Goal: Task Accomplishment & Management: Use online tool/utility

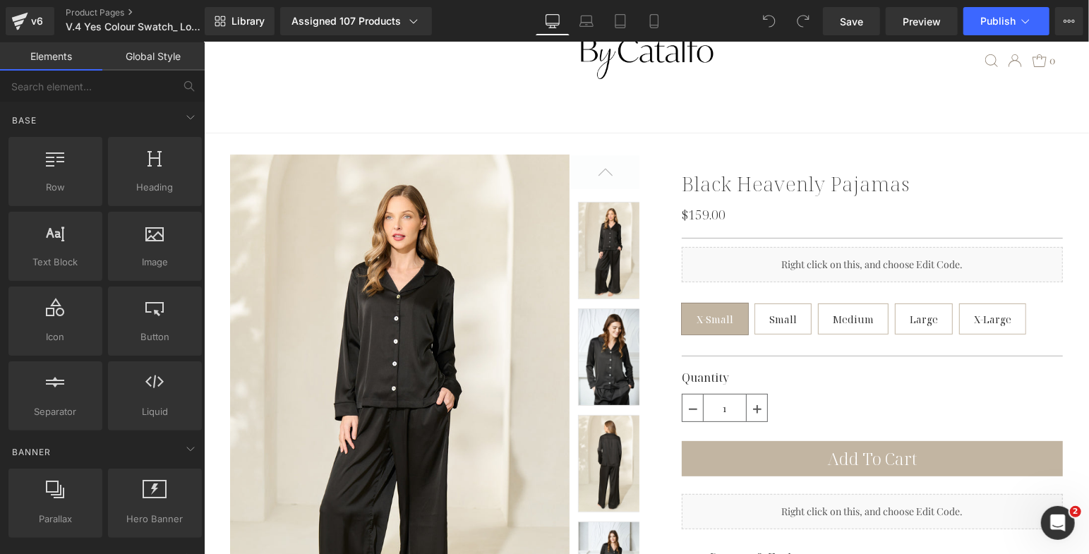
scroll to position [92, 0]
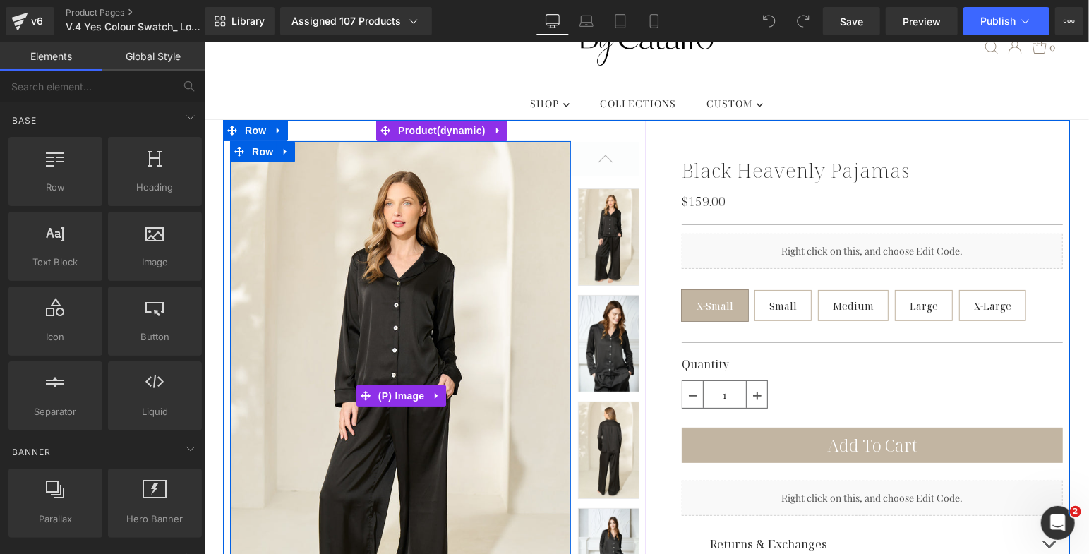
click at [388, 335] on img at bounding box center [399, 394] width 341 height 509
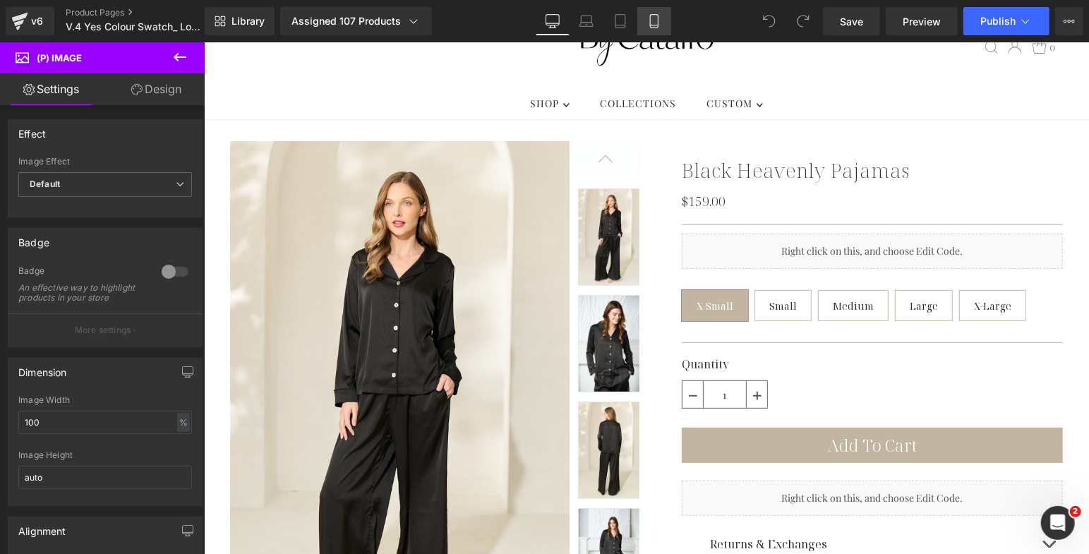
click at [653, 23] on icon at bounding box center [654, 21] width 14 height 14
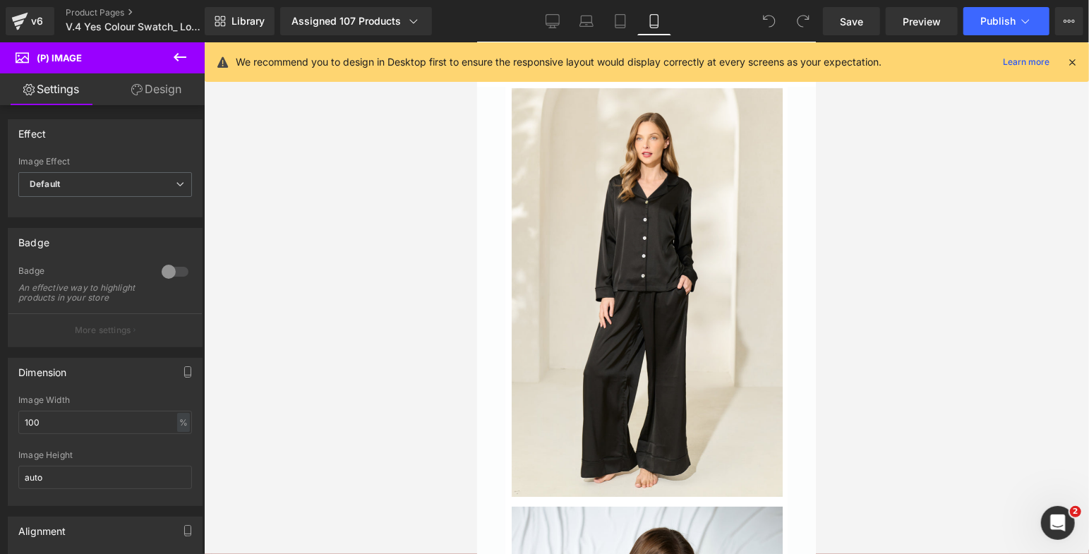
scroll to position [0, 0]
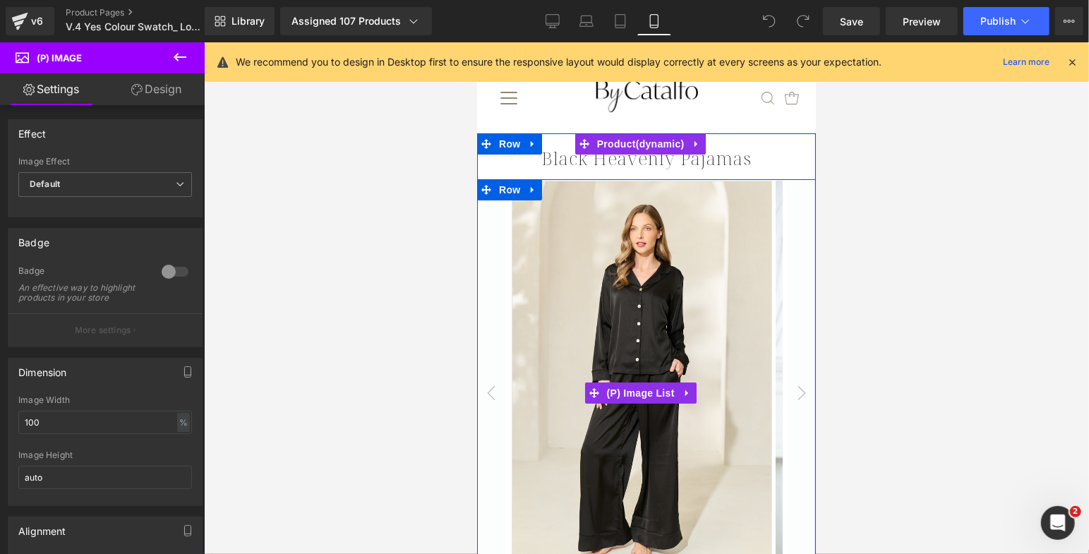
click at [645, 236] on img at bounding box center [641, 375] width 260 height 390
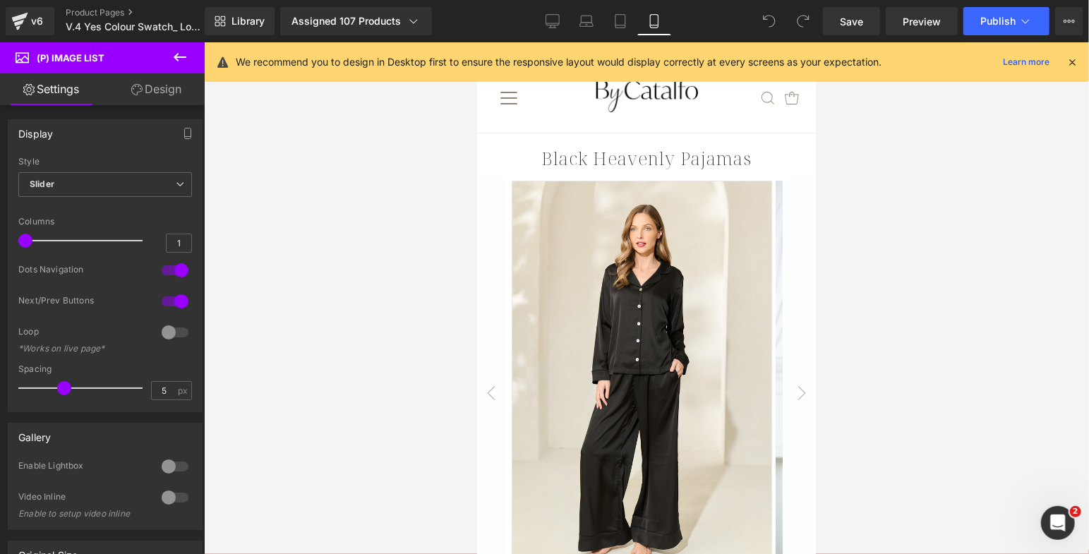
click at [164, 84] on link "Design" at bounding box center [156, 89] width 102 height 32
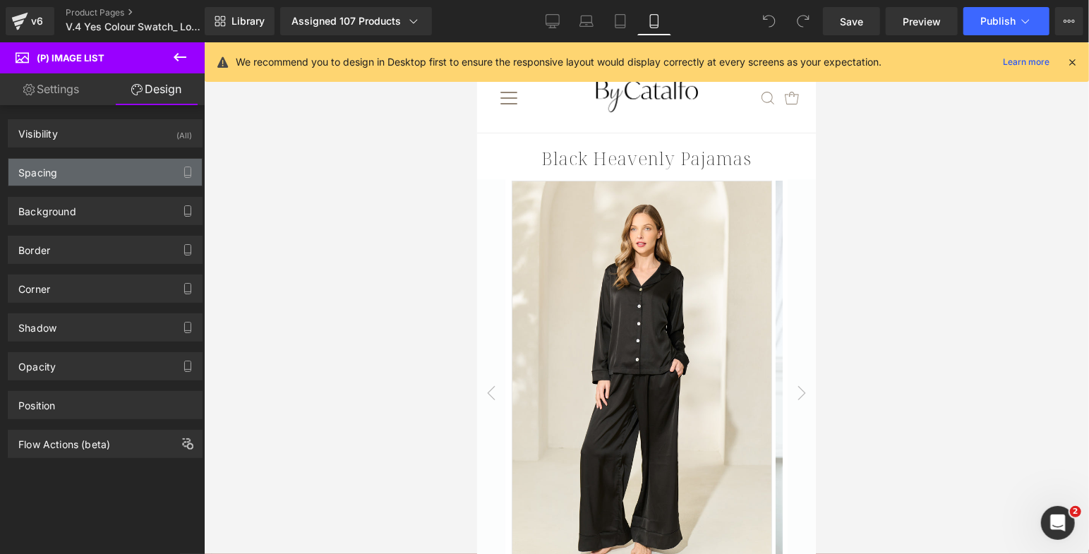
click at [104, 167] on div "Spacing" at bounding box center [104, 172] width 193 height 27
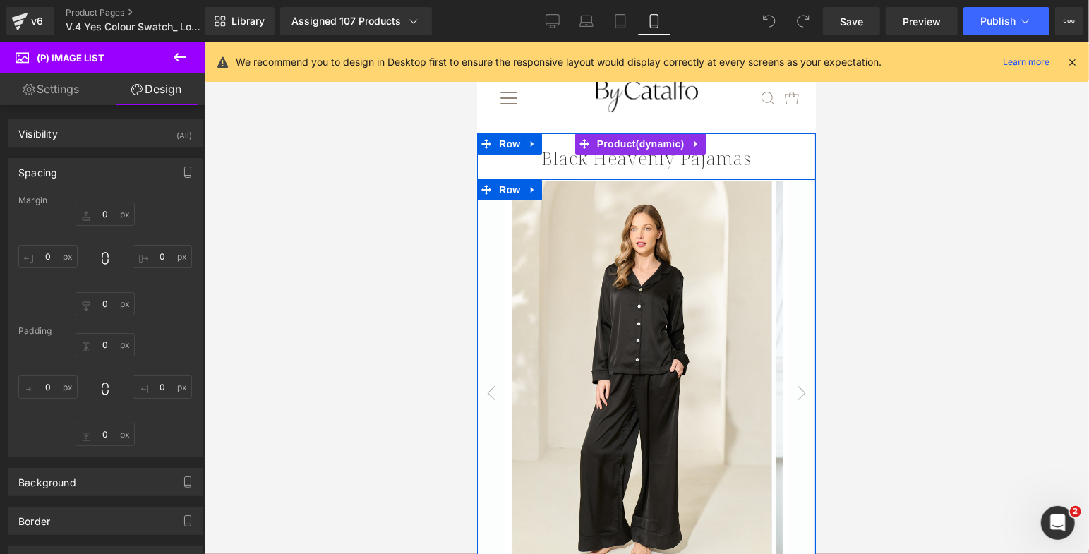
click at [486, 332] on button "‹" at bounding box center [490, 393] width 28 height 428
click at [489, 327] on button "‹" at bounding box center [490, 393] width 28 height 428
click at [562, 303] on img at bounding box center [641, 375] width 260 height 390
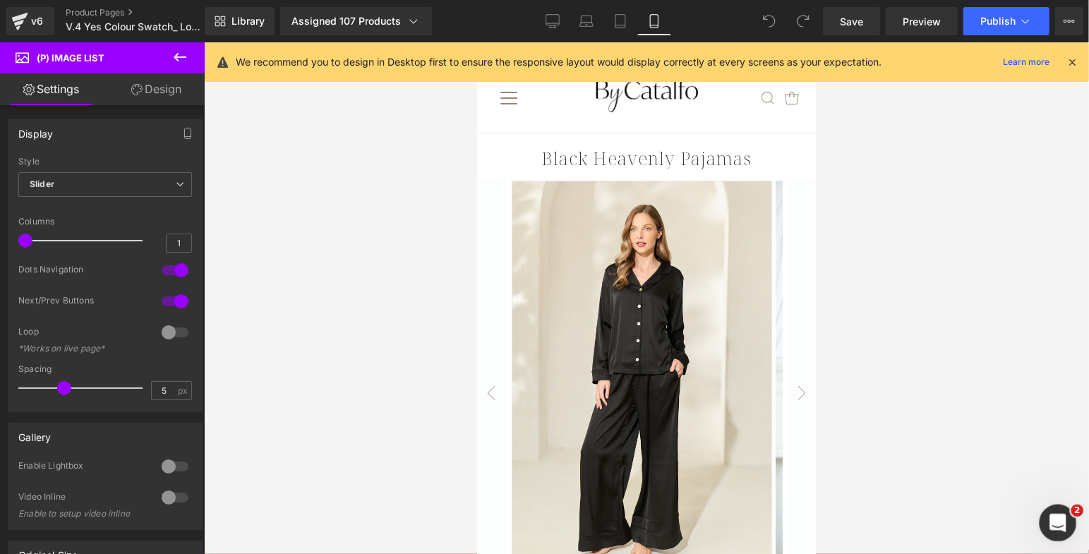
click at [1070, 517] on div "Open Intercom Messenger" at bounding box center [1055, 520] width 47 height 47
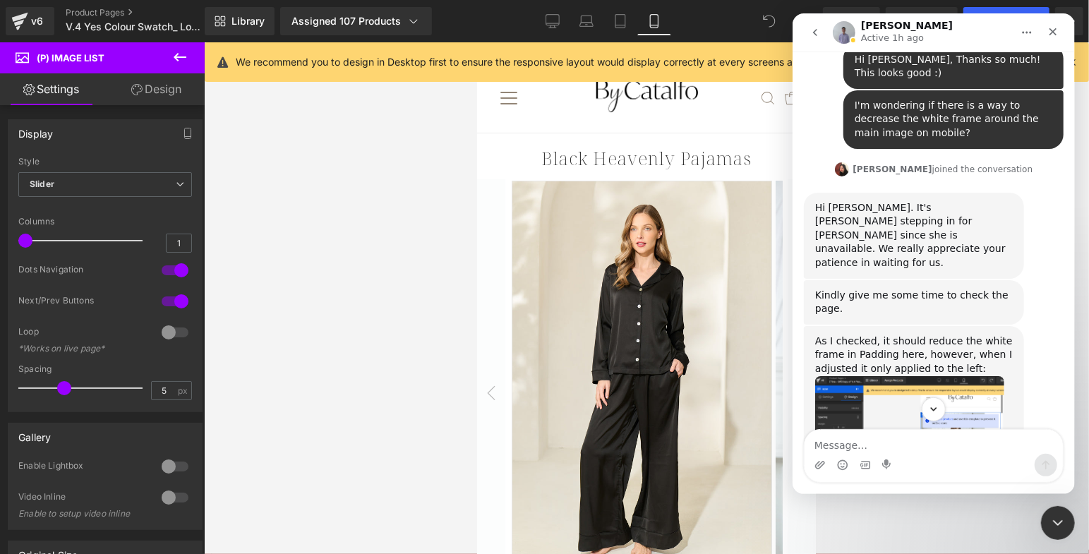
scroll to position [18669, 0]
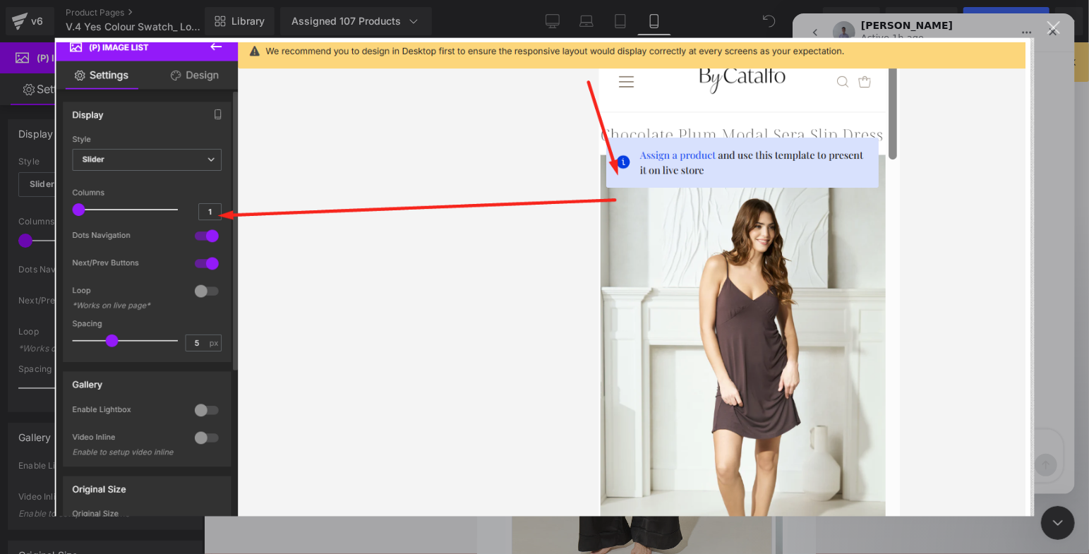
scroll to position [0, 0]
click at [1057, 20] on div "Intercom messenger" at bounding box center [544, 277] width 1089 height 554
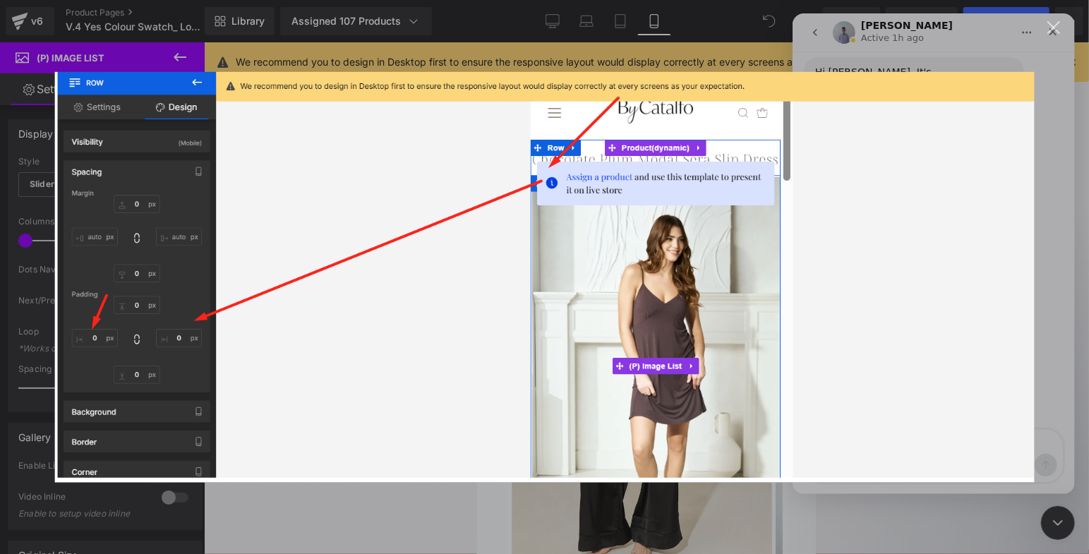
click at [1053, 19] on div "Intercom messenger" at bounding box center [544, 277] width 1089 height 554
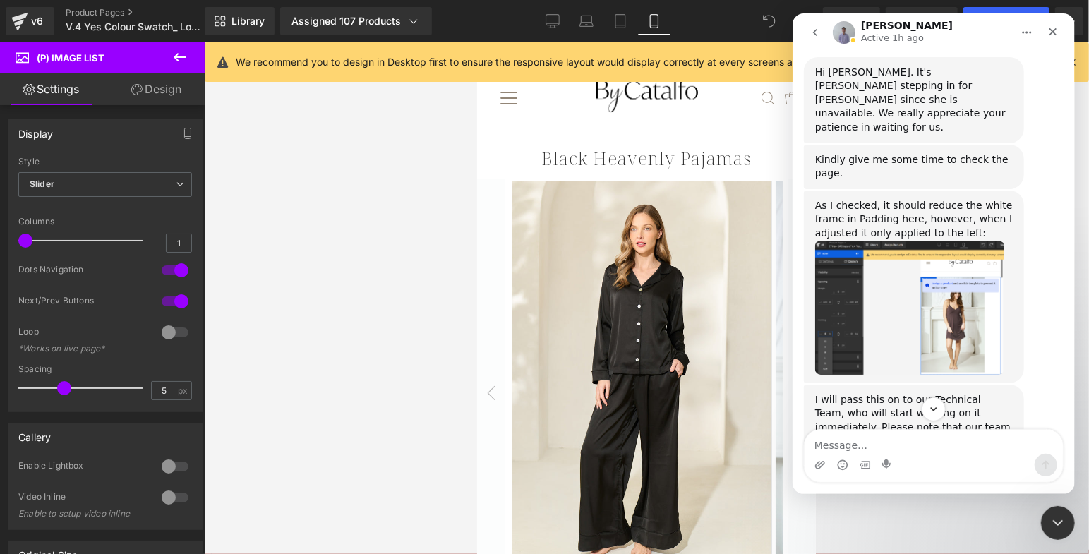
drag, startPoint x: 495, startPoint y: 258, endPoint x: 19, endPoint y: 192, distance: 480.8
click at [495, 258] on div at bounding box center [544, 256] width 1089 height 512
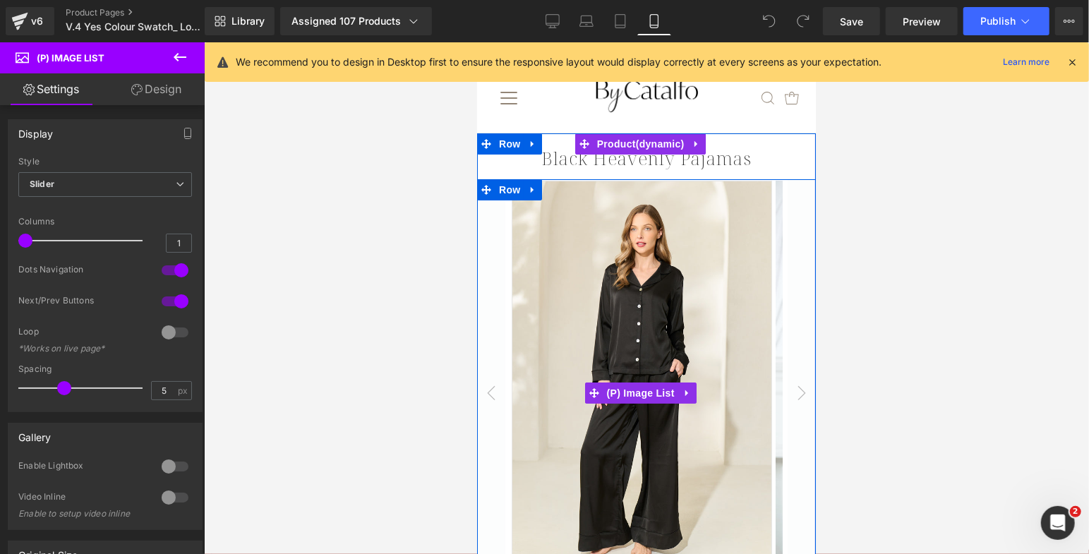
click at [498, 210] on button "‹" at bounding box center [490, 393] width 28 height 428
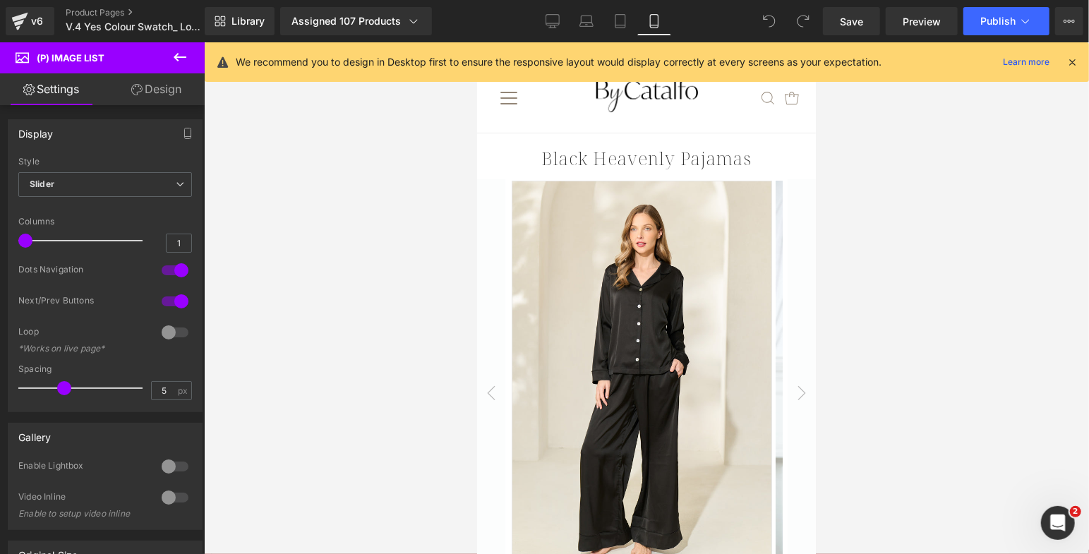
scroll to position [19148, 0]
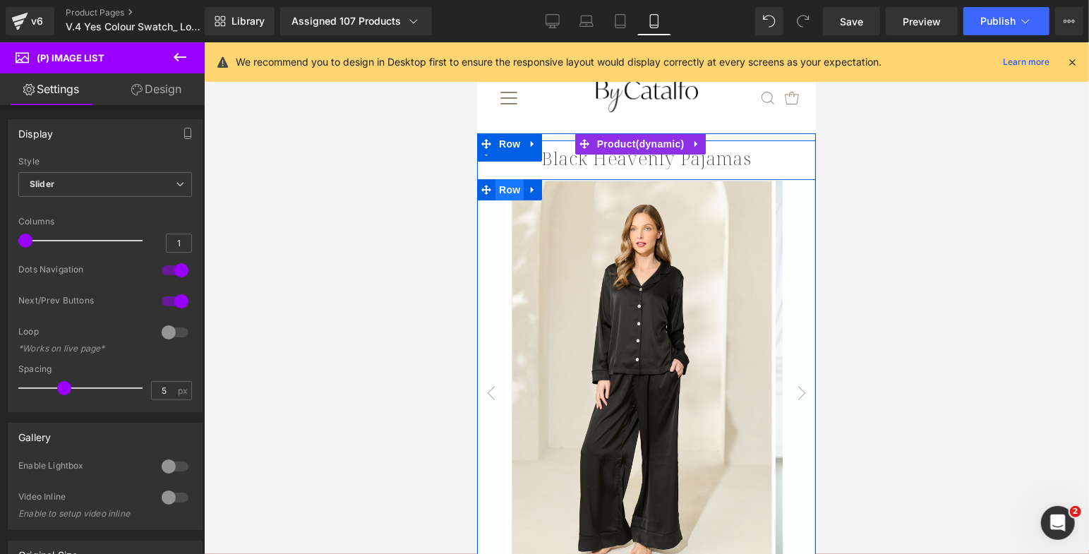
click at [495, 189] on span "Row" at bounding box center [509, 189] width 28 height 21
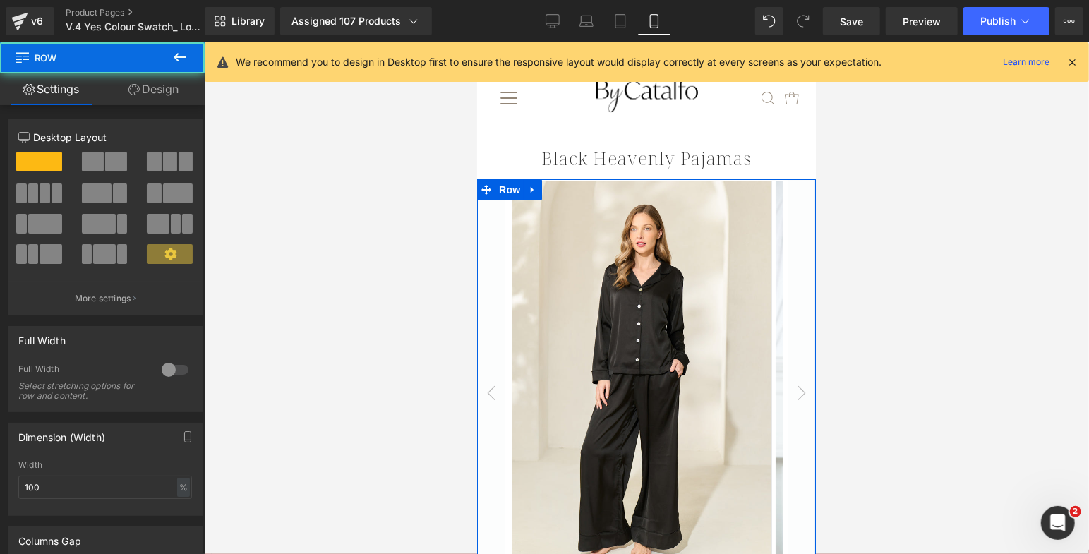
click at [143, 87] on link "Design" at bounding box center [153, 89] width 102 height 32
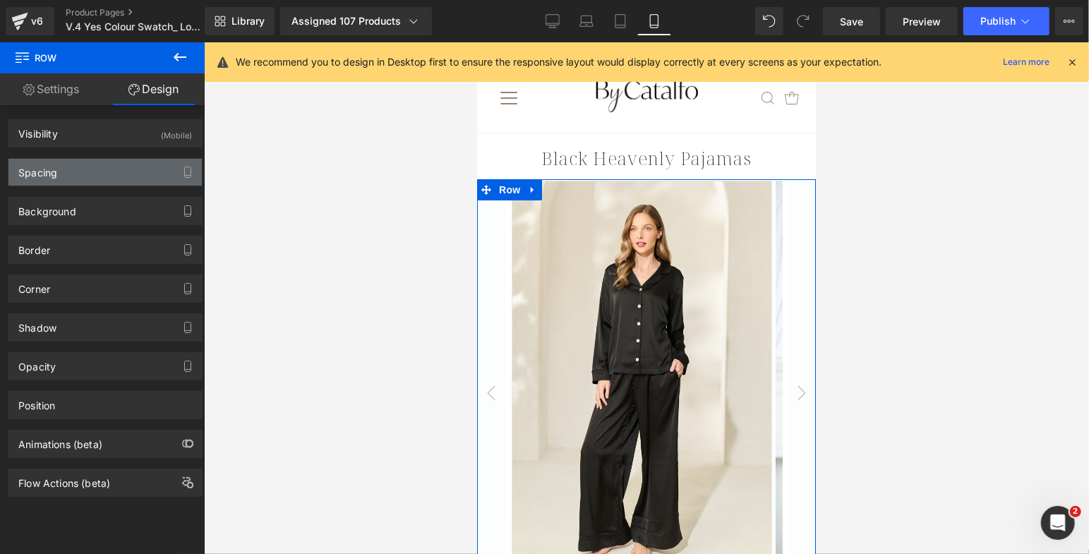
click at [71, 169] on div "Spacing" at bounding box center [104, 172] width 193 height 27
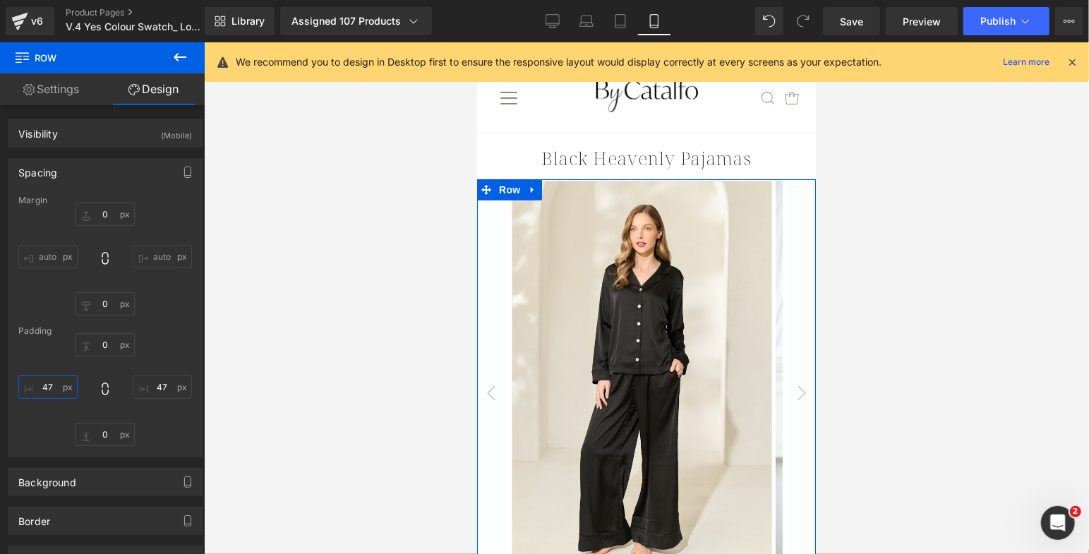
click at [49, 380] on input "47" at bounding box center [47, 386] width 59 height 23
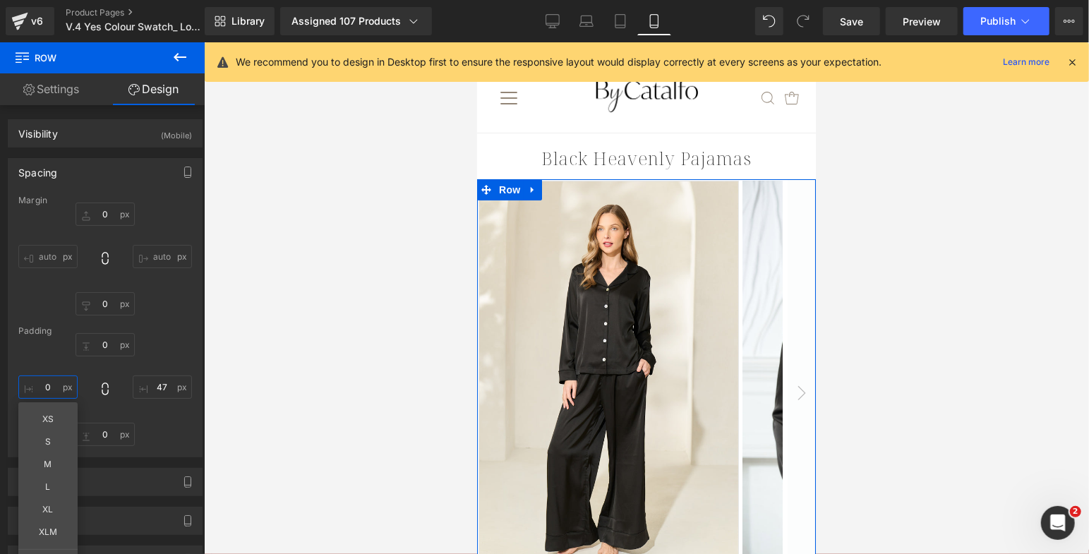
type input "0"
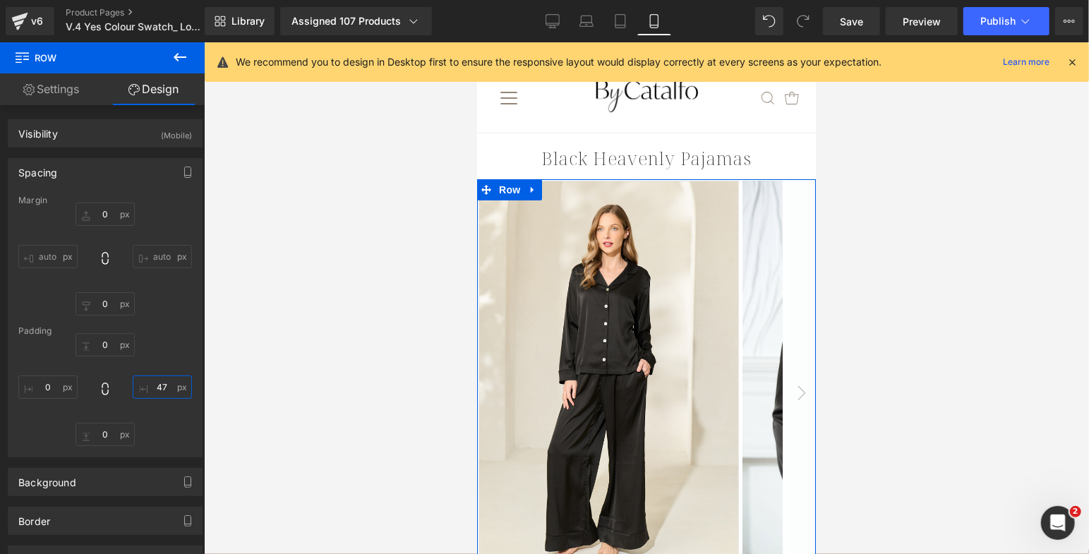
click at [161, 391] on input "47" at bounding box center [162, 386] width 59 height 23
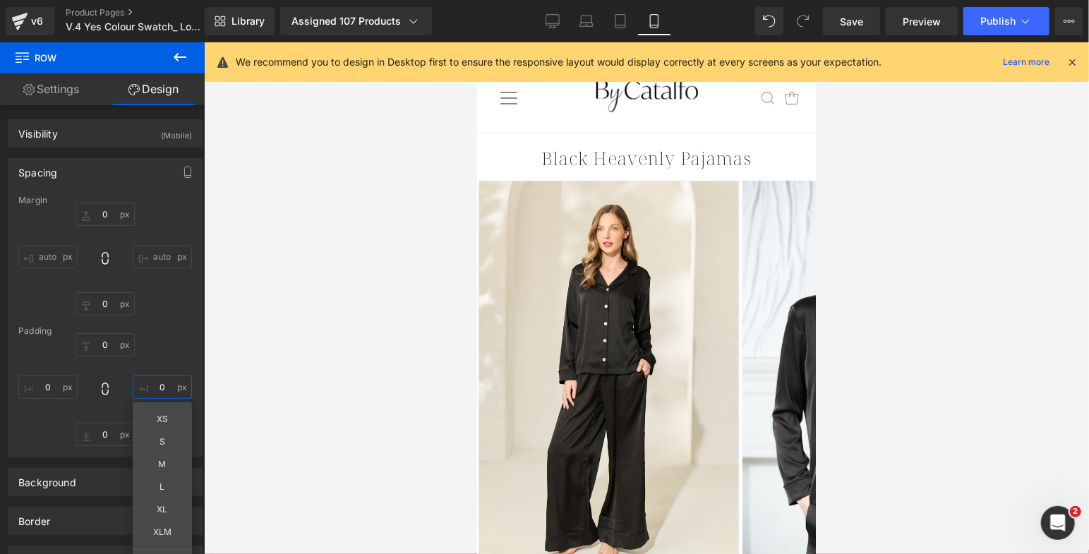
type input "0"
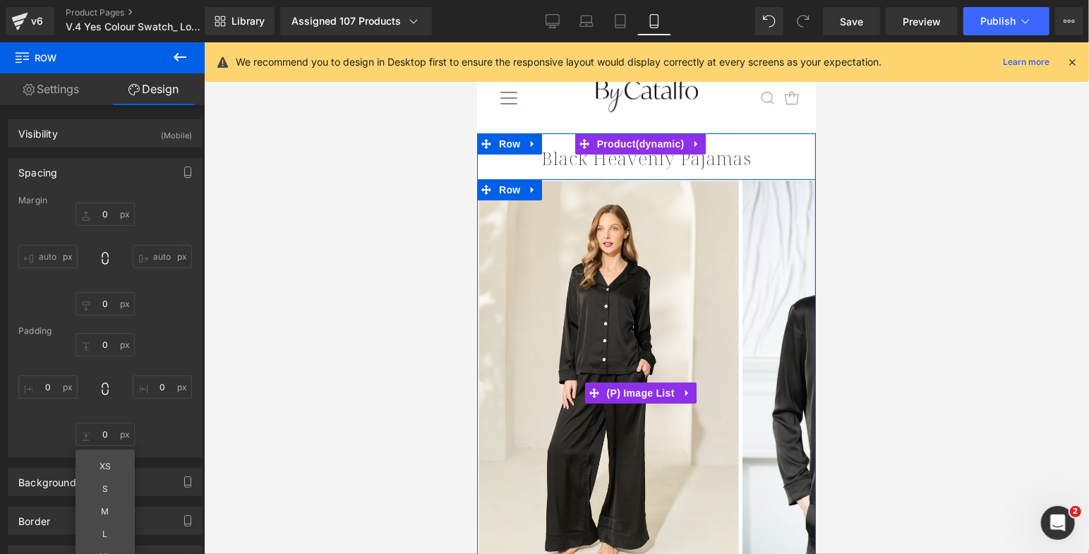
click at [634, 277] on img at bounding box center [608, 375] width 260 height 390
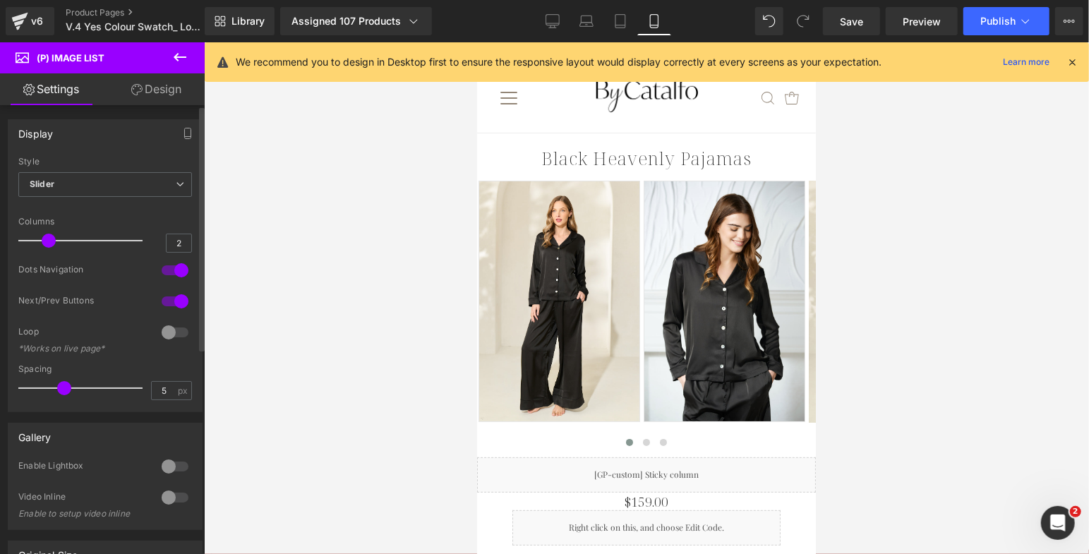
type input "1"
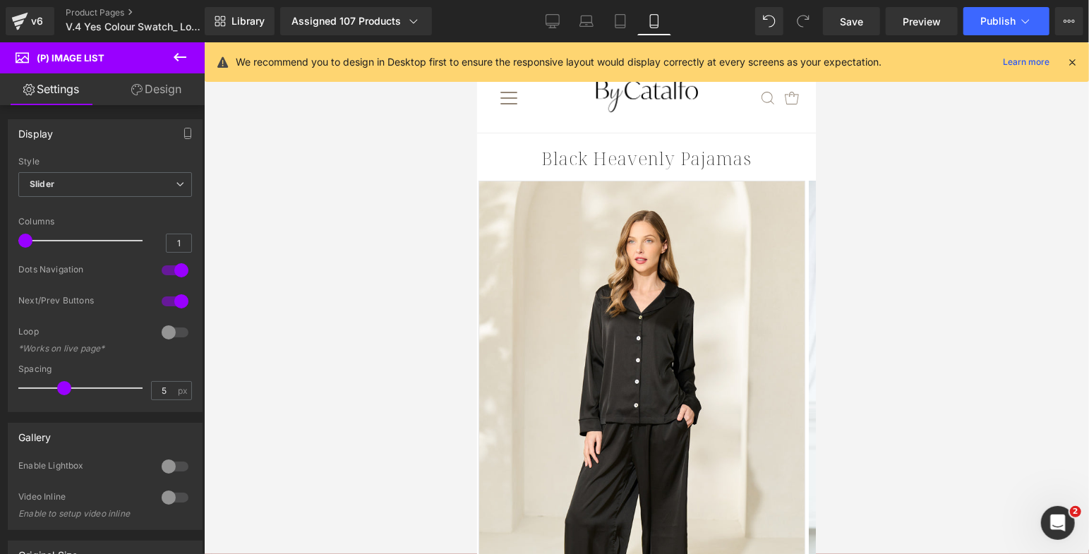
drag, startPoint x: 27, startPoint y: 243, endPoint x: -5, endPoint y: 243, distance: 31.8
click at [0, 243] on html "Row You are previewing how the will restyle your page. You can not edit Element…" at bounding box center [544, 277] width 1089 height 554
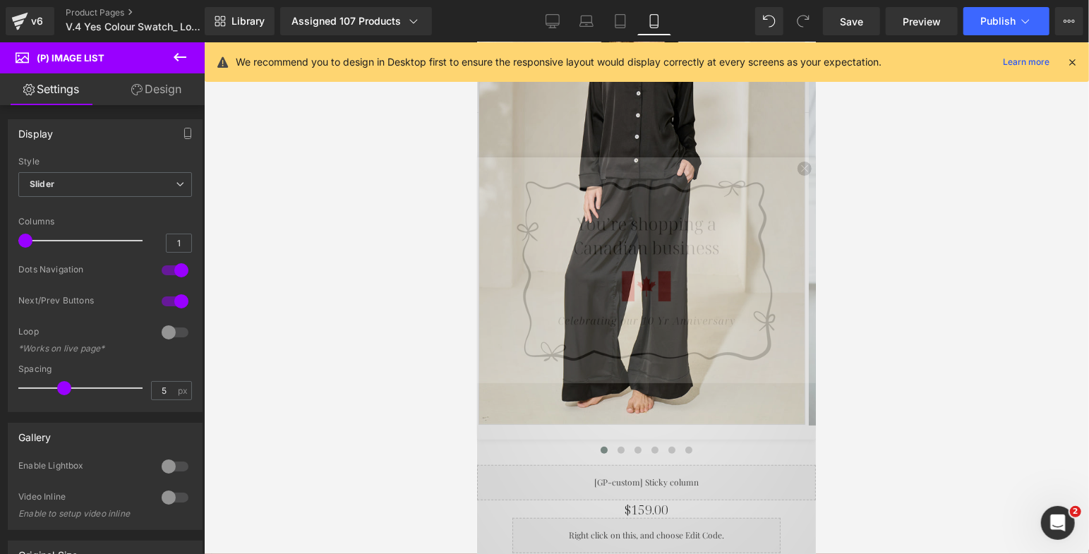
scroll to position [269, 0]
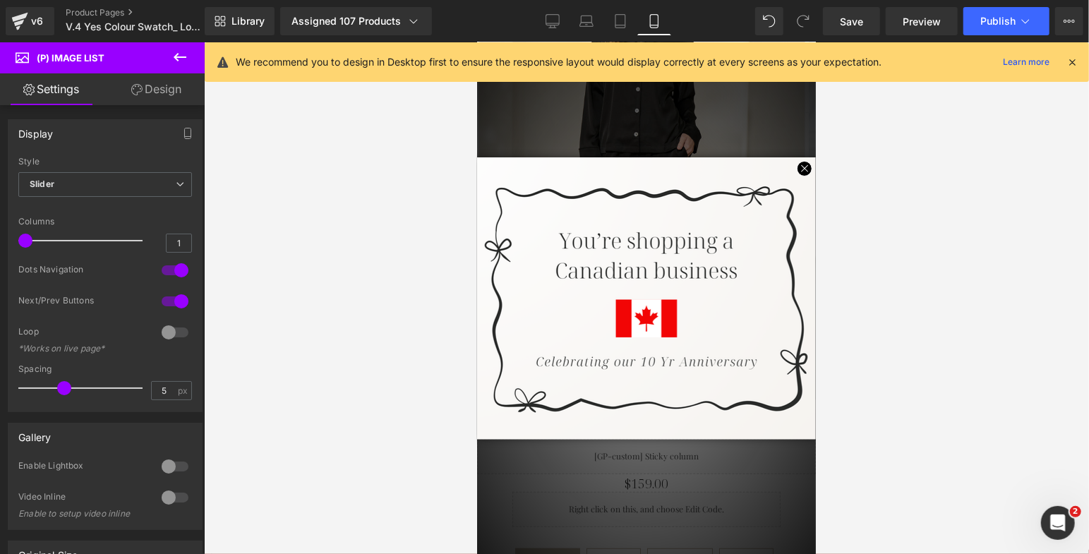
click at [790, 169] on span at bounding box center [802, 169] width 25 height 25
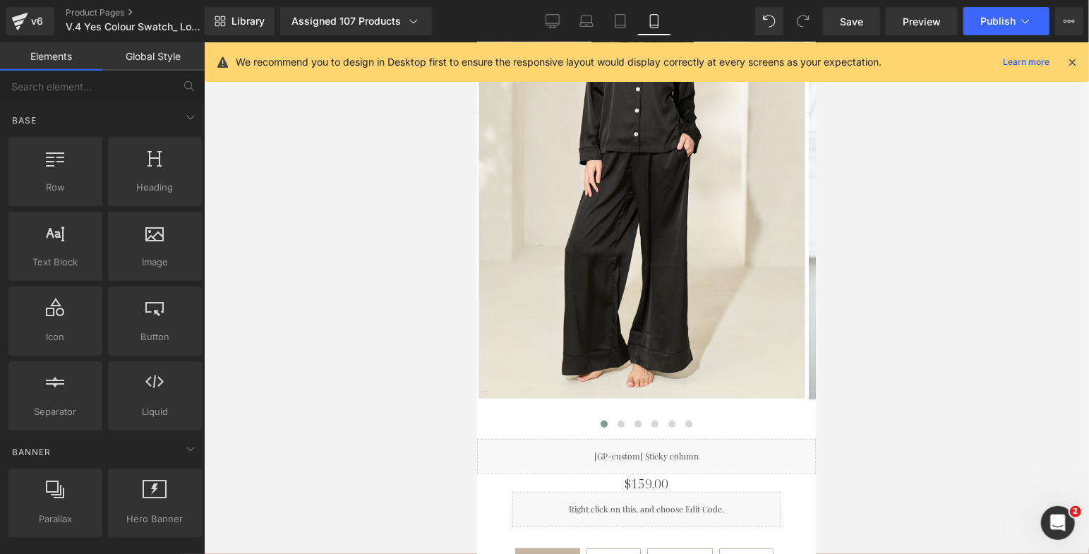
click at [1076, 56] on icon at bounding box center [1071, 62] width 13 height 13
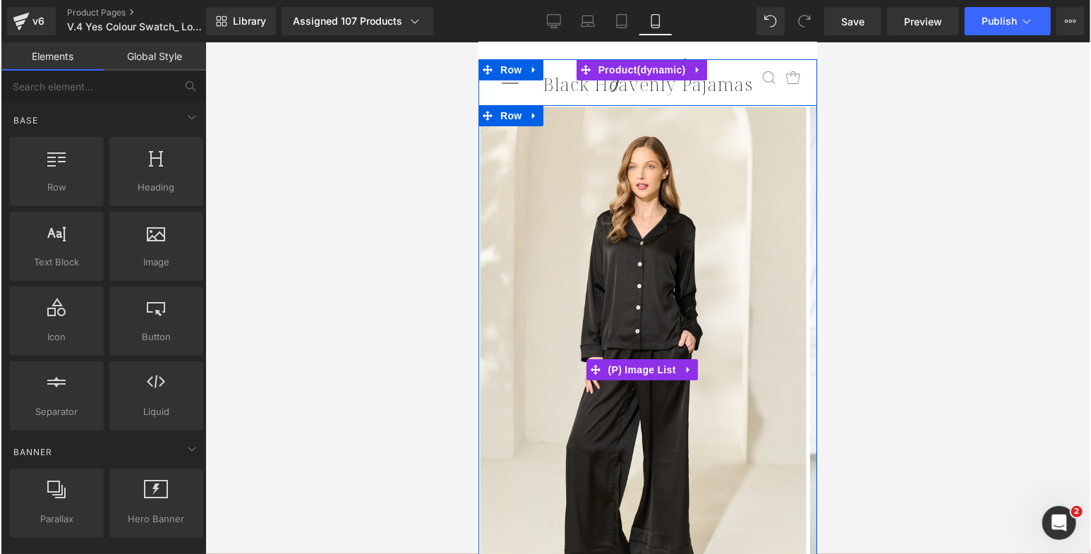
scroll to position [25, 0]
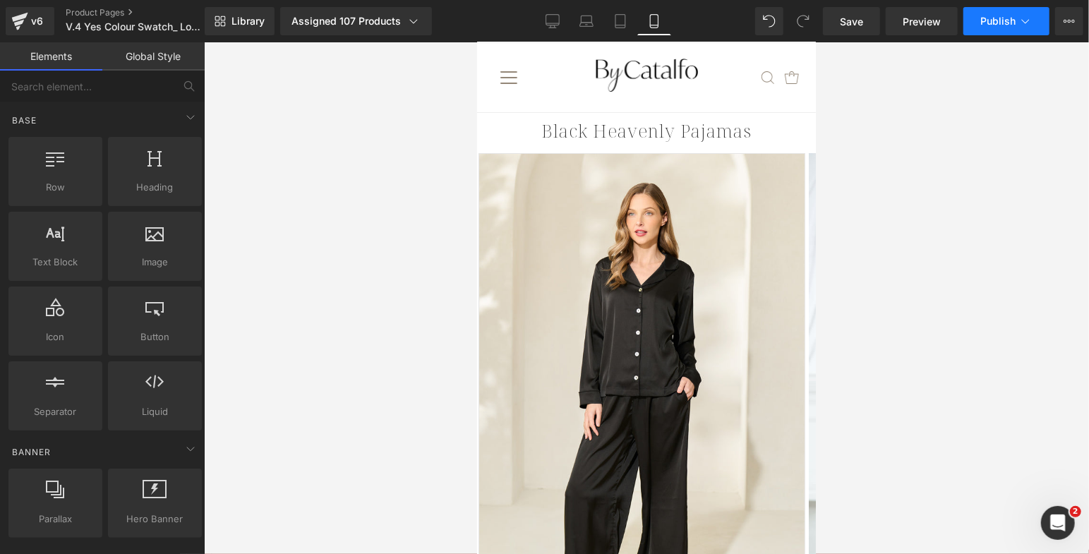
click at [982, 17] on span "Publish" at bounding box center [997, 21] width 35 height 11
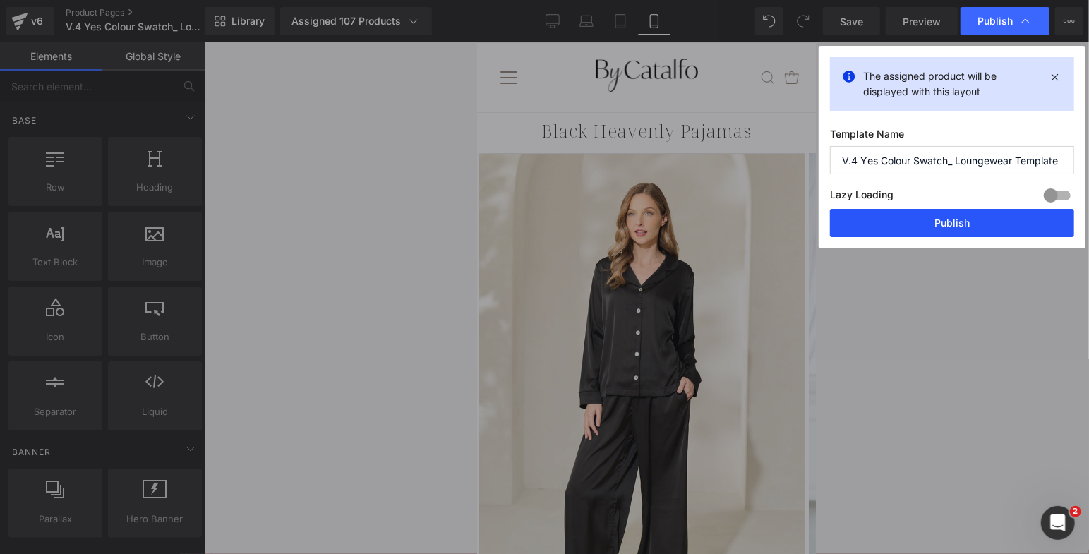
click at [926, 221] on button "Publish" at bounding box center [952, 223] width 244 height 28
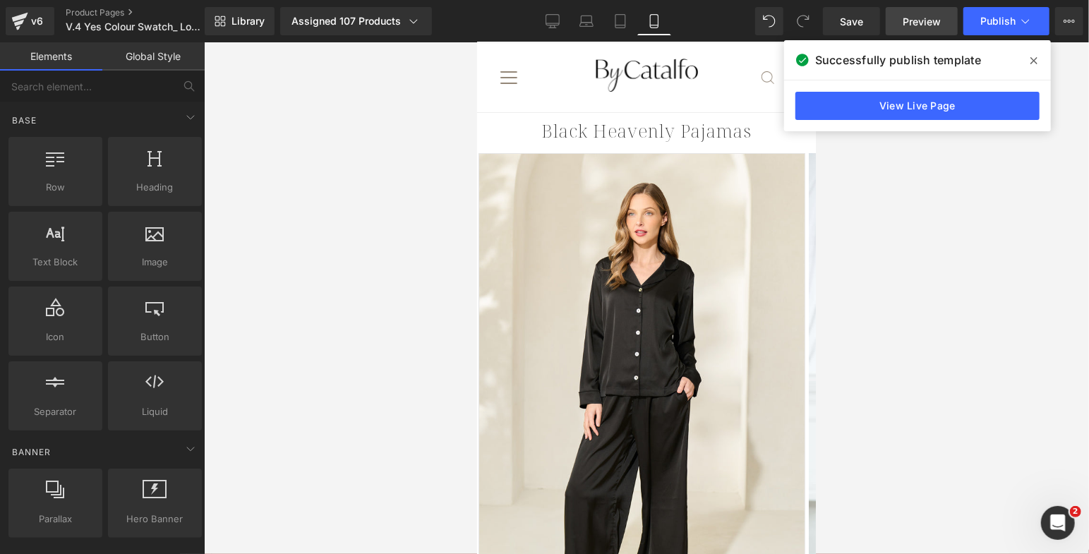
click at [938, 15] on span "Preview" at bounding box center [921, 21] width 38 height 15
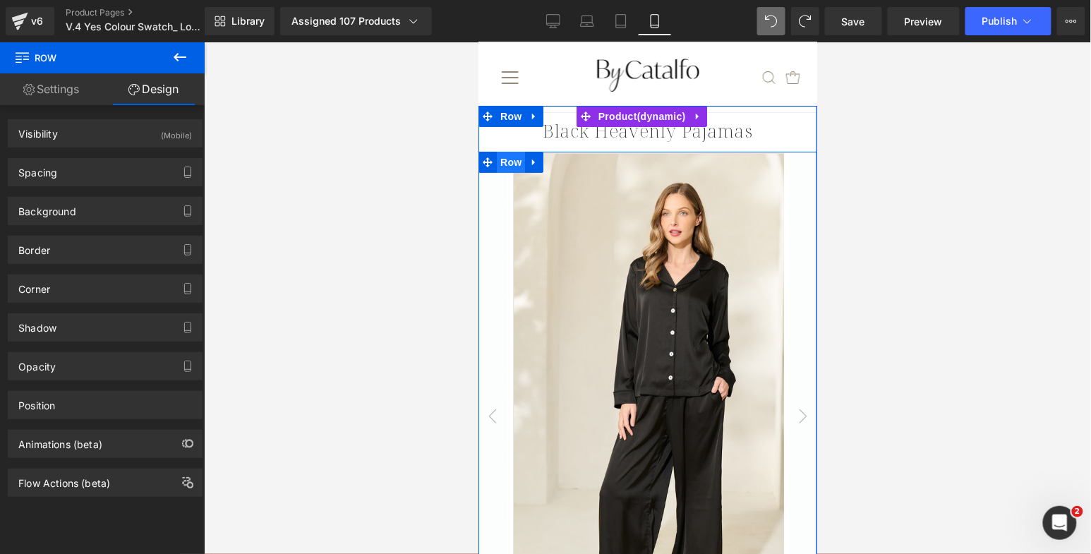
click at [509, 160] on span "Row" at bounding box center [510, 161] width 28 height 21
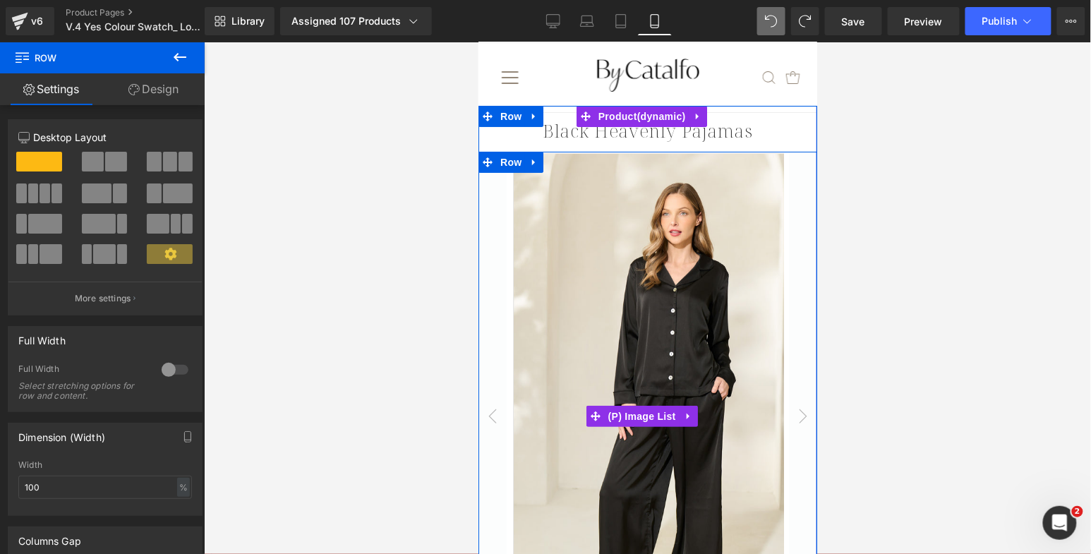
click at [572, 204] on img at bounding box center [675, 396] width 327 height 489
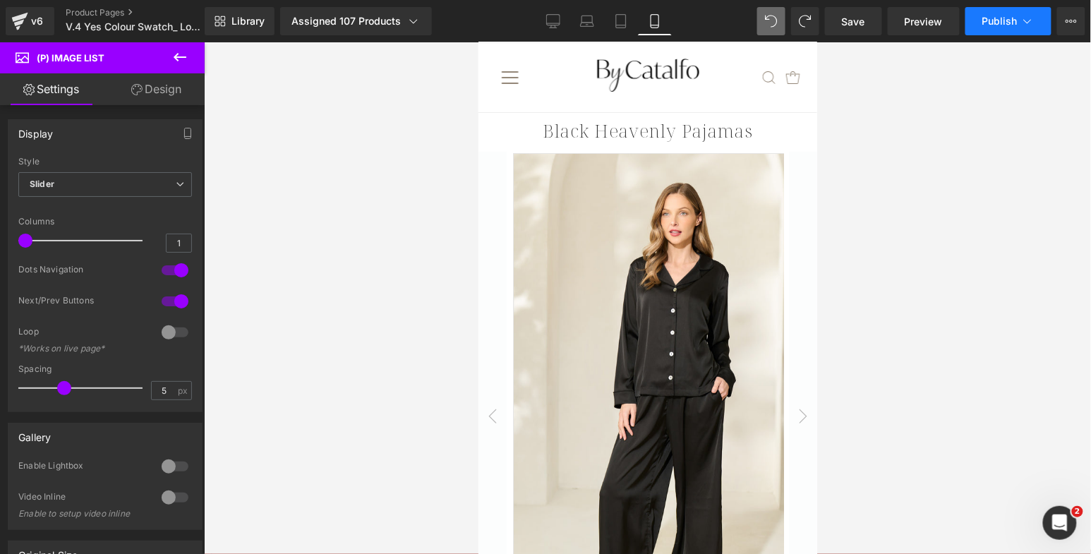
click at [996, 18] on span "Publish" at bounding box center [999, 21] width 35 height 11
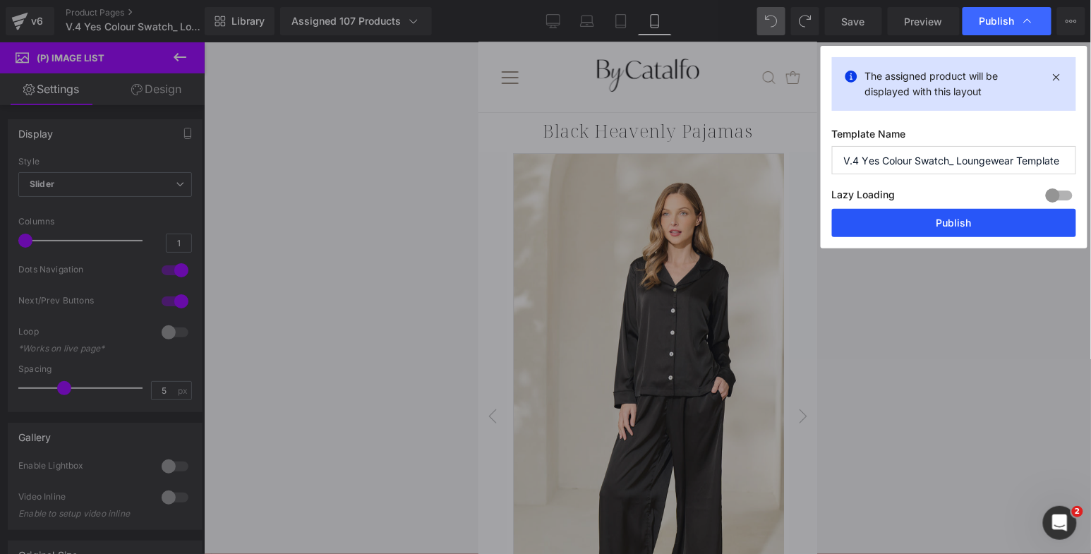
click at [901, 220] on button "Publish" at bounding box center [954, 223] width 244 height 28
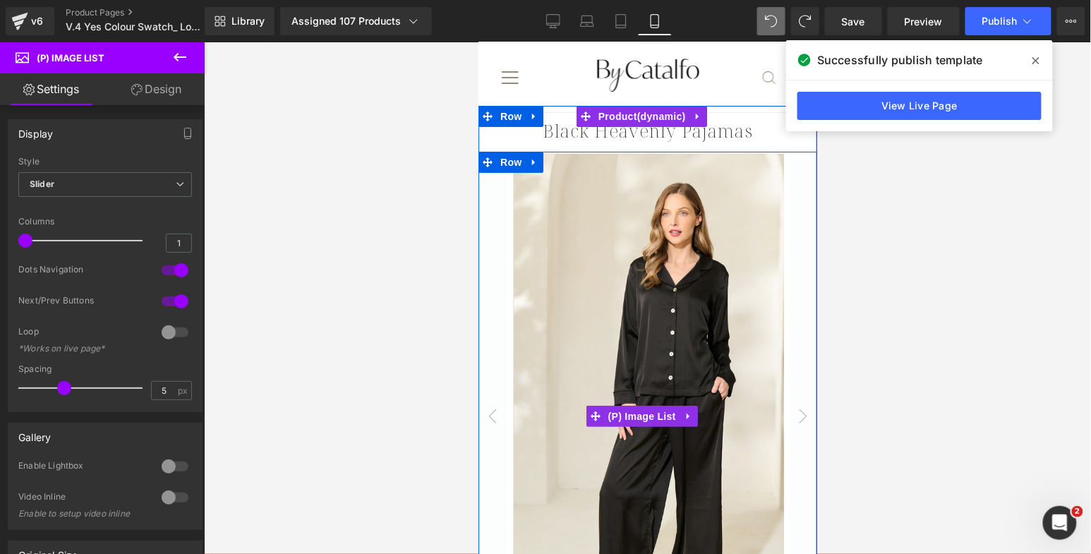
scroll to position [0, 0]
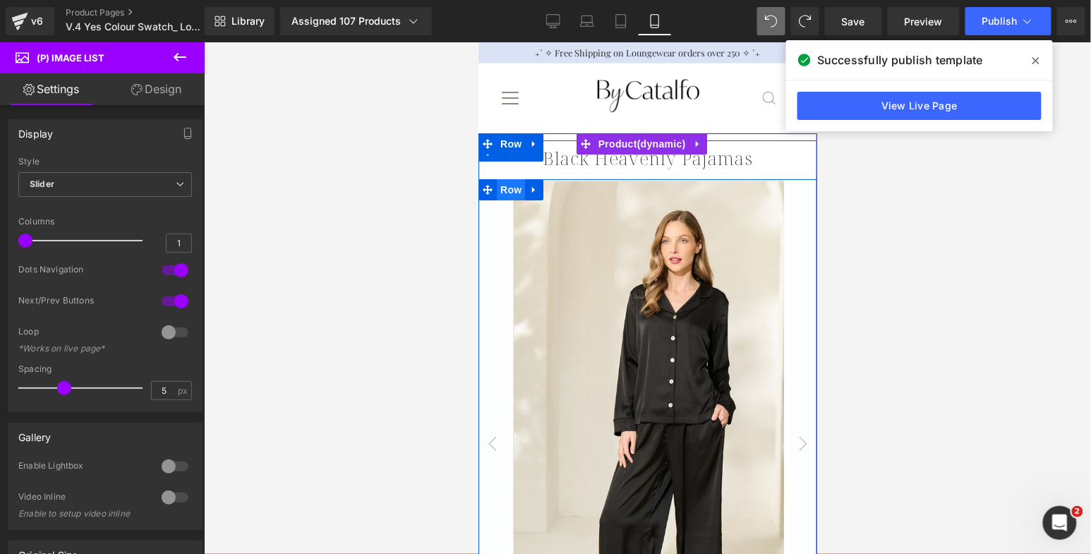
click at [513, 188] on span "Row" at bounding box center [510, 189] width 28 height 21
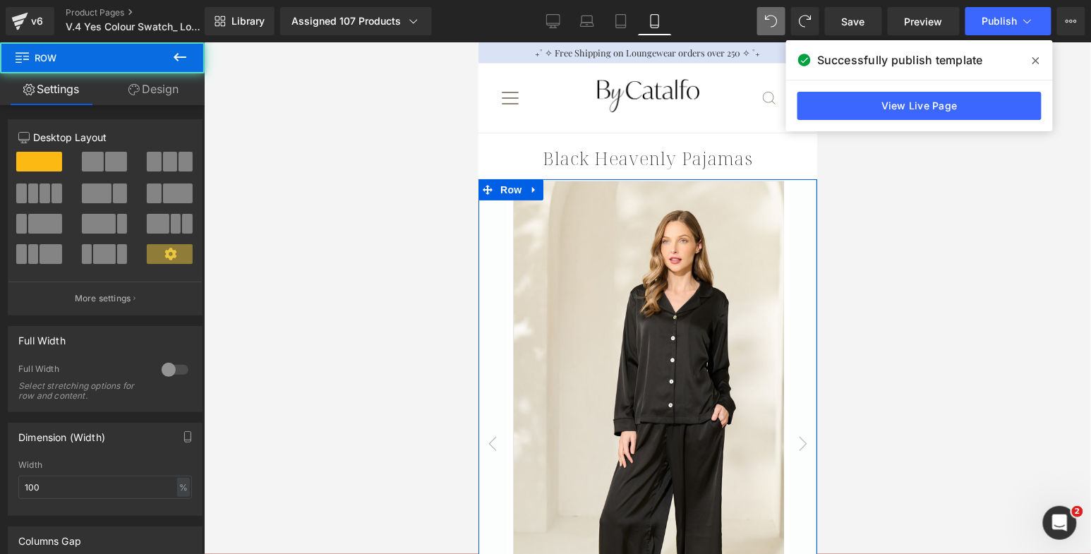
click at [168, 80] on link "Design" at bounding box center [153, 89] width 102 height 32
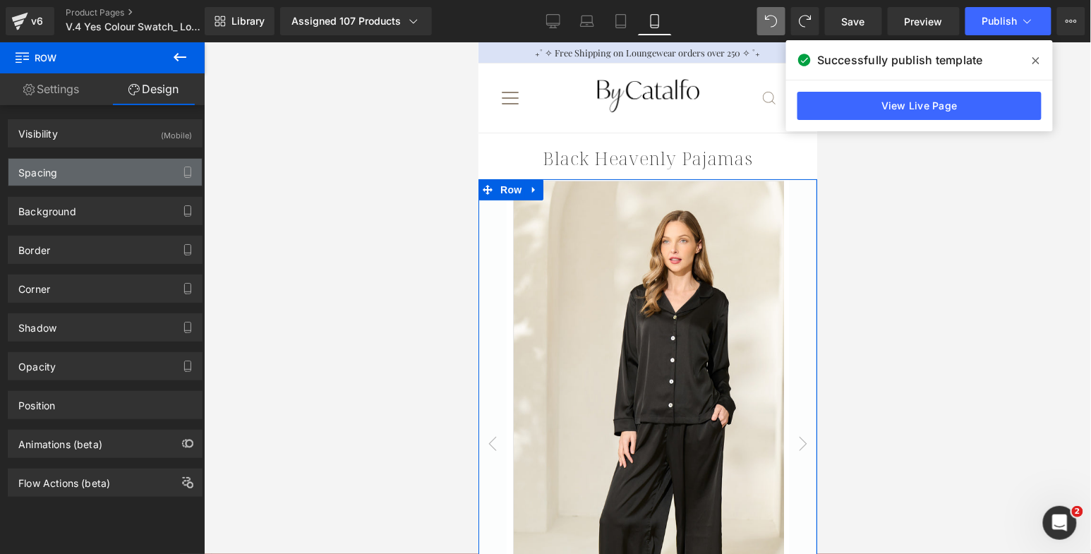
click at [110, 173] on div "Spacing" at bounding box center [104, 172] width 193 height 27
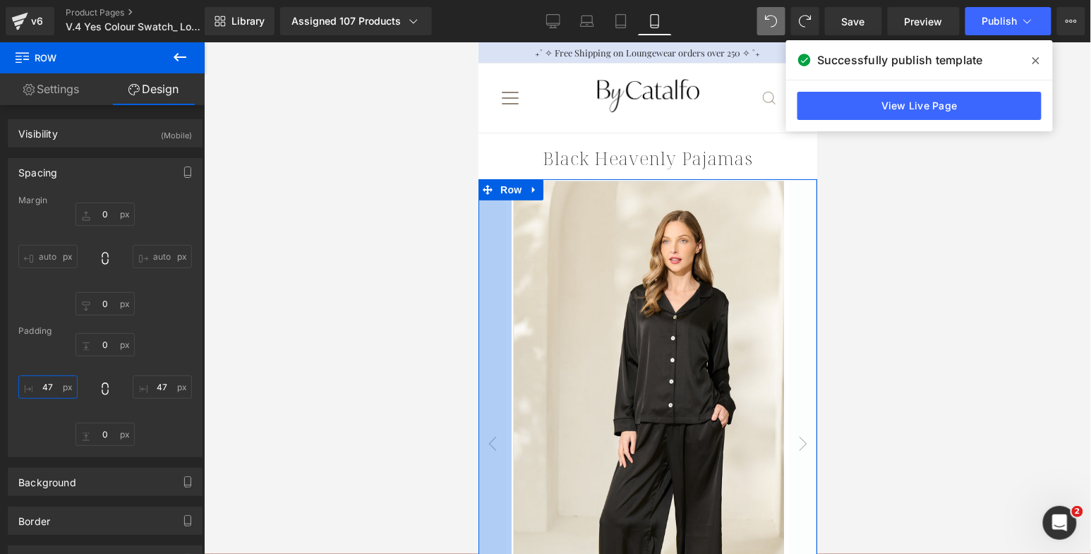
click at [52, 384] on input "text" at bounding box center [47, 386] width 59 height 23
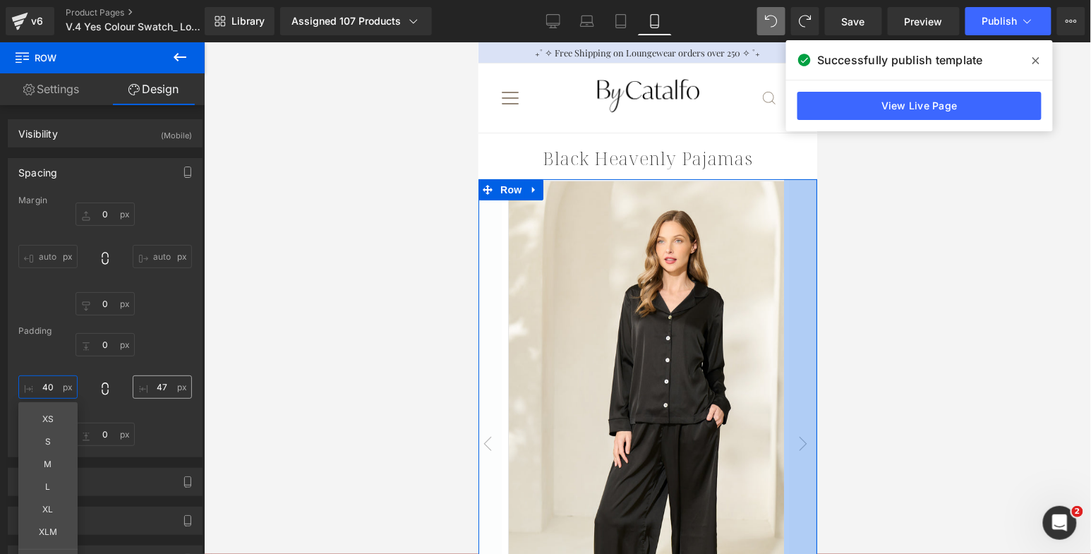
type input "40"
type input "0"
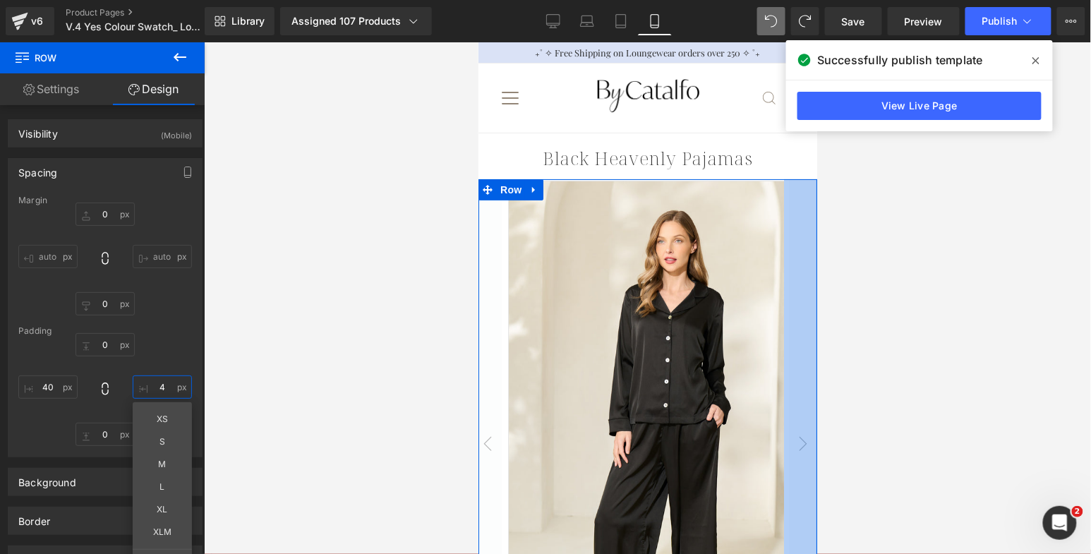
type input "40"
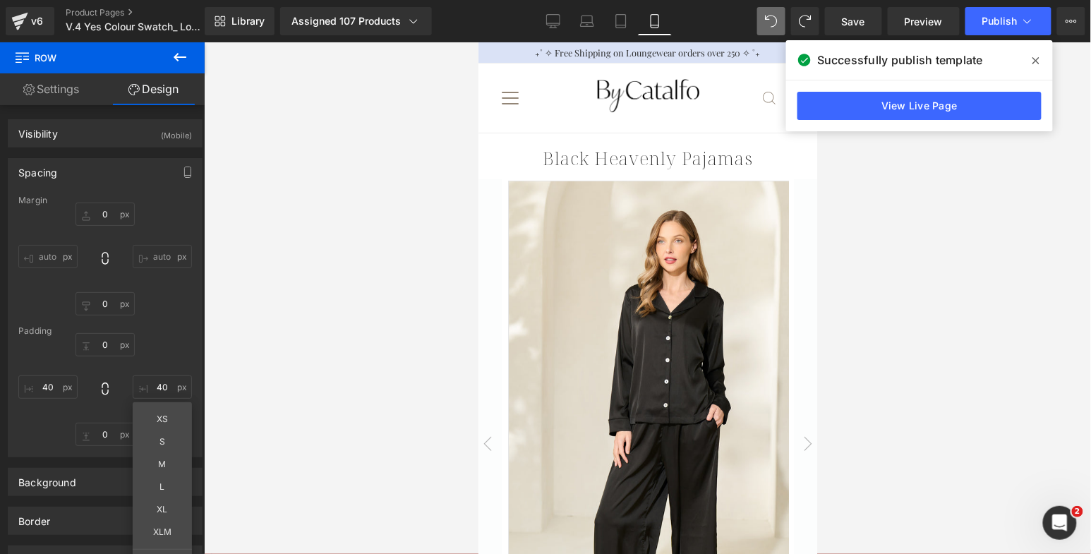
click at [331, 356] on div at bounding box center [647, 298] width 887 height 512
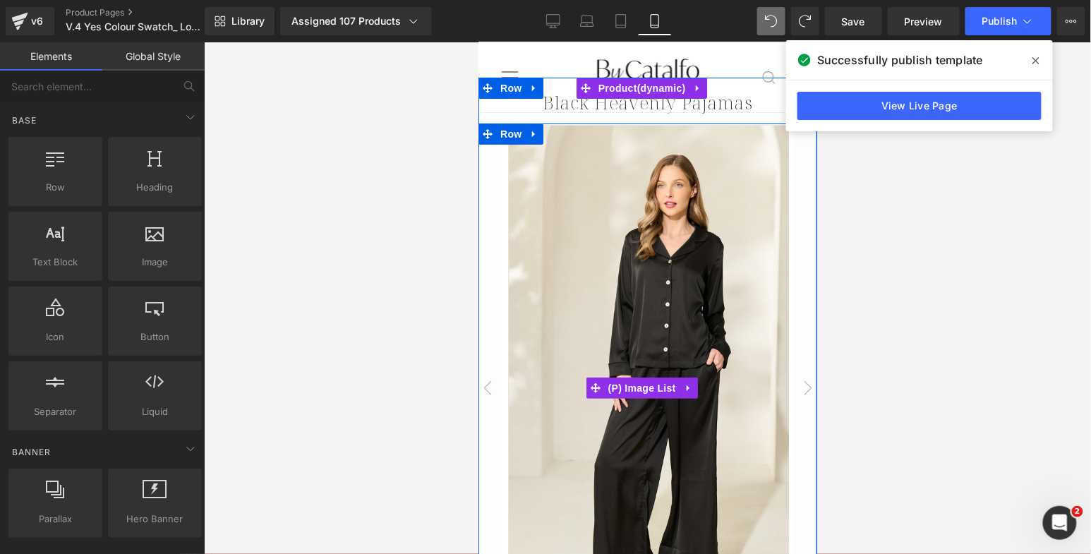
scroll to position [50, 0]
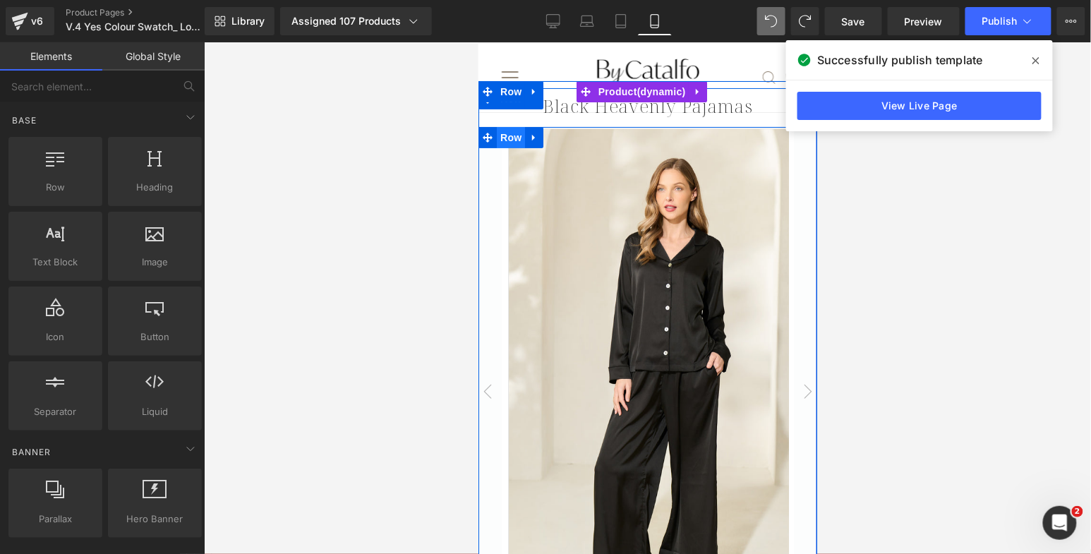
click at [513, 133] on span "Row" at bounding box center [510, 136] width 28 height 21
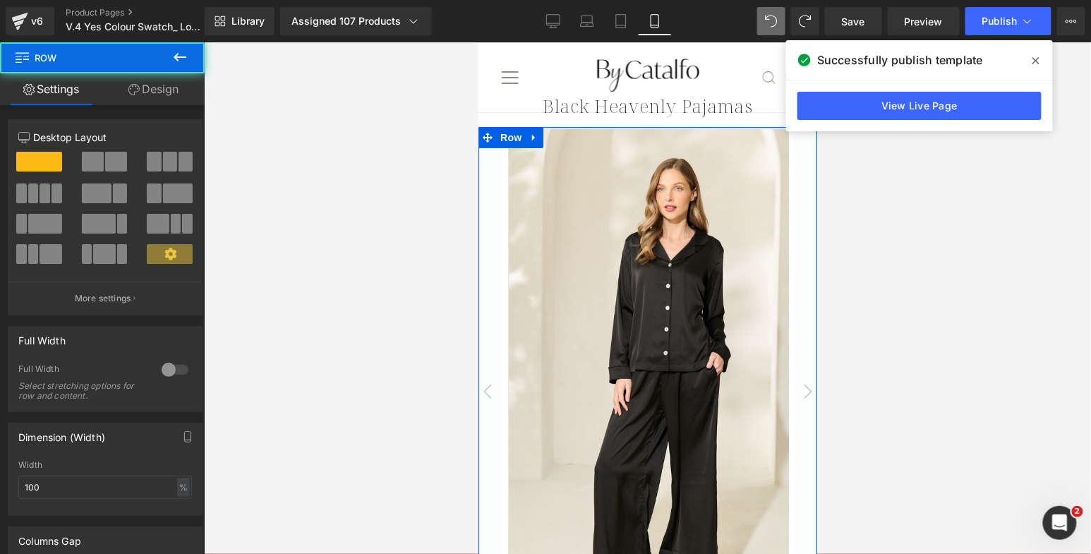
click at [171, 94] on link "Design" at bounding box center [153, 89] width 102 height 32
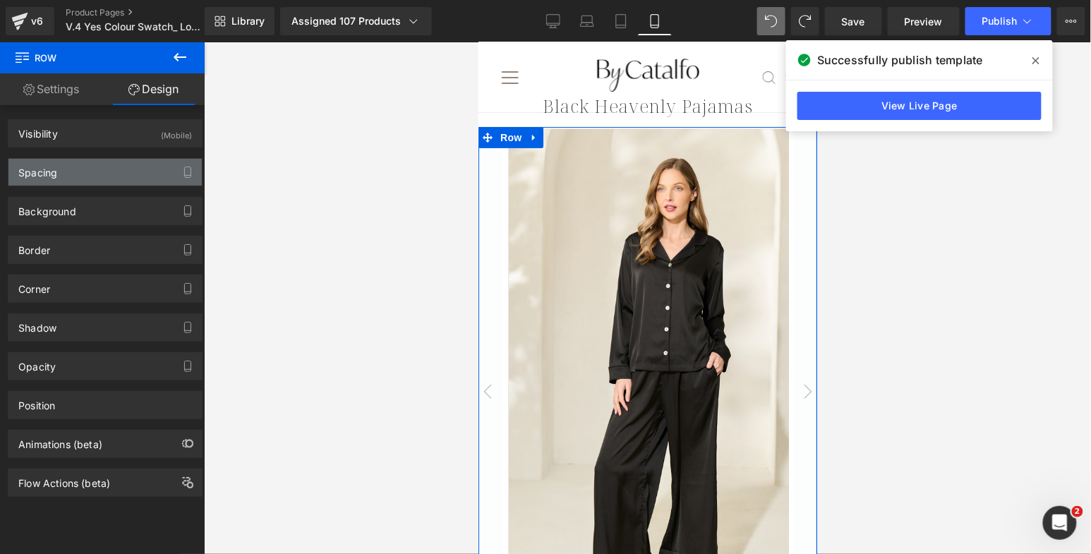
click at [99, 170] on div "Spacing" at bounding box center [104, 172] width 193 height 27
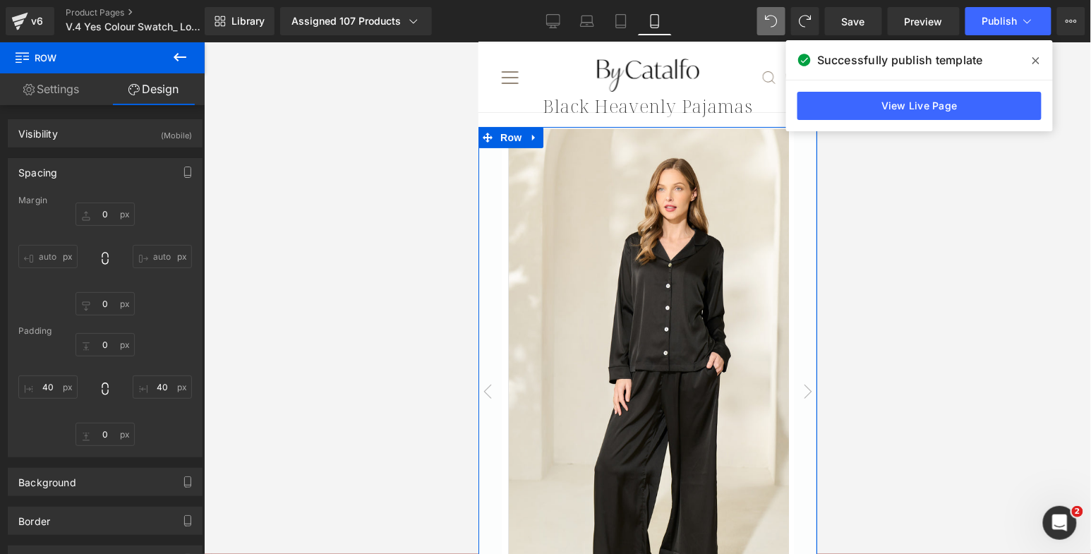
click at [42, 250] on input "auto" at bounding box center [47, 256] width 59 height 23
click at [155, 248] on input "auto" at bounding box center [162, 256] width 59 height 23
click at [167, 200] on div "Margin" at bounding box center [105, 200] width 174 height 10
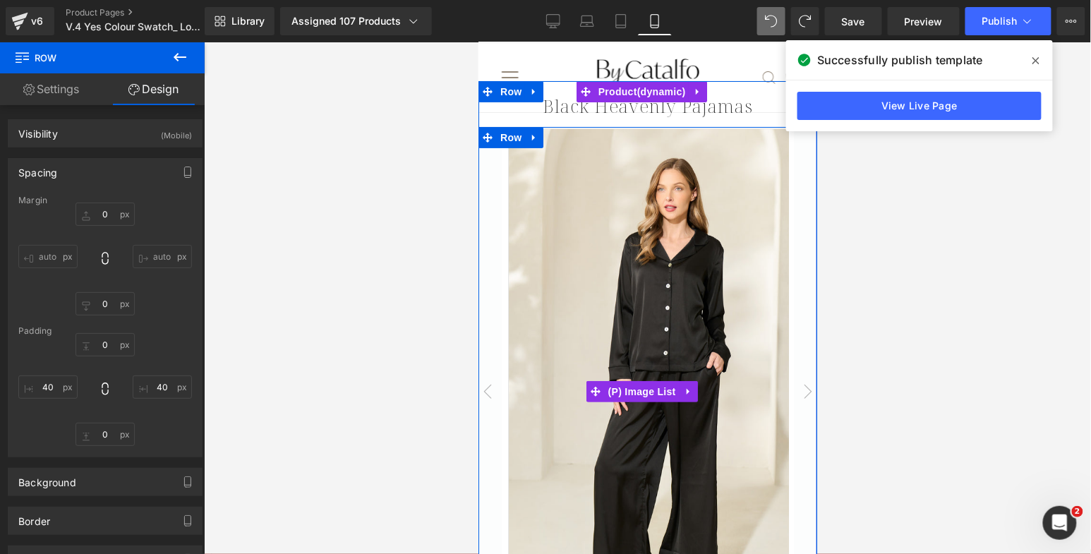
click at [531, 191] on img at bounding box center [670, 372] width 327 height 489
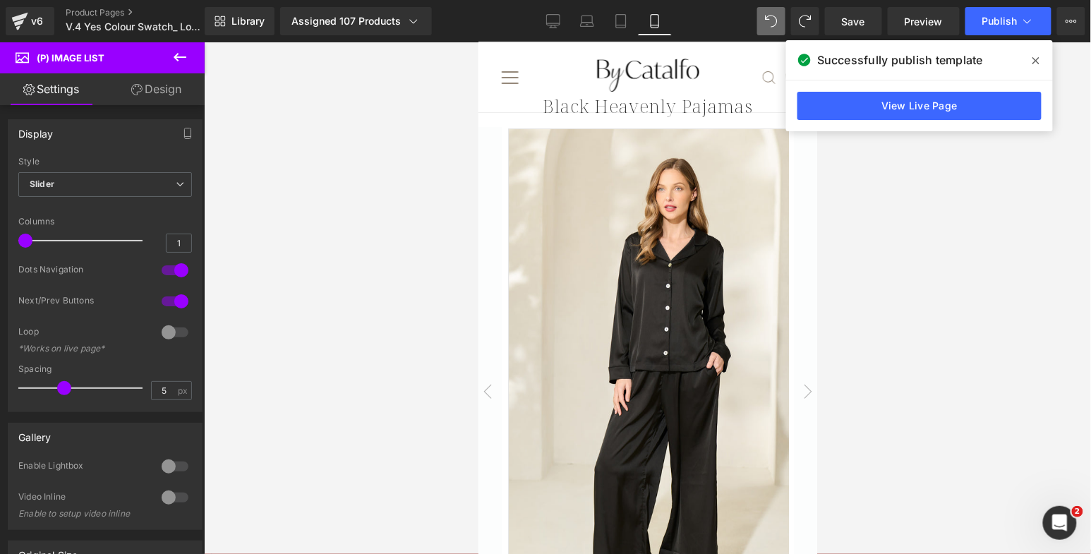
click at [176, 86] on link "Design" at bounding box center [156, 89] width 102 height 32
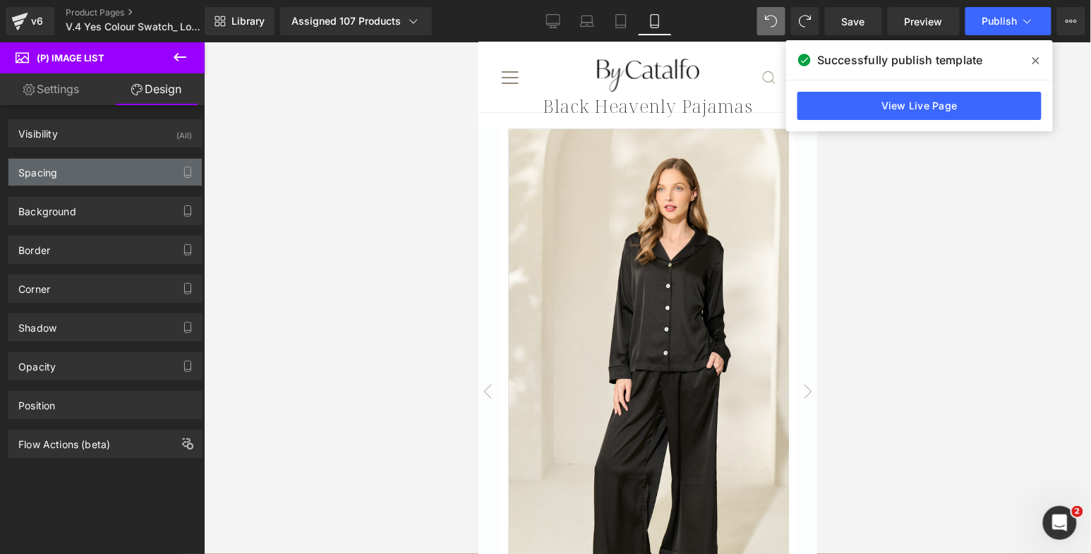
click at [119, 169] on div "Spacing" at bounding box center [104, 172] width 193 height 27
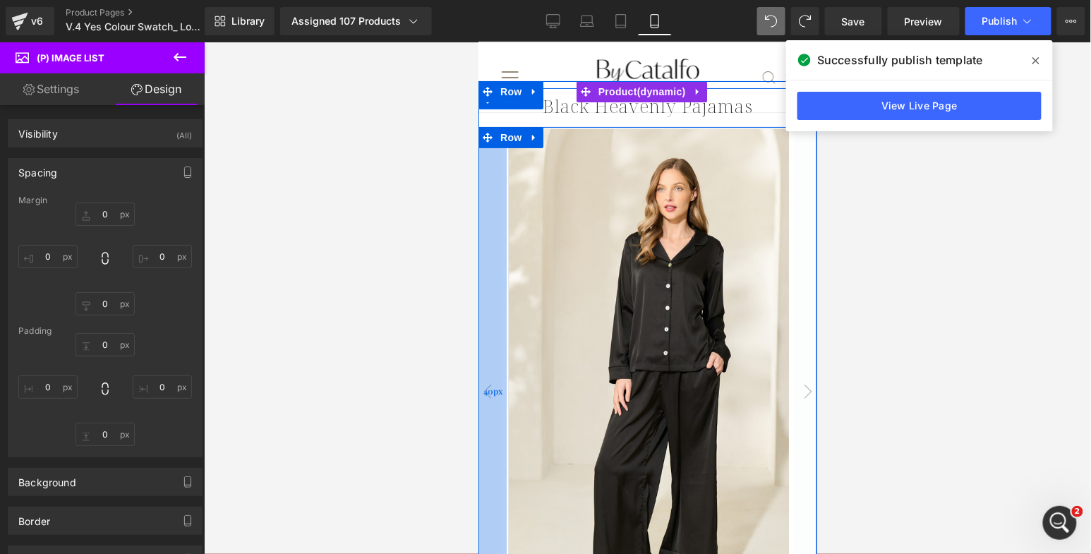
scroll to position [19237, 0]
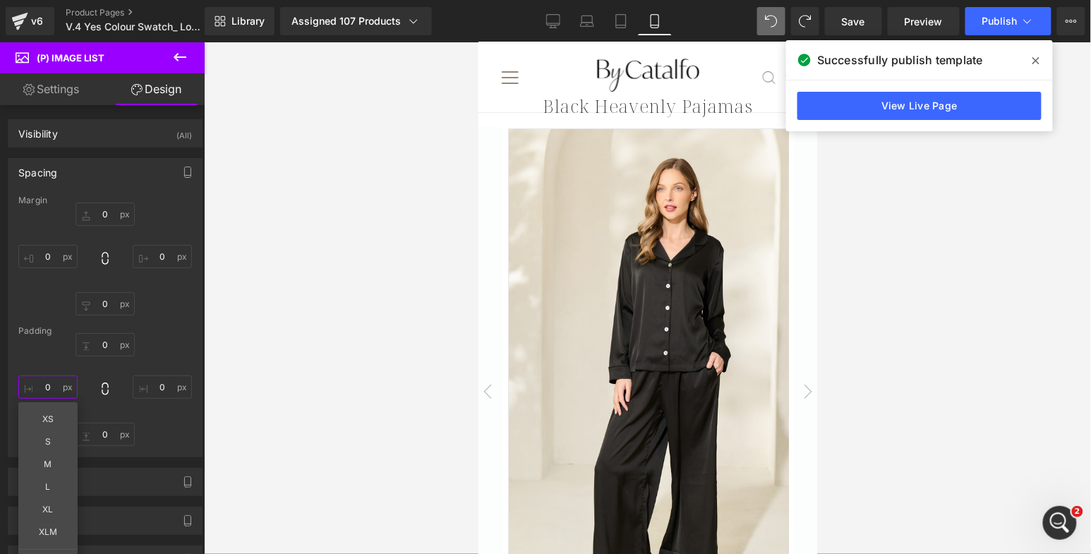
click at [48, 384] on input "0" at bounding box center [47, 386] width 59 height 23
type input "20"
type input "5"
click at [357, 320] on div at bounding box center [647, 298] width 887 height 512
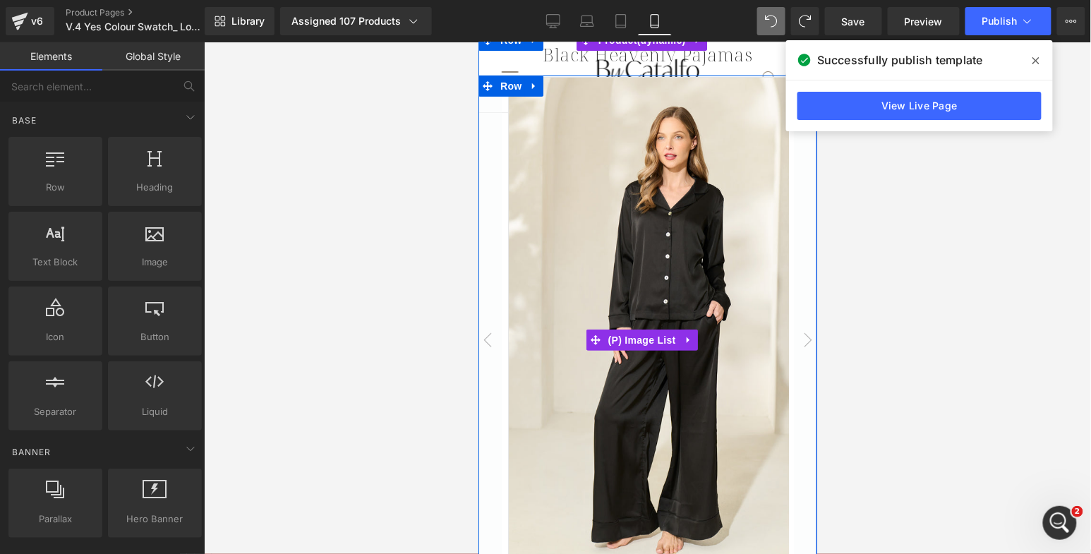
scroll to position [157, 0]
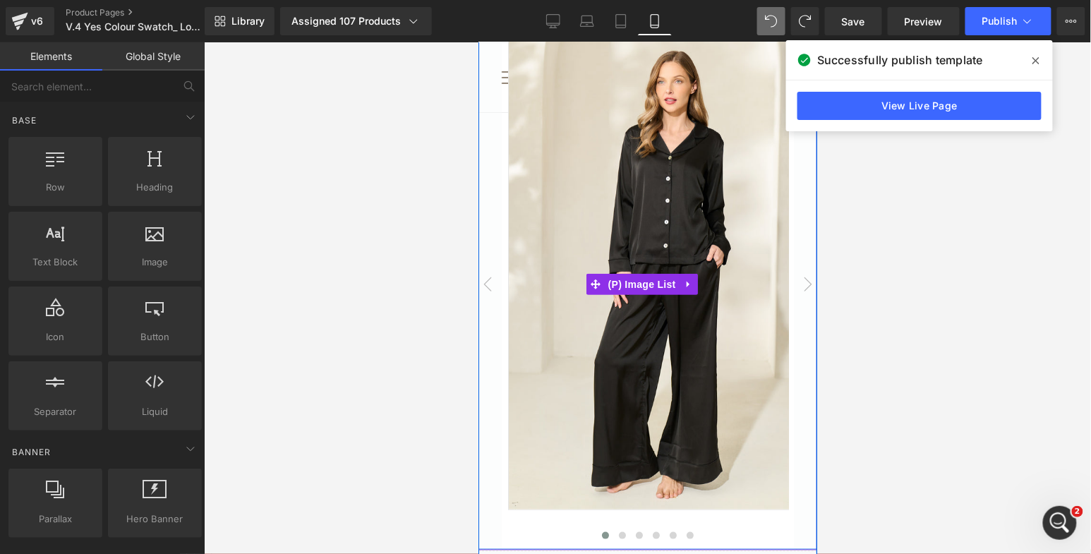
click at [670, 358] on img at bounding box center [670, 264] width 327 height 489
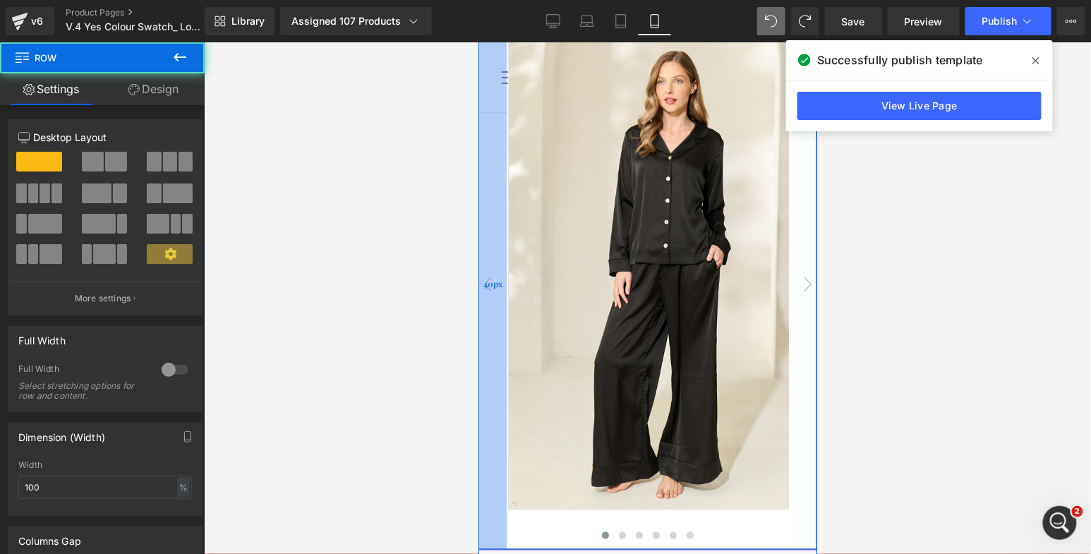
click at [490, 193] on div "40px" at bounding box center [492, 284] width 28 height 530
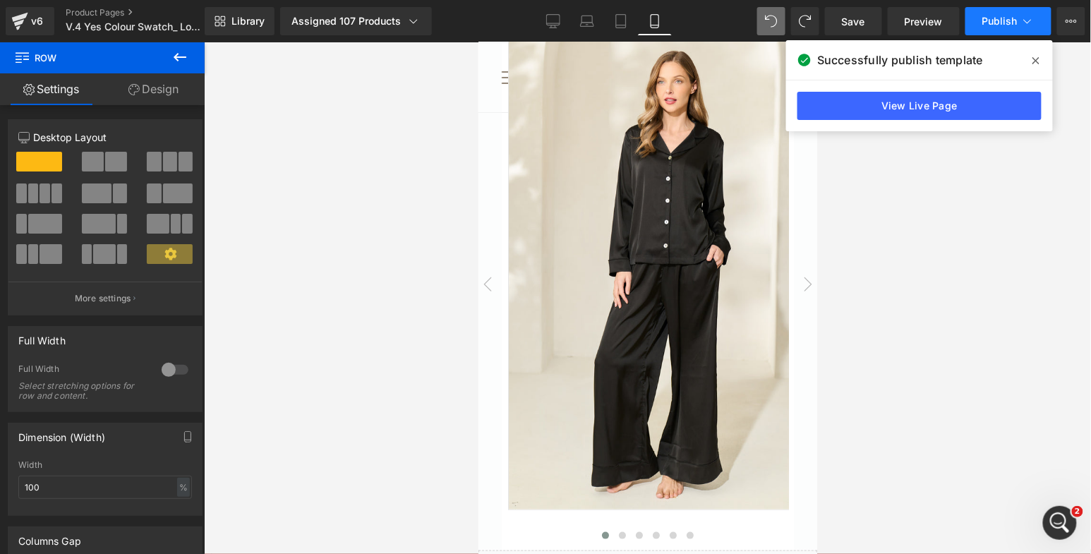
click at [999, 18] on span "Publish" at bounding box center [999, 21] width 35 height 11
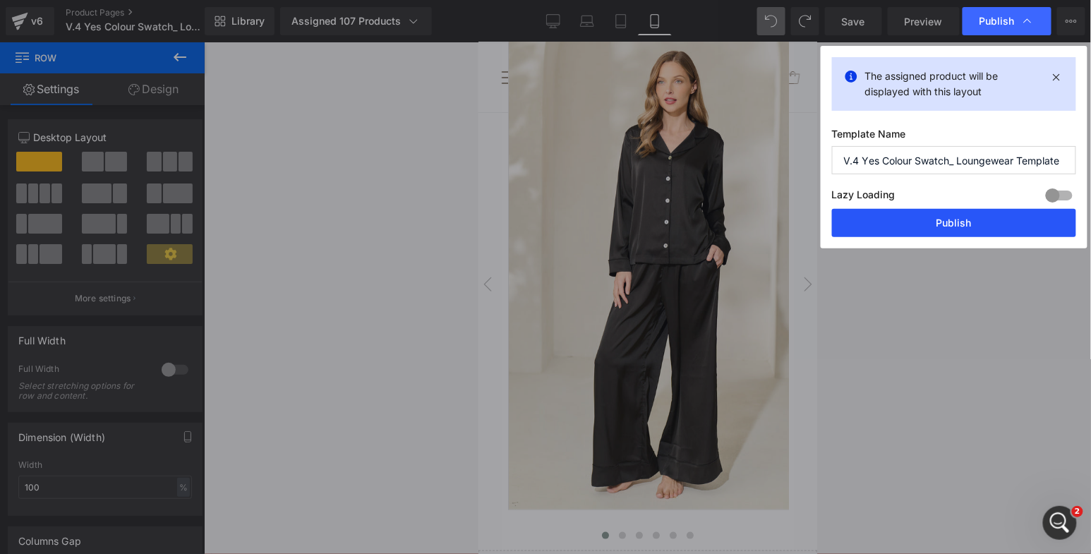
click at [967, 229] on button "Publish" at bounding box center [954, 223] width 244 height 28
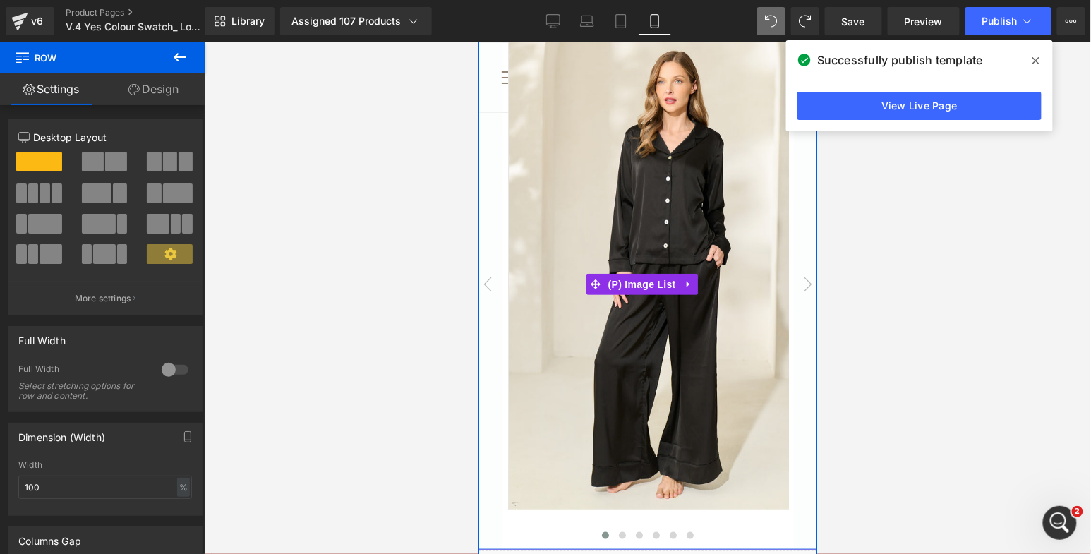
click at [571, 231] on img at bounding box center [670, 264] width 327 height 489
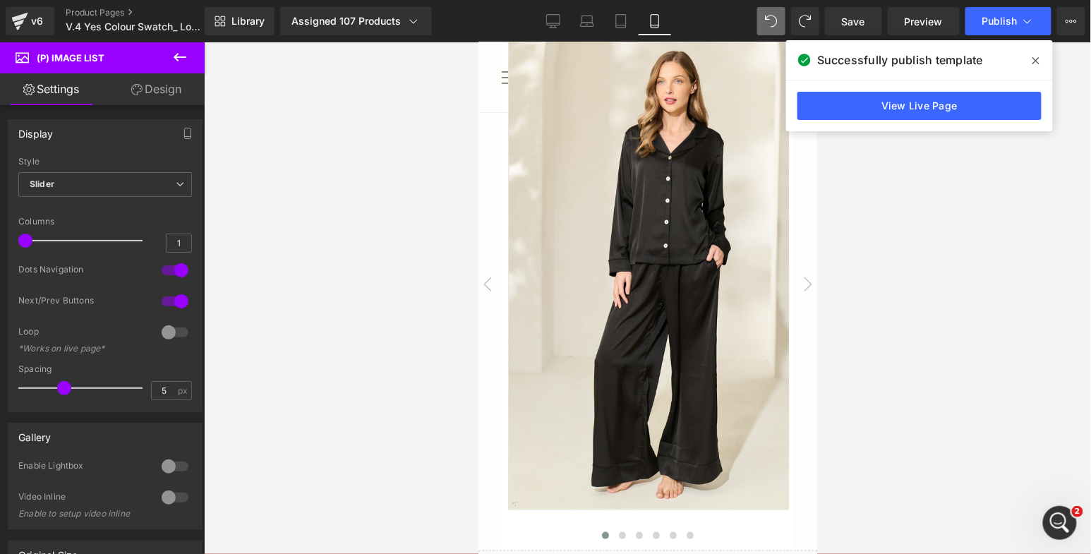
click at [164, 83] on link "Design" at bounding box center [156, 89] width 102 height 32
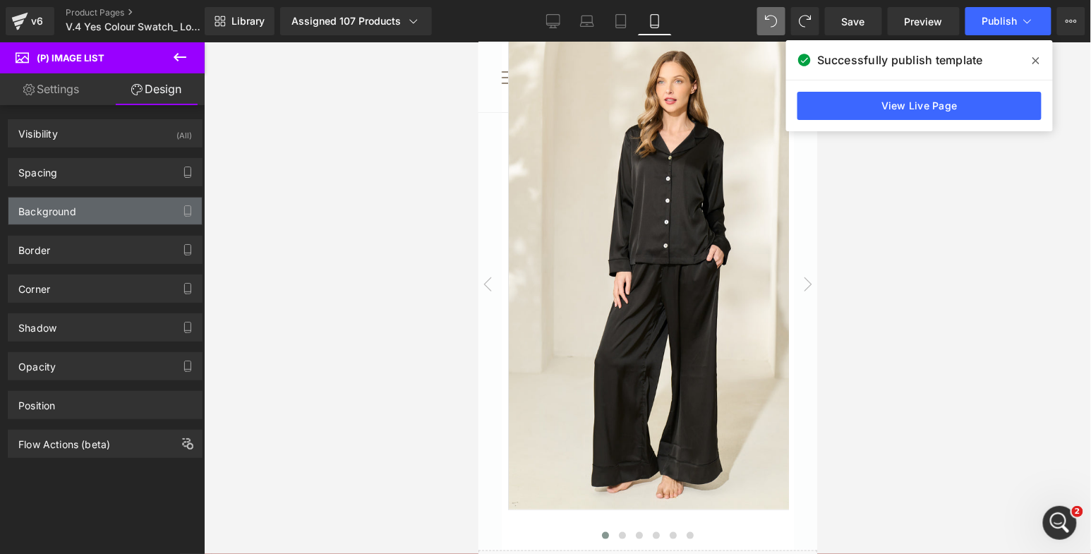
click at [77, 206] on div "Background" at bounding box center [104, 211] width 193 height 27
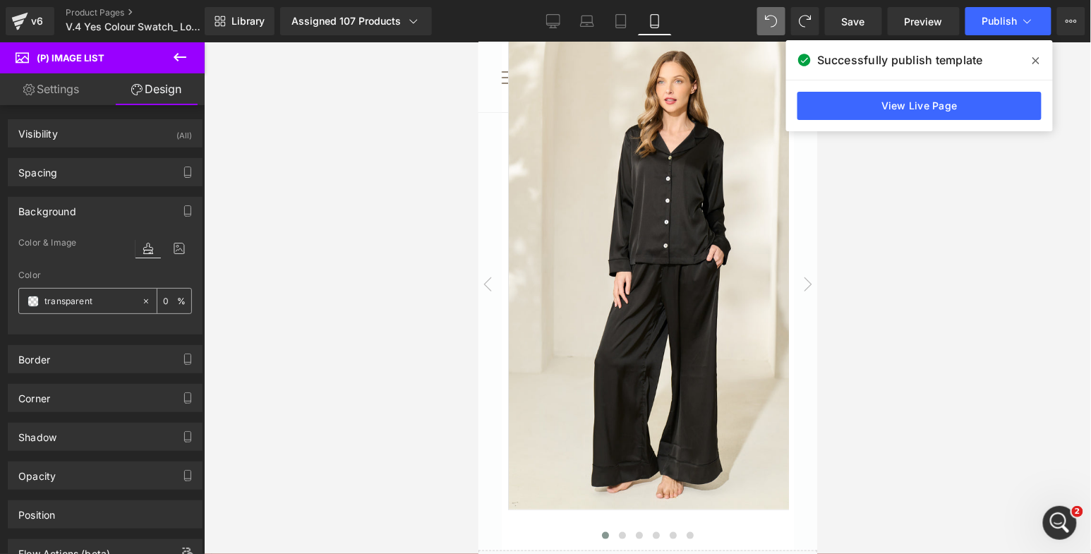
click at [31, 301] on span at bounding box center [33, 301] width 11 height 11
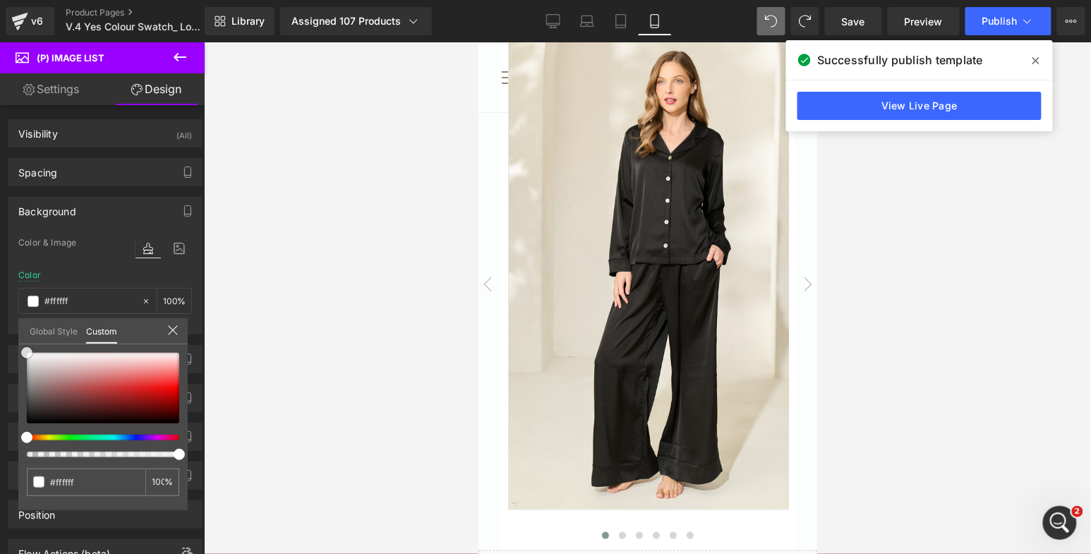
drag, startPoint x: 37, startPoint y: 371, endPoint x: 4, endPoint y: 330, distance: 52.7
click at [4, 330] on div "Background Color & Image color Color transparent 0 % Image Replace Image Upload…" at bounding box center [105, 260] width 211 height 148
click at [285, 299] on div at bounding box center [647, 298] width 887 height 512
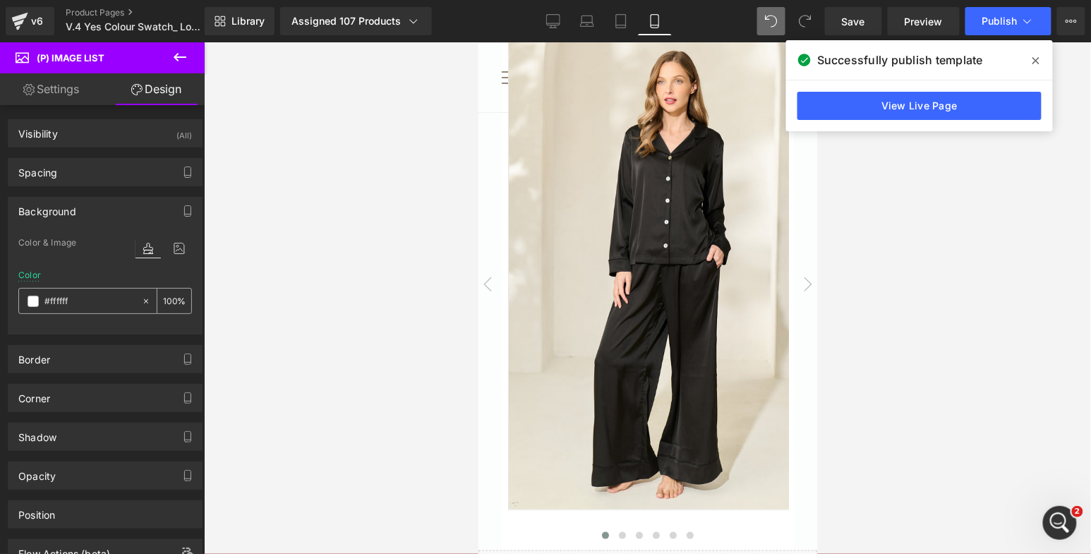
click at [28, 298] on span at bounding box center [33, 301] width 11 height 11
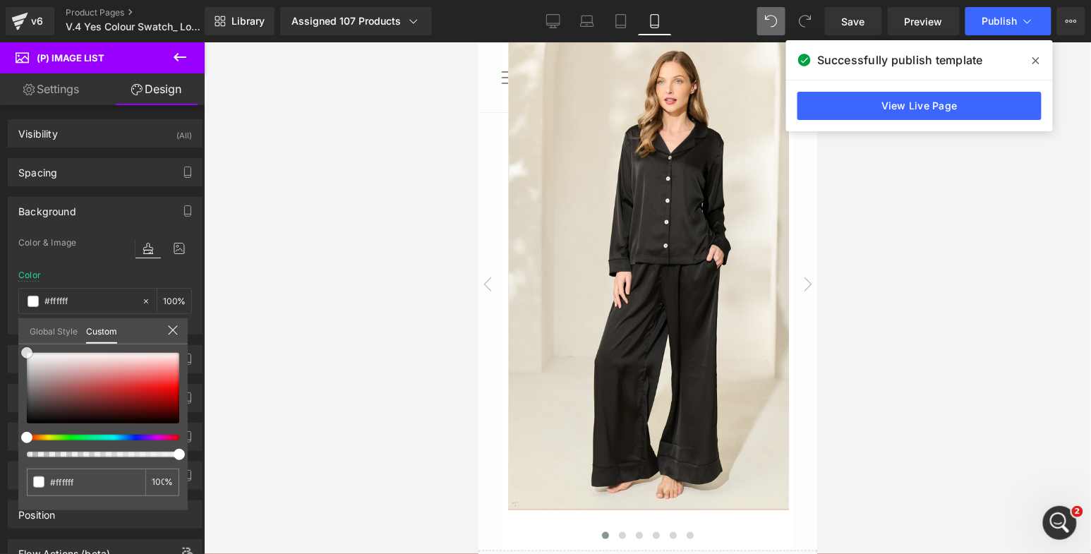
click at [109, 378] on div at bounding box center [103, 388] width 152 height 71
click at [373, 337] on div at bounding box center [647, 298] width 887 height 512
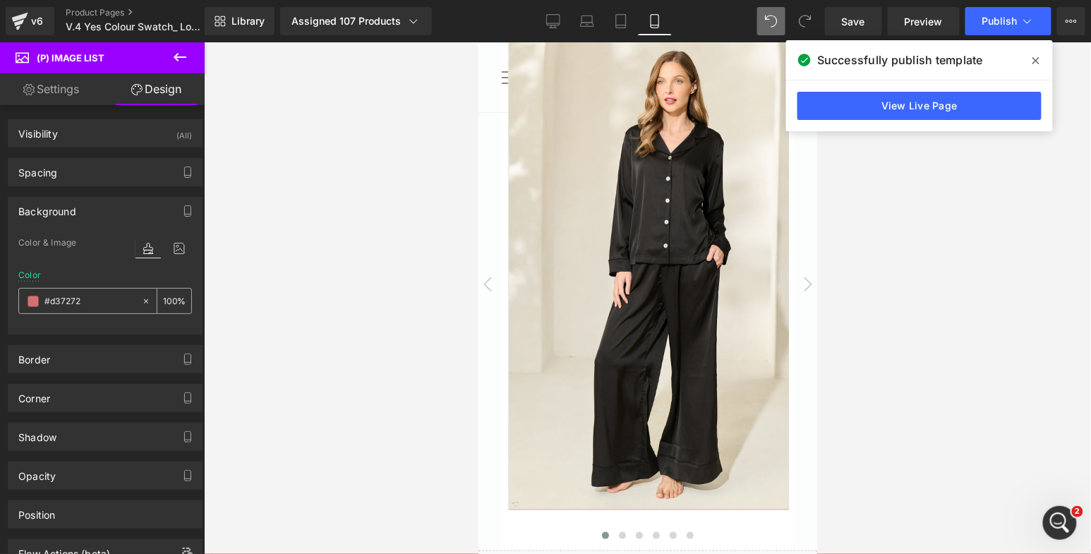
scroll to position [19292, 0]
click at [30, 298] on span at bounding box center [33, 301] width 11 height 11
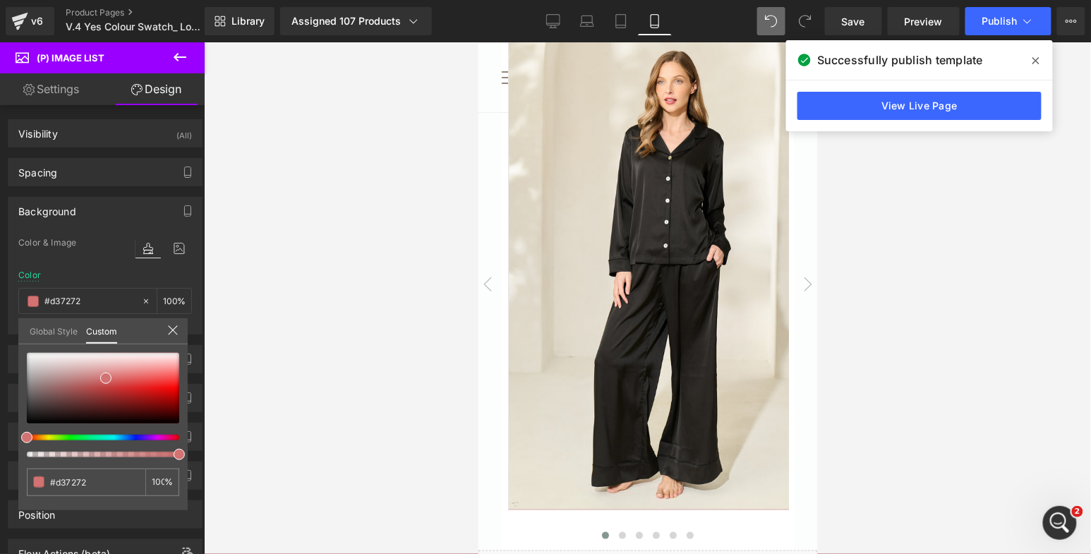
click at [45, 351] on div "#d37272 100 %" at bounding box center [102, 352] width 169 height 17
drag, startPoint x: 44, startPoint y: 369, endPoint x: 2, endPoint y: 333, distance: 55.6
click at [2, 333] on div "Background Color & Image color Color transparent 0 % Image Replace Image Upload…" at bounding box center [105, 260] width 211 height 148
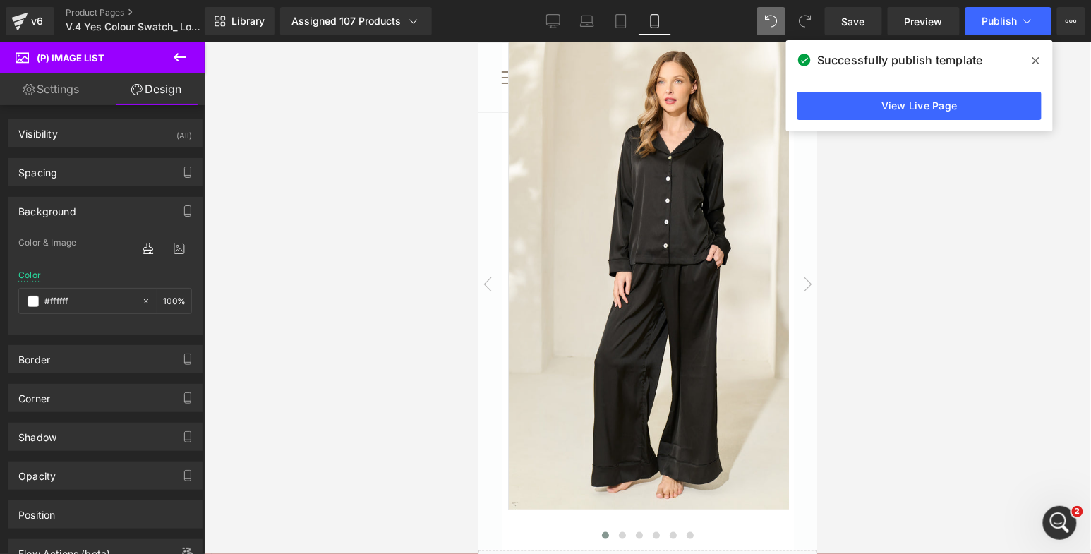
click at [392, 207] on div at bounding box center [647, 298] width 887 height 512
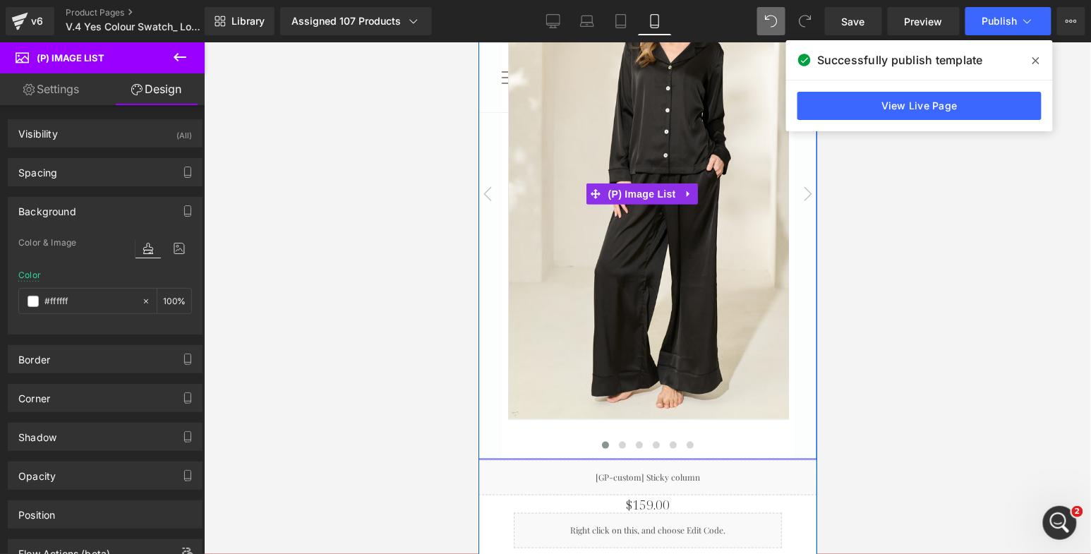
scroll to position [59, 0]
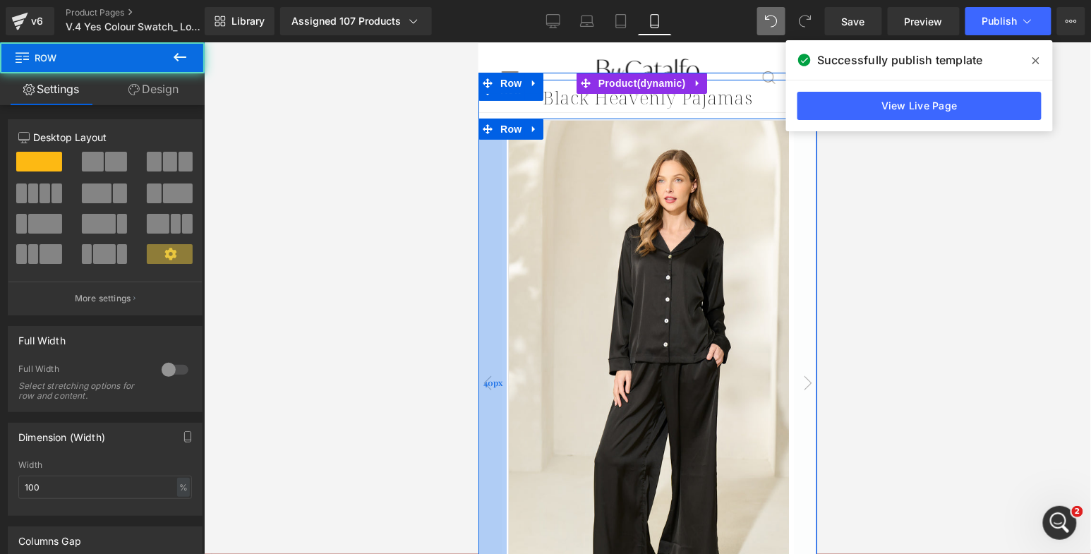
click at [483, 162] on div "40px" at bounding box center [492, 383] width 28 height 530
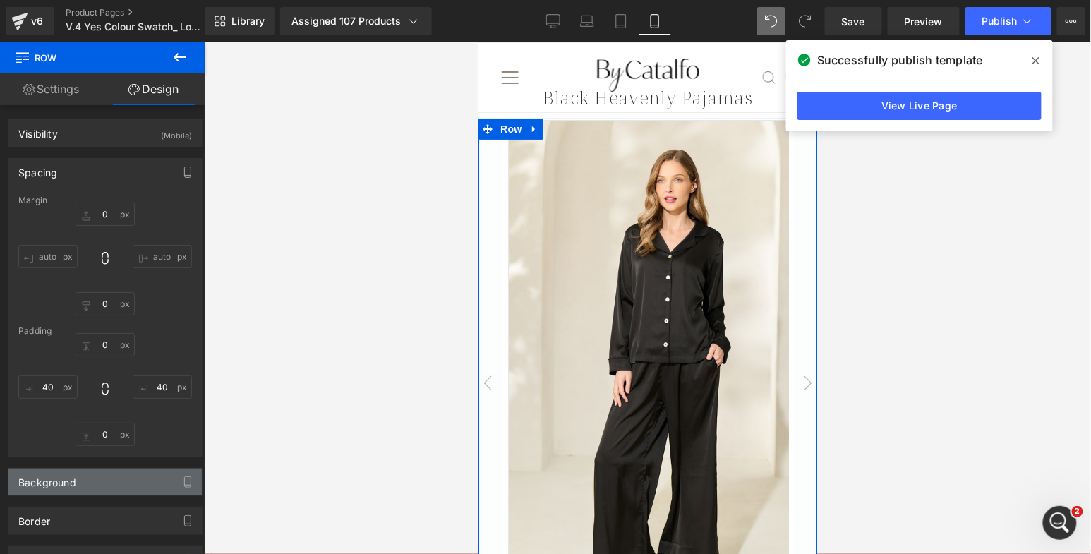
click at [68, 480] on div "Background" at bounding box center [47, 479] width 58 height 20
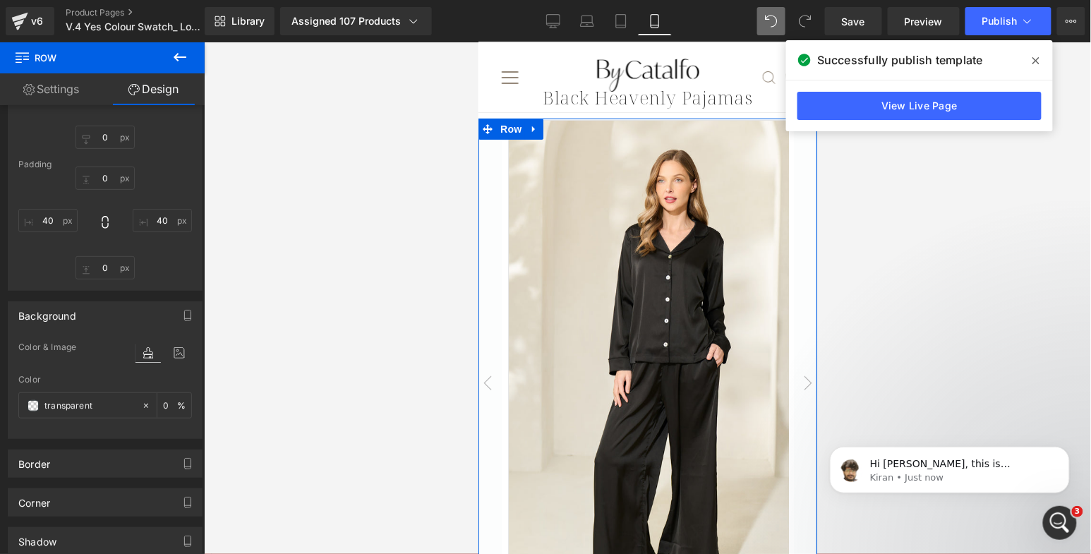
scroll to position [19375, 0]
click at [31, 400] on span at bounding box center [33, 405] width 11 height 11
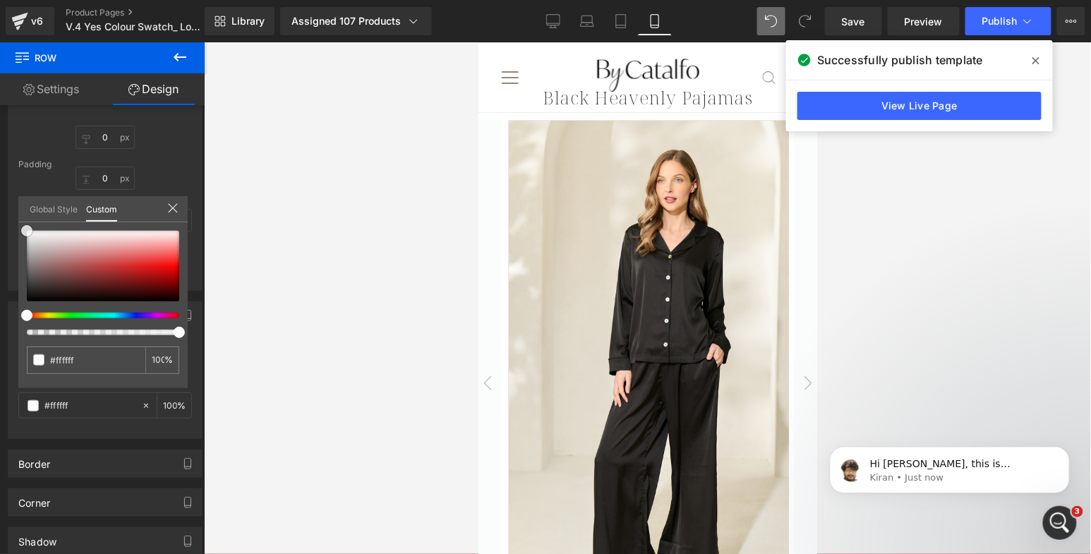
drag, startPoint x: 53, startPoint y: 258, endPoint x: -3, endPoint y: 207, distance: 75.9
click at [0, 207] on html "Row You are previewing how the will restyle your page. You can not edit Element…" at bounding box center [545, 277] width 1091 height 554
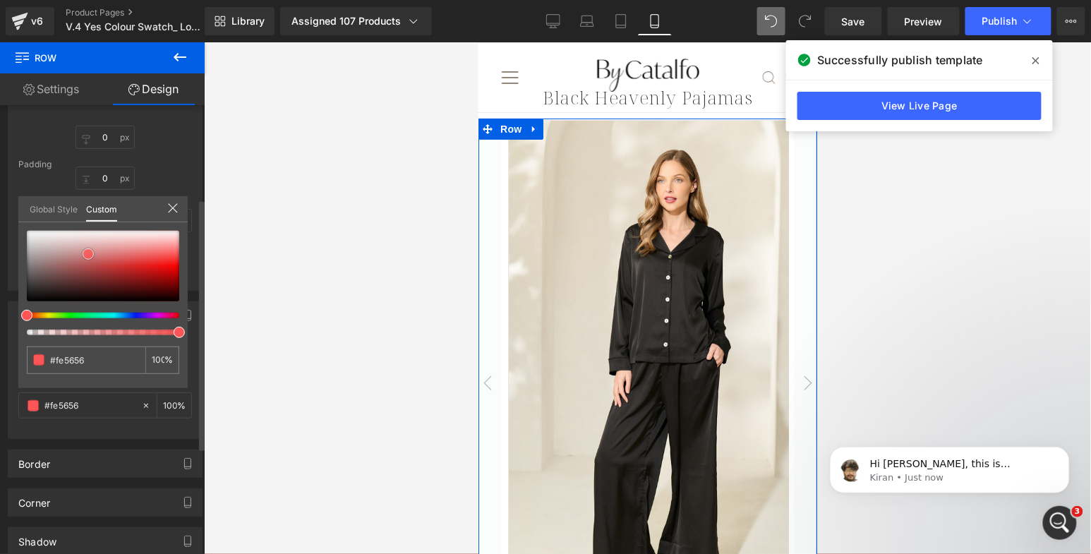
click at [88, 253] on div at bounding box center [103, 266] width 152 height 71
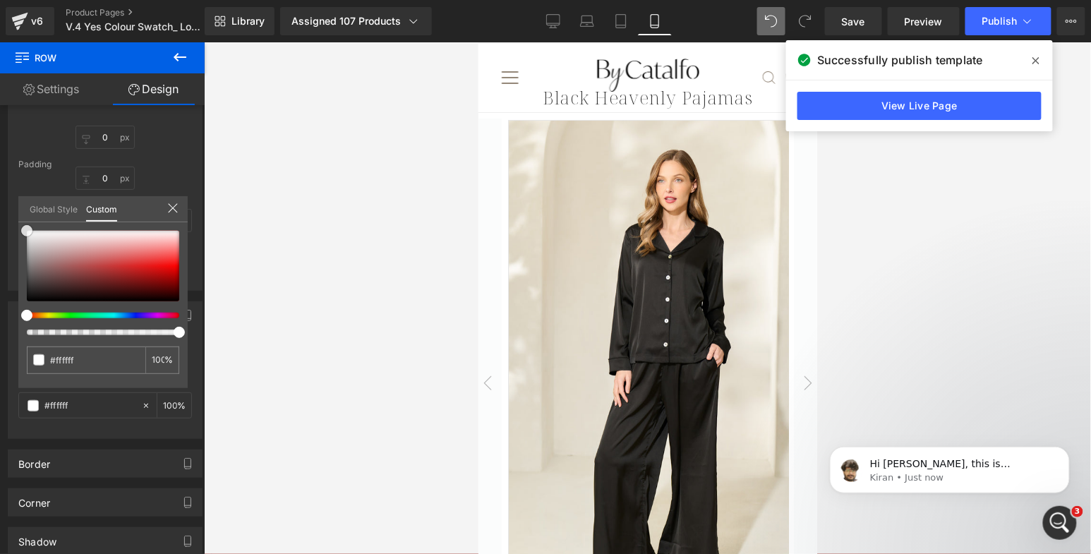
drag, startPoint x: 59, startPoint y: 236, endPoint x: -9, endPoint y: 200, distance: 77.0
click at [0, 200] on html "Row You are previewing how the will restyle your page. You can not edit Element…" at bounding box center [545, 277] width 1091 height 554
click at [404, 202] on div at bounding box center [647, 298] width 887 height 512
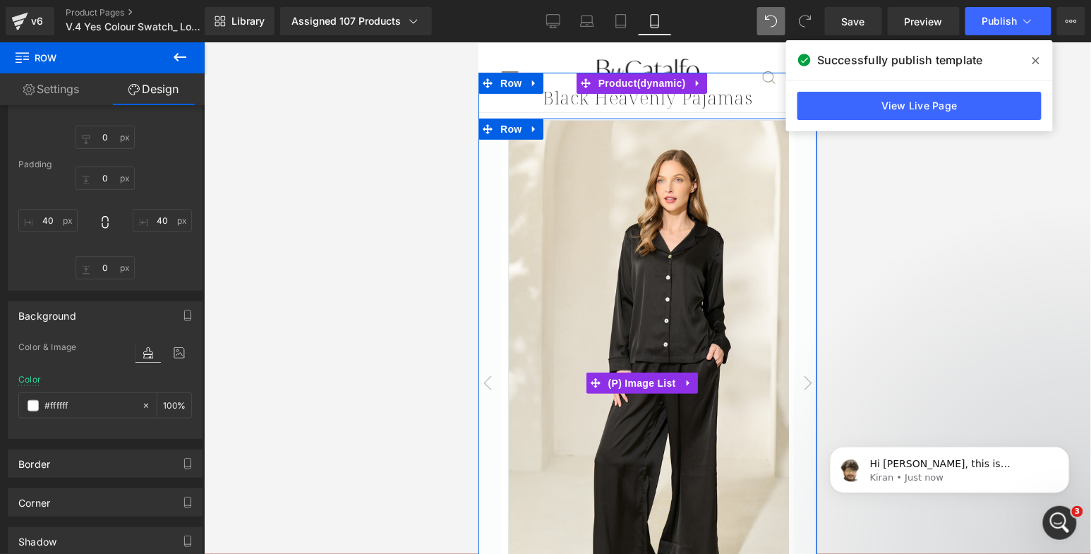
scroll to position [0, 0]
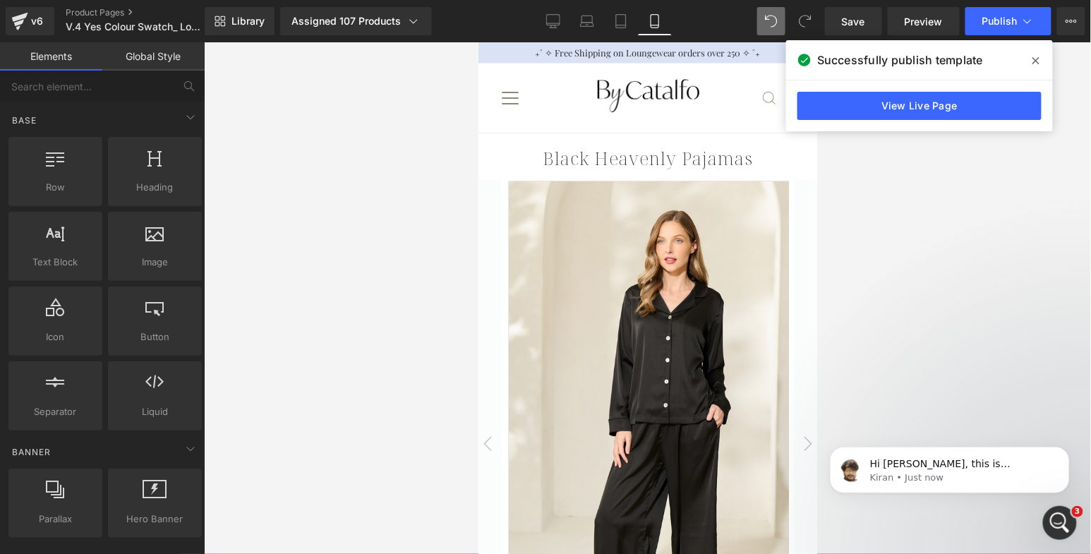
click at [396, 205] on div at bounding box center [647, 298] width 887 height 512
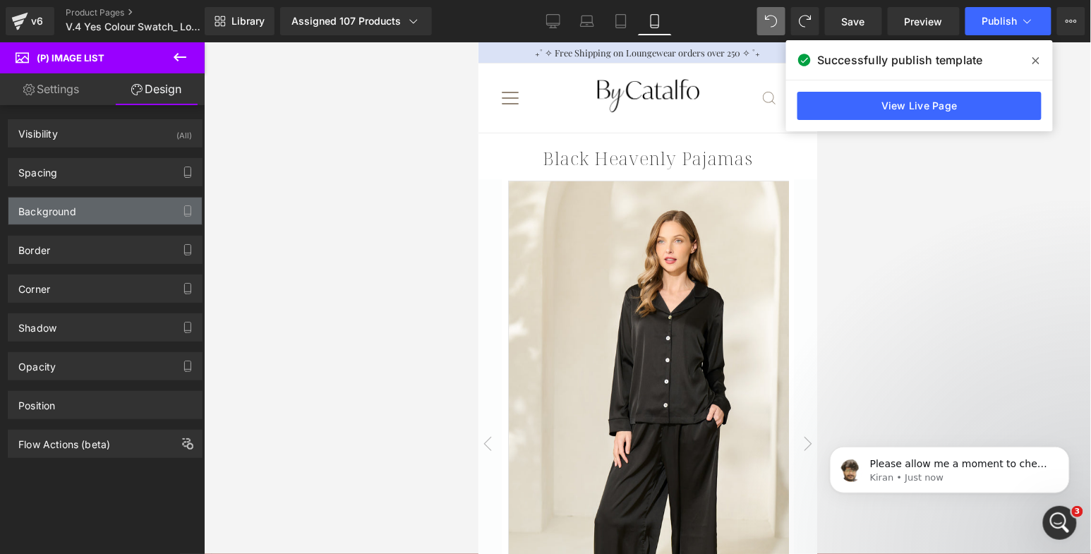
click at [80, 211] on div "Background" at bounding box center [104, 211] width 193 height 27
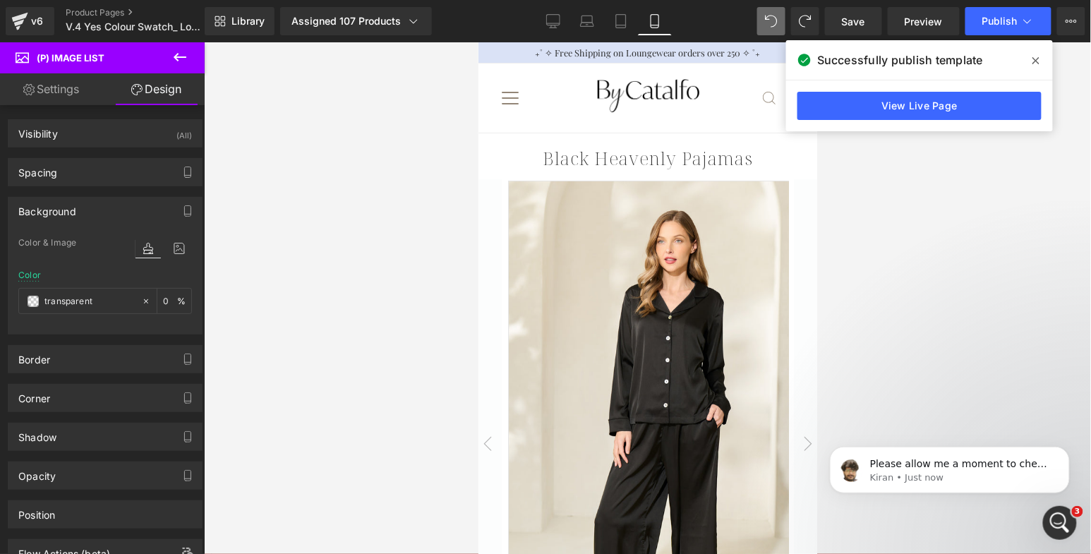
click at [353, 274] on div at bounding box center [647, 298] width 887 height 512
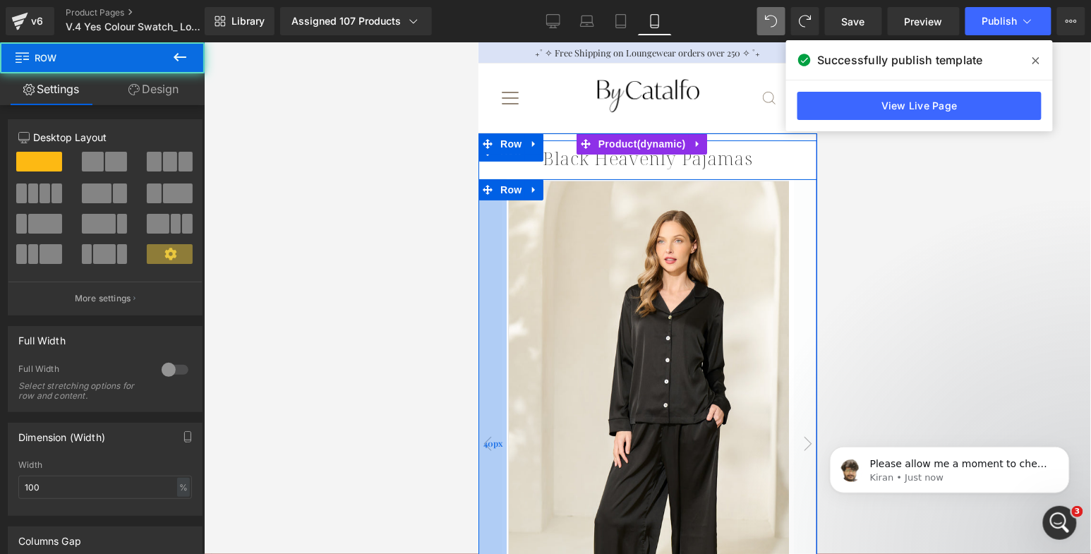
click at [489, 289] on div "40px" at bounding box center [492, 444] width 28 height 530
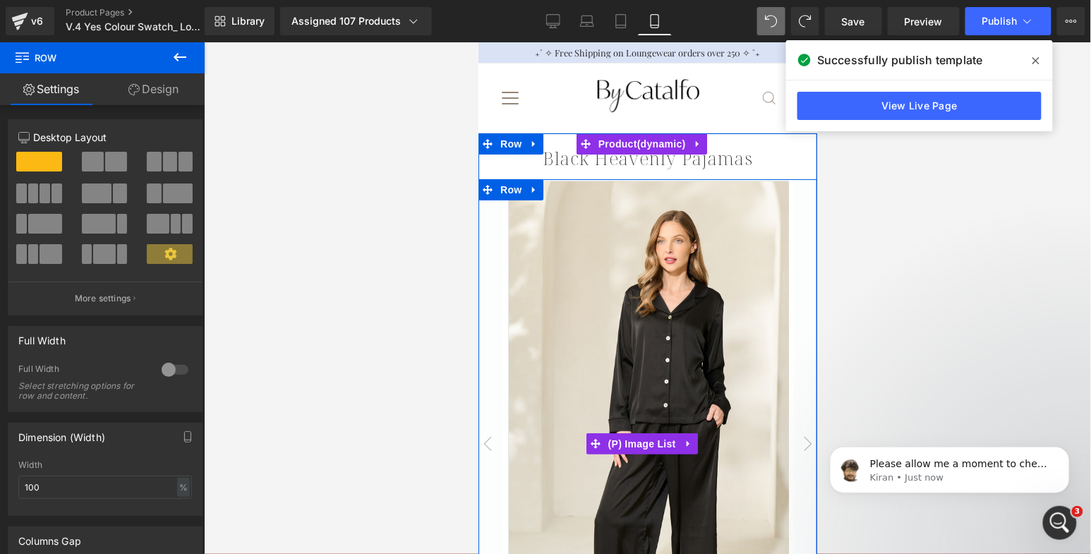
click at [552, 289] on img at bounding box center [670, 424] width 327 height 489
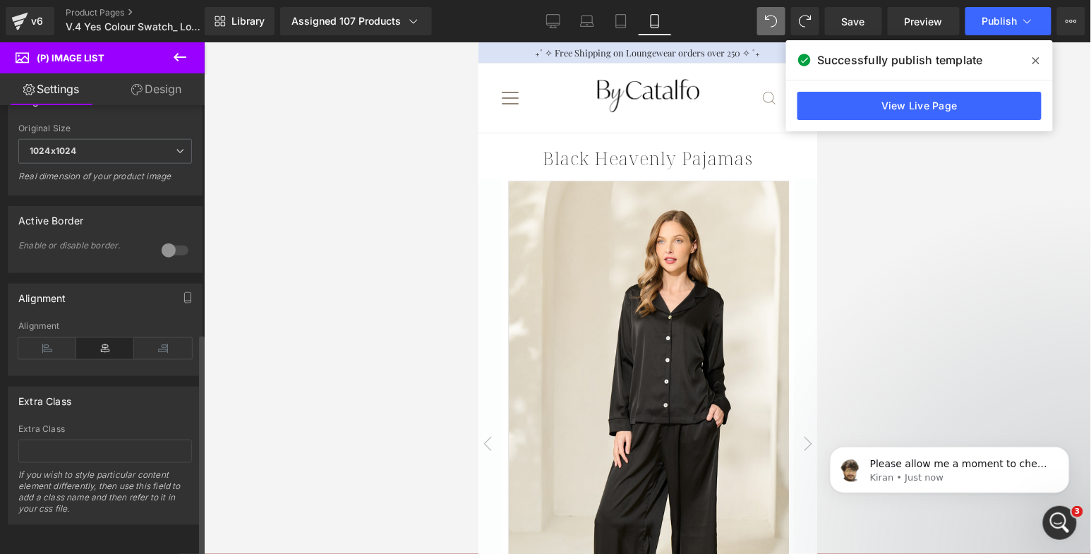
scroll to position [0, 0]
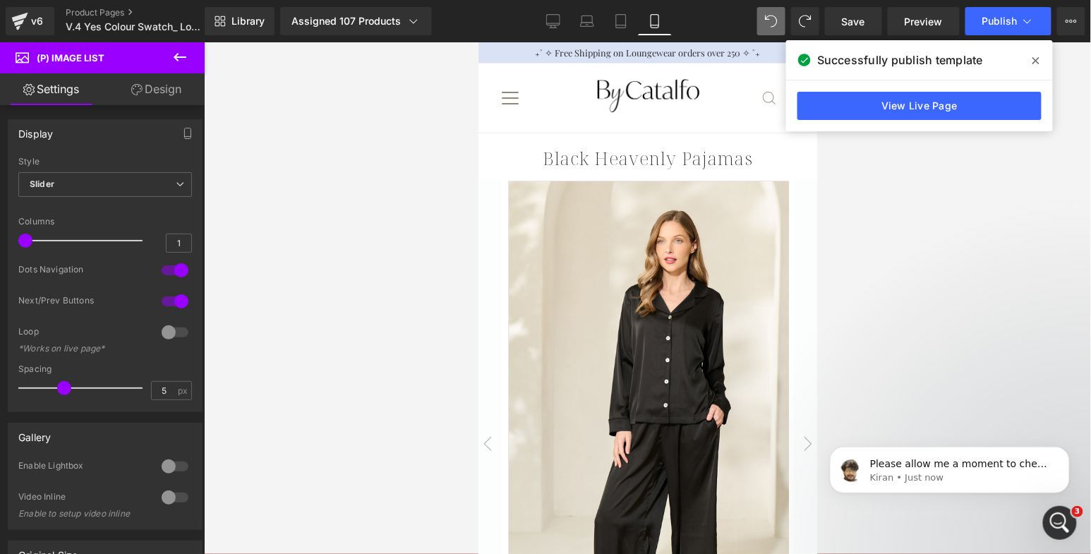
click at [179, 91] on link "Design" at bounding box center [156, 89] width 102 height 32
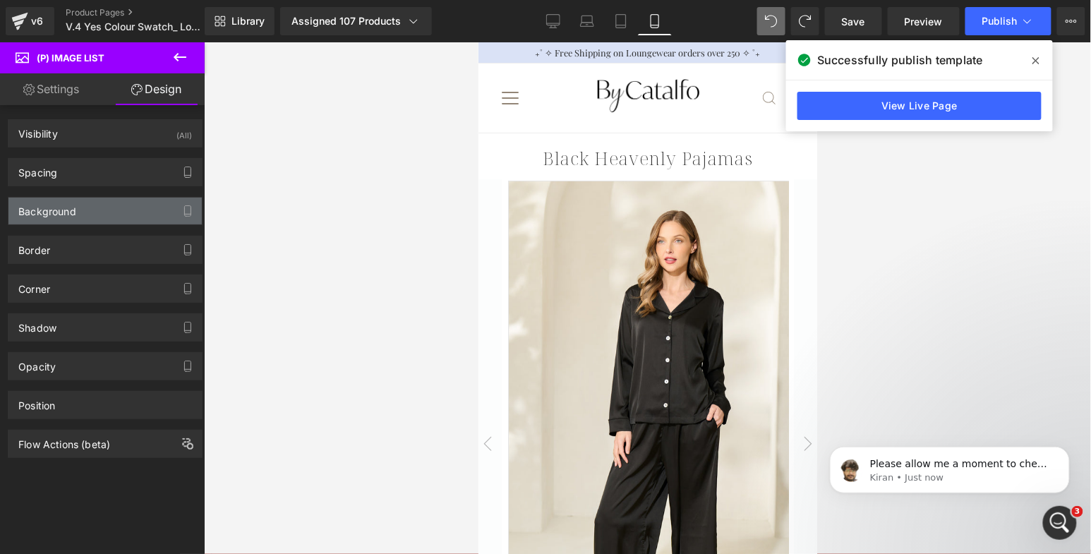
scroll to position [19421, 0]
click at [114, 220] on div "Background" at bounding box center [104, 211] width 193 height 27
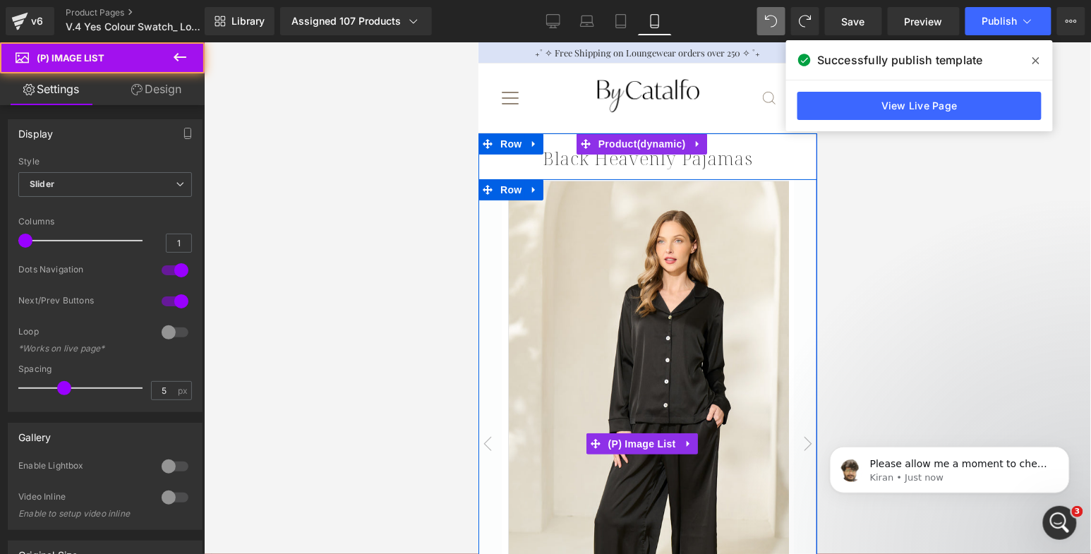
click at [627, 372] on img at bounding box center [670, 424] width 327 height 489
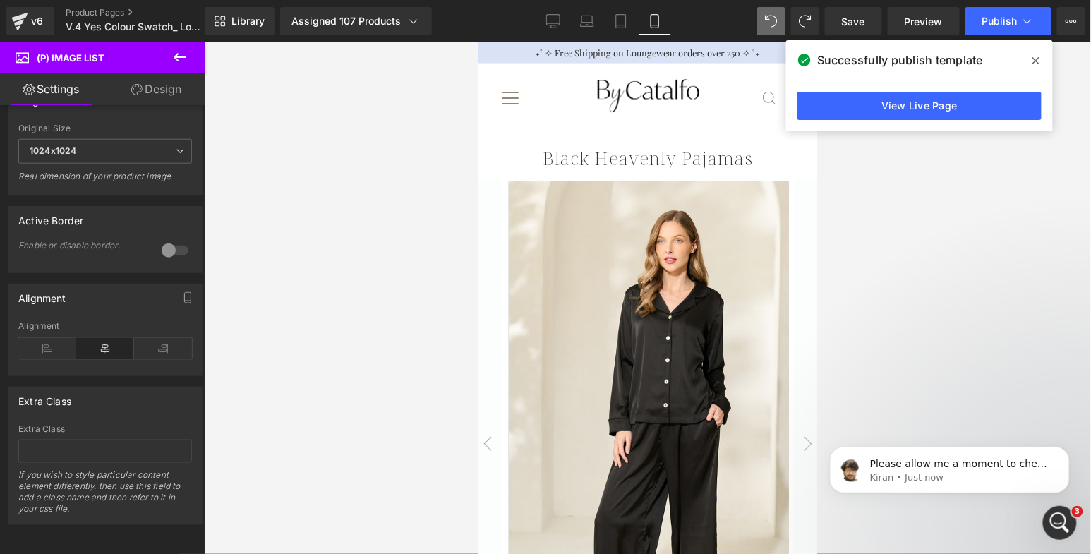
scroll to position [19367, 0]
click at [115, 16] on link "Product Pages" at bounding box center [147, 12] width 162 height 11
click at [1006, 14] on button "Publish" at bounding box center [1008, 21] width 86 height 28
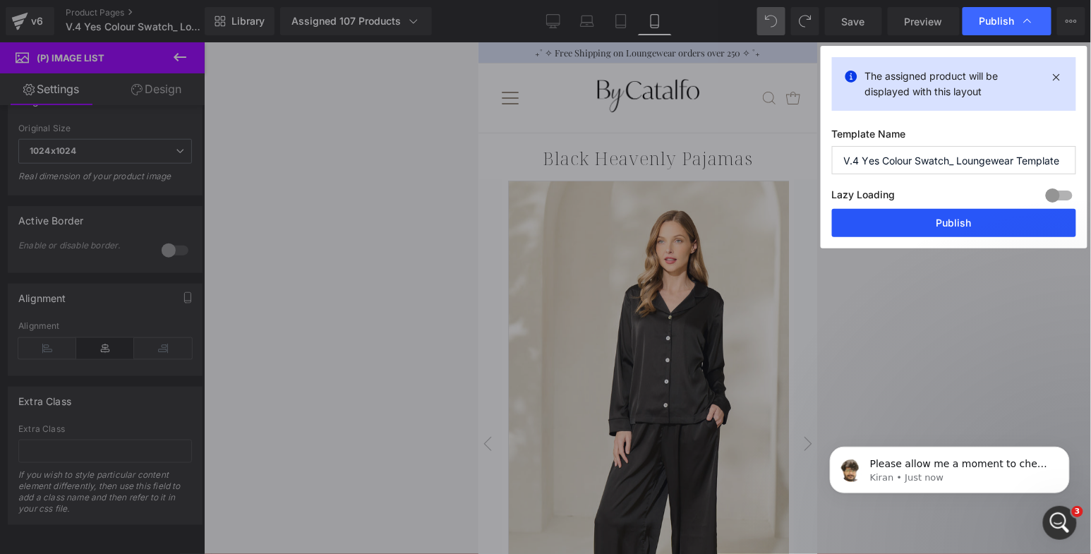
click at [949, 222] on button "Publish" at bounding box center [954, 223] width 244 height 28
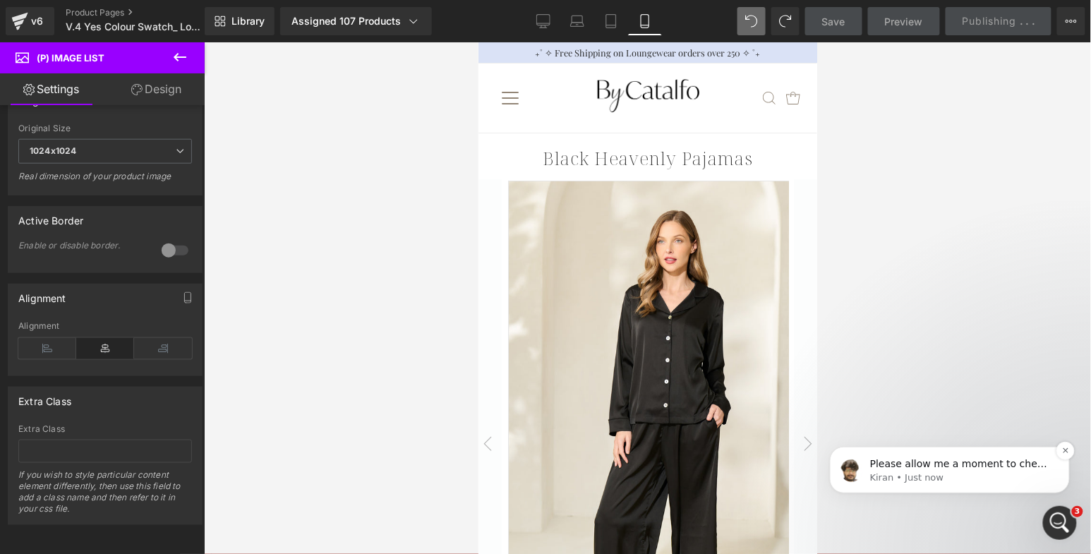
click at [938, 456] on div "Please allow me a moment to check the video Kiran • Just now" at bounding box center [949, 469] width 219 height 28
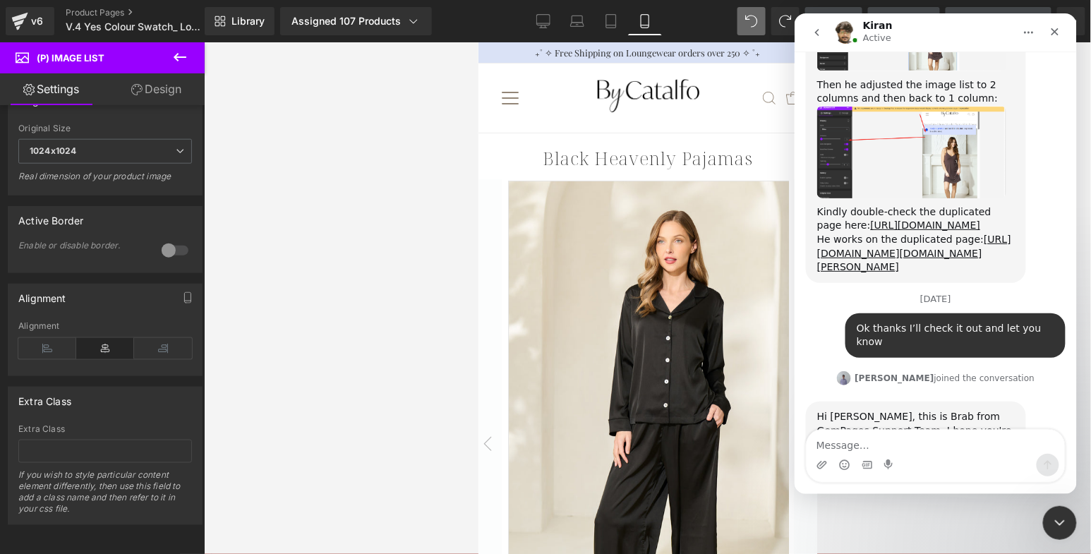
scroll to position [0, 0]
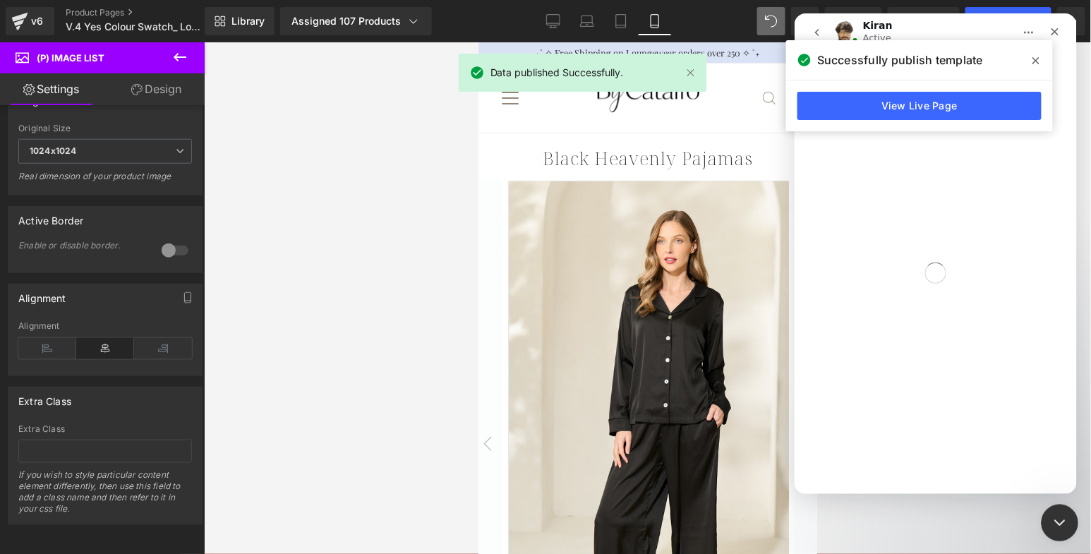
click at [1060, 511] on div "Close Intercom Messenger" at bounding box center [1057, 521] width 34 height 34
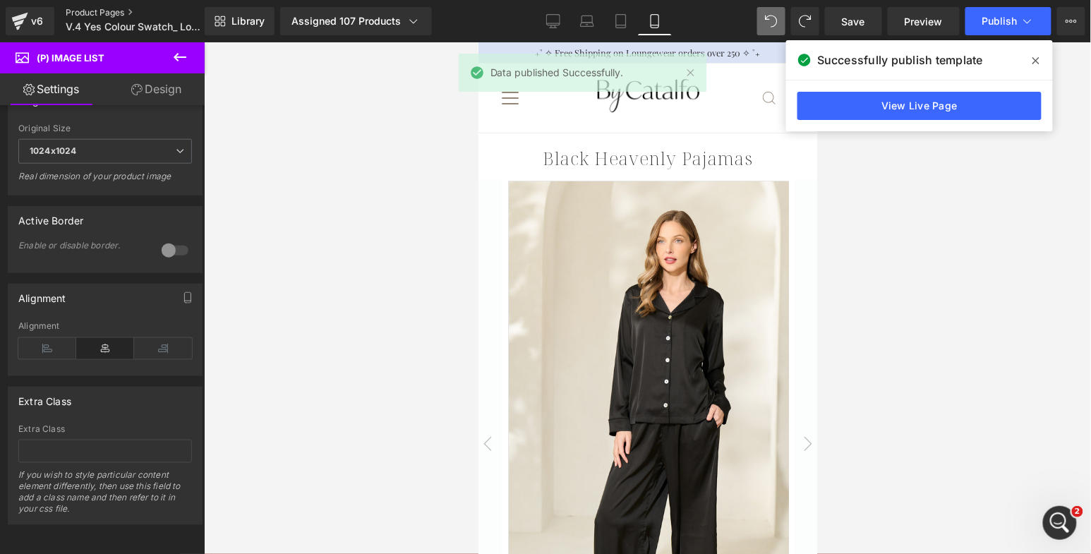
scroll to position [19391, 0]
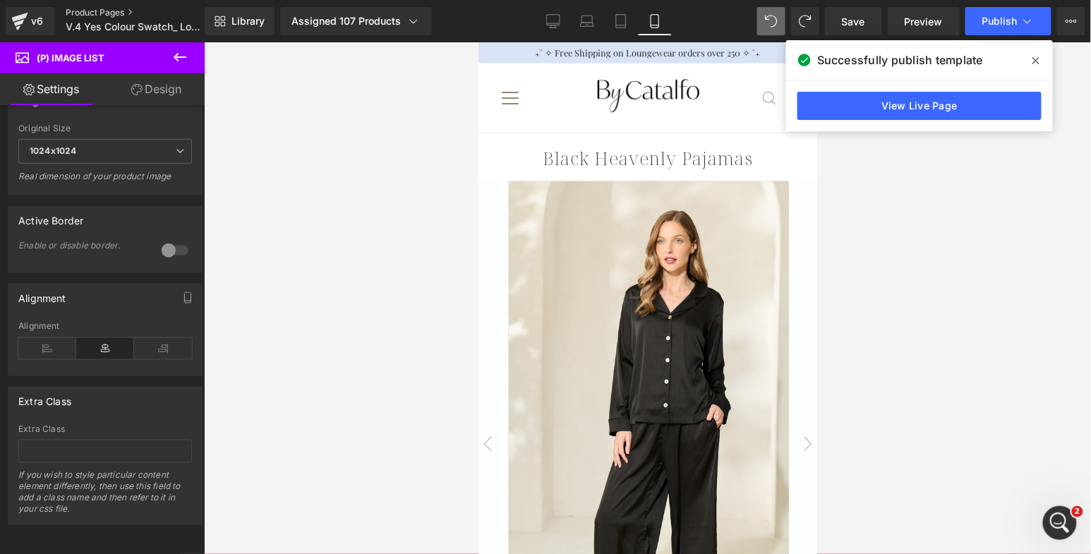
click at [123, 11] on link "Product Pages" at bounding box center [147, 12] width 162 height 11
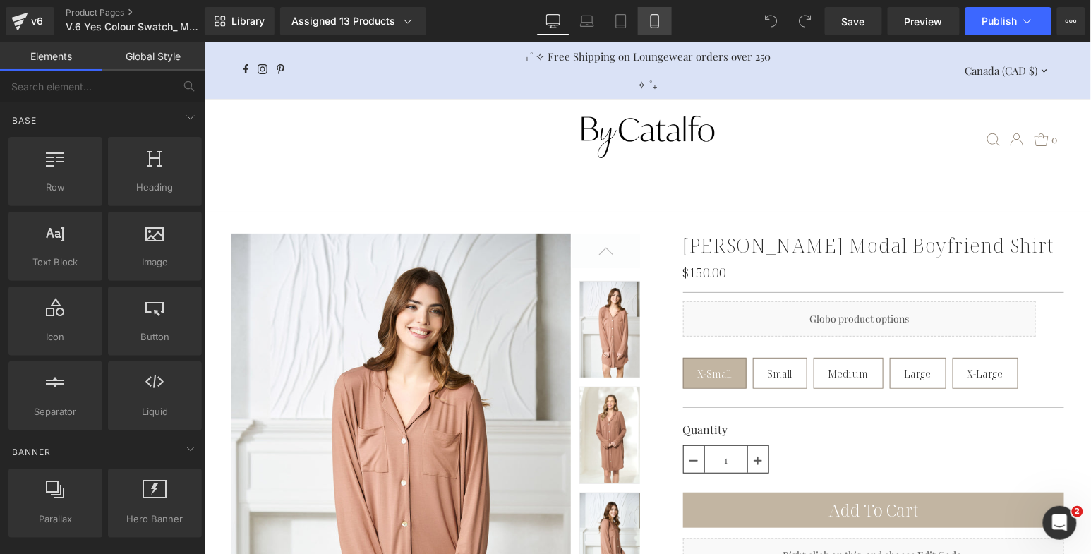
click at [657, 18] on icon at bounding box center [655, 21] width 14 height 14
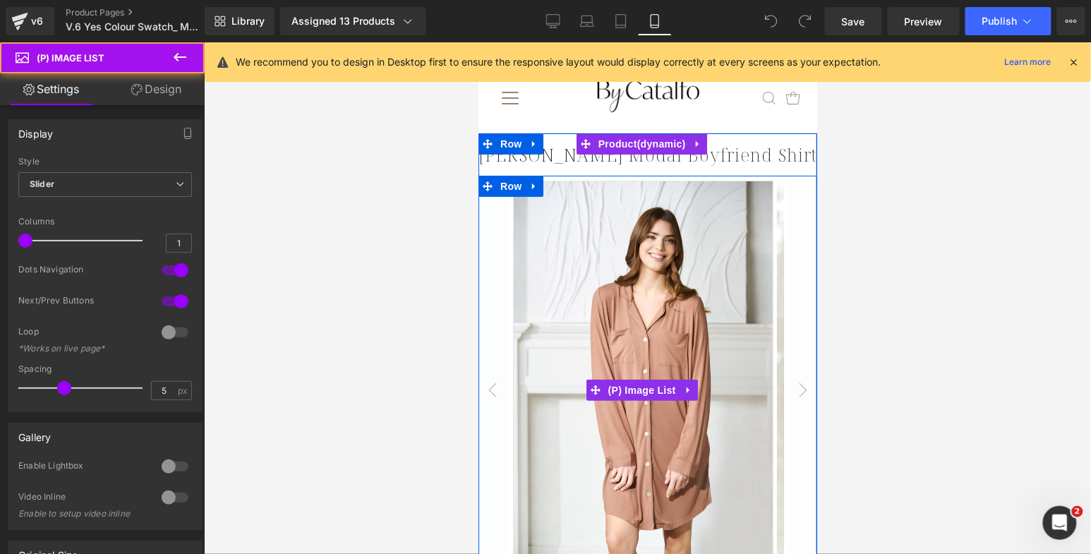
click at [603, 296] on img at bounding box center [642, 375] width 260 height 390
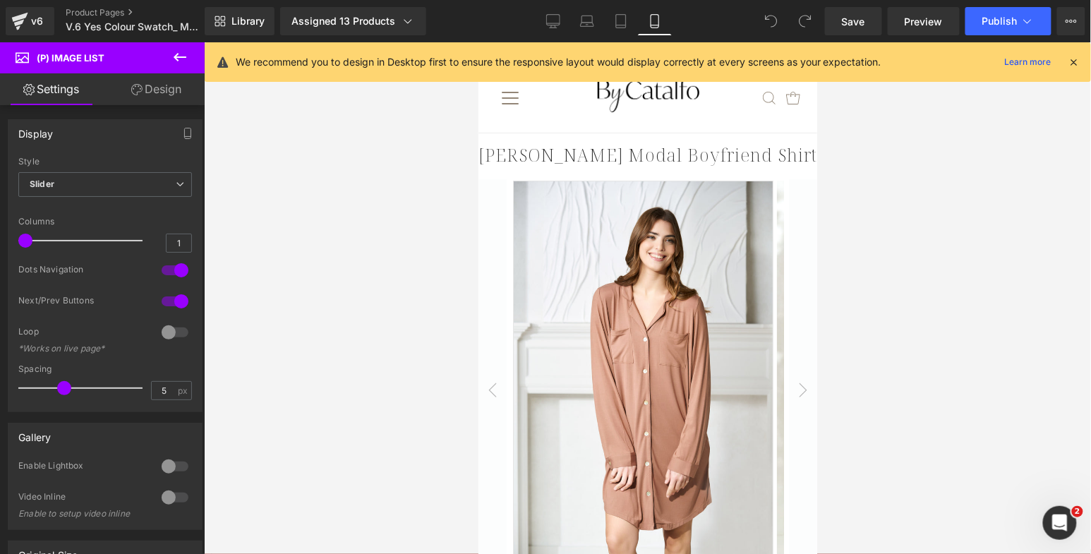
click at [164, 90] on link "Design" at bounding box center [156, 89] width 102 height 32
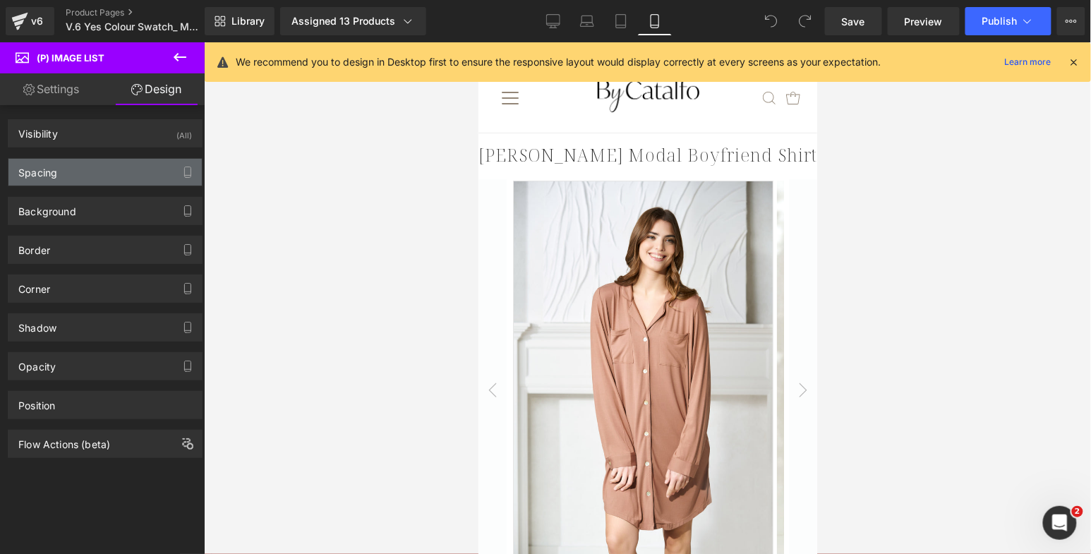
click at [130, 179] on div "Spacing" at bounding box center [104, 172] width 193 height 27
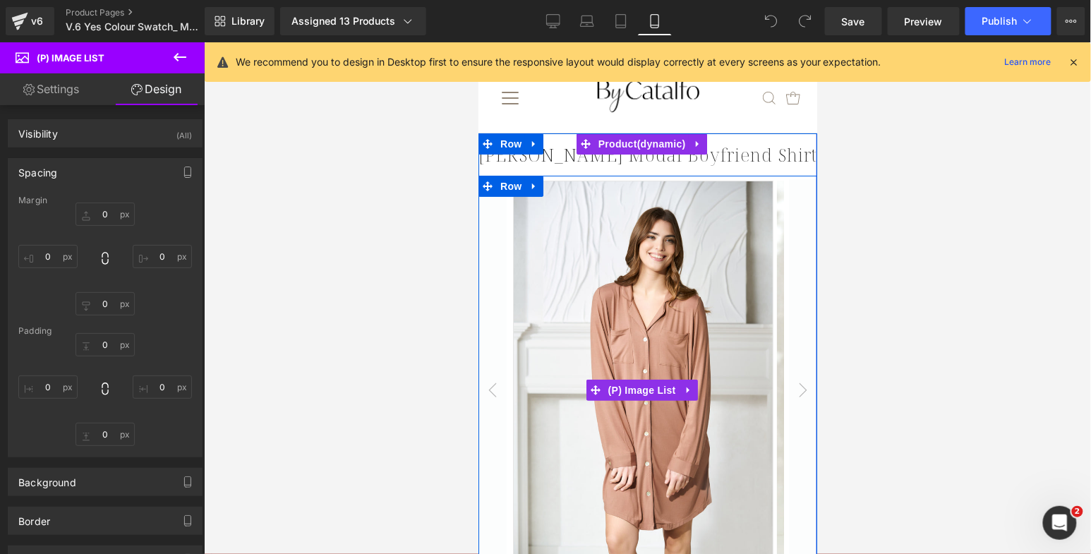
click at [490, 289] on button "‹" at bounding box center [492, 389] width 28 height 421
click at [506, 187] on span "Row" at bounding box center [510, 185] width 23 height 17
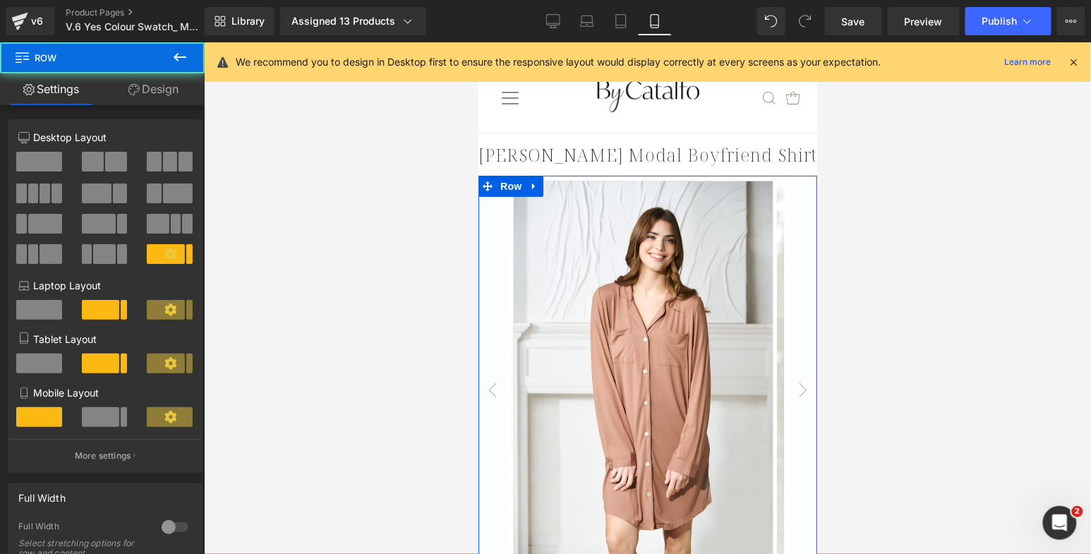
click at [171, 87] on link "Design" at bounding box center [153, 89] width 102 height 32
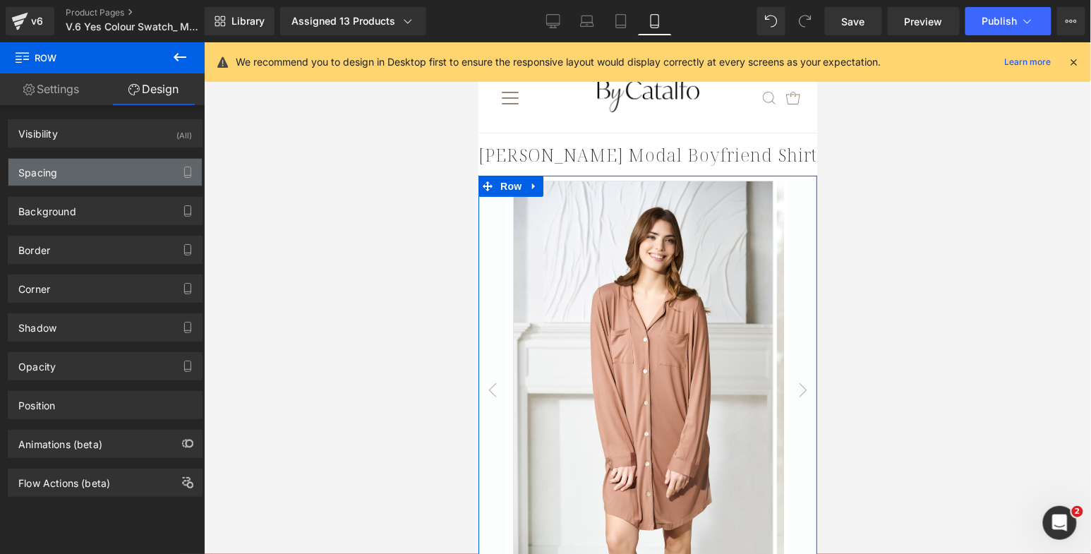
click at [38, 176] on div "Spacing" at bounding box center [37, 169] width 39 height 20
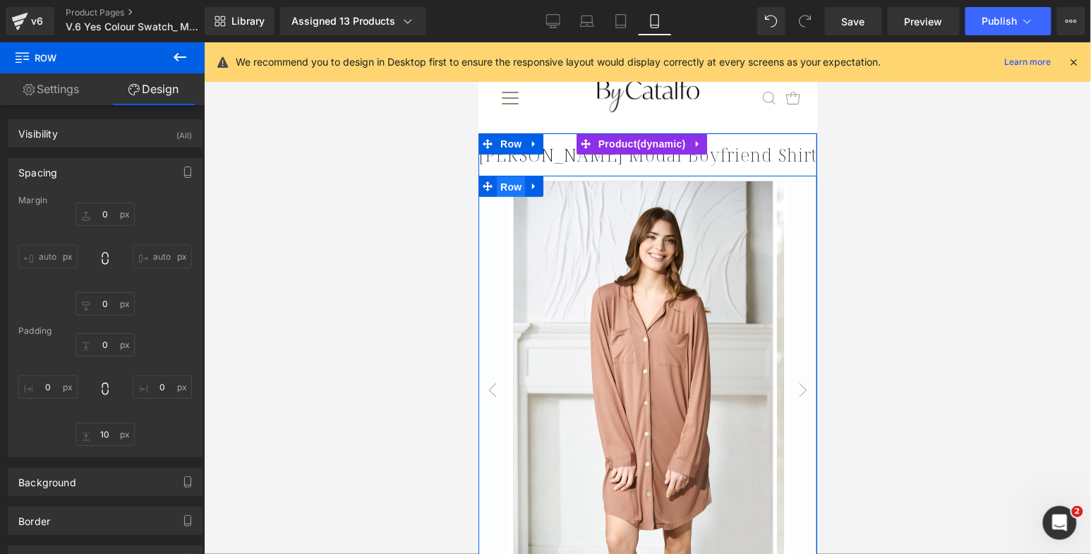
click at [502, 179] on div "Sale Off (P) Image ‹" at bounding box center [647, 391] width 339 height 433
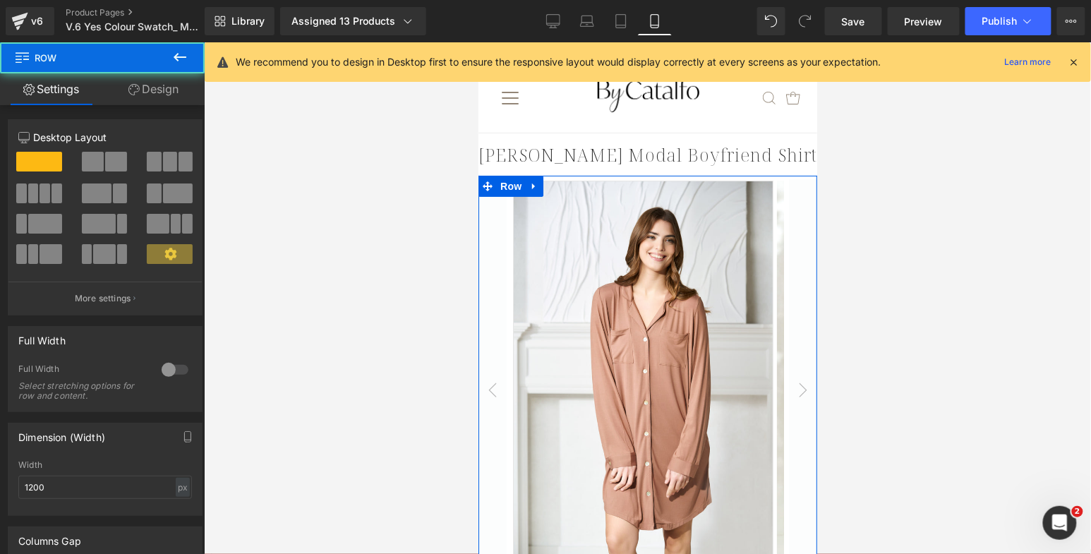
click at [157, 97] on link "Design" at bounding box center [153, 89] width 102 height 32
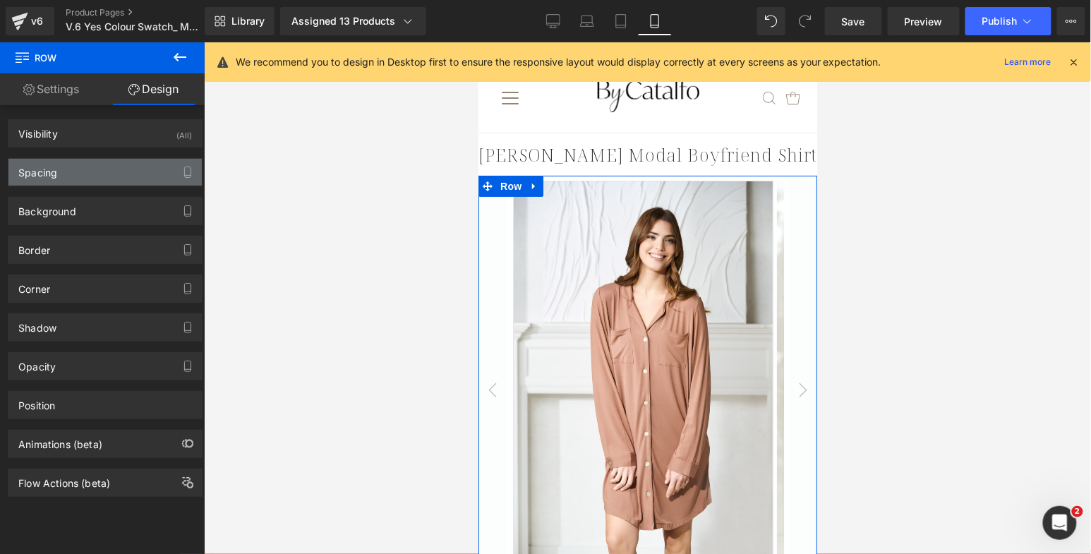
click at [107, 181] on div "Spacing" at bounding box center [104, 172] width 193 height 27
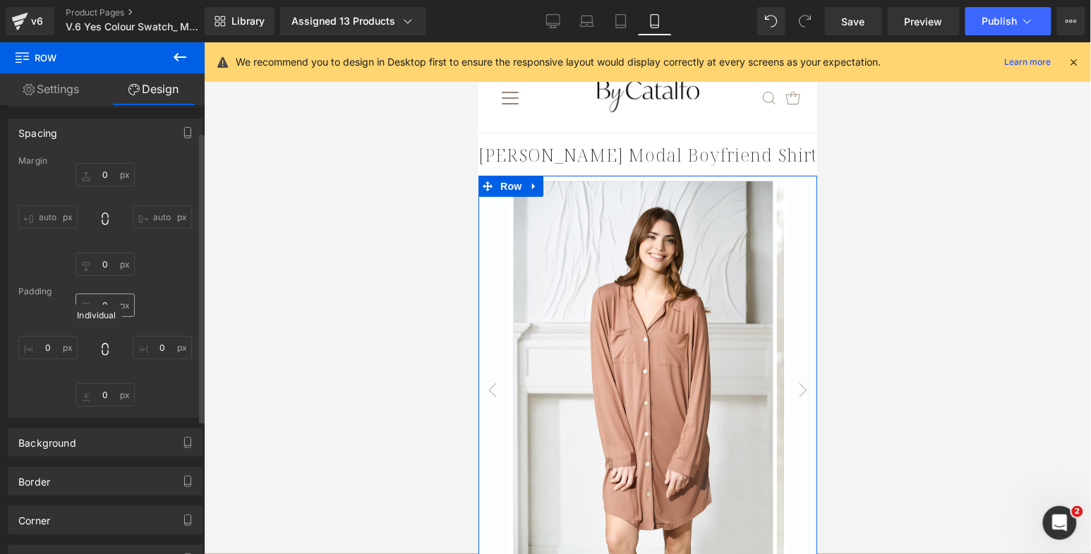
scroll to position [41, 0]
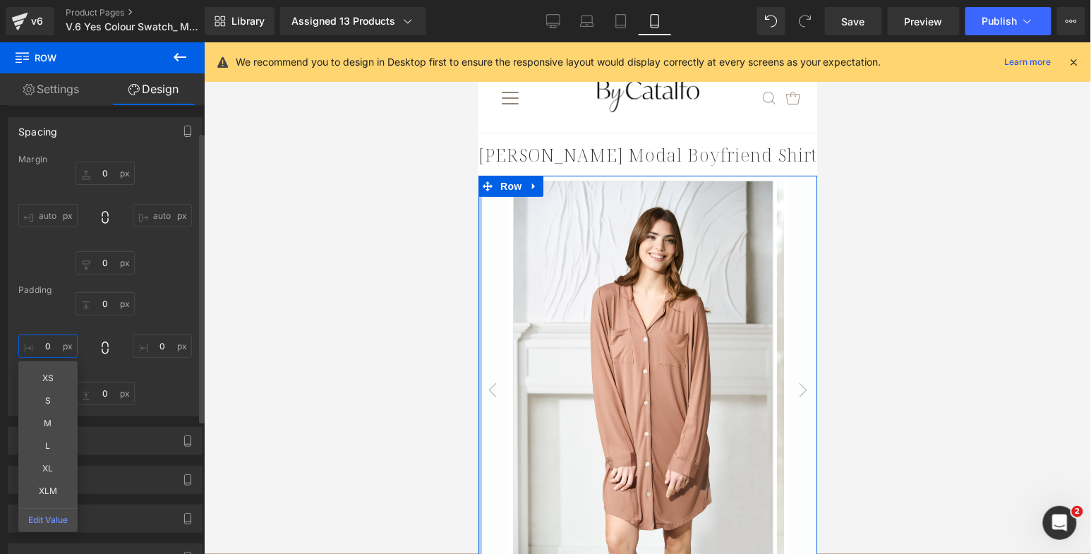
click at [42, 344] on input "0" at bounding box center [47, 345] width 59 height 23
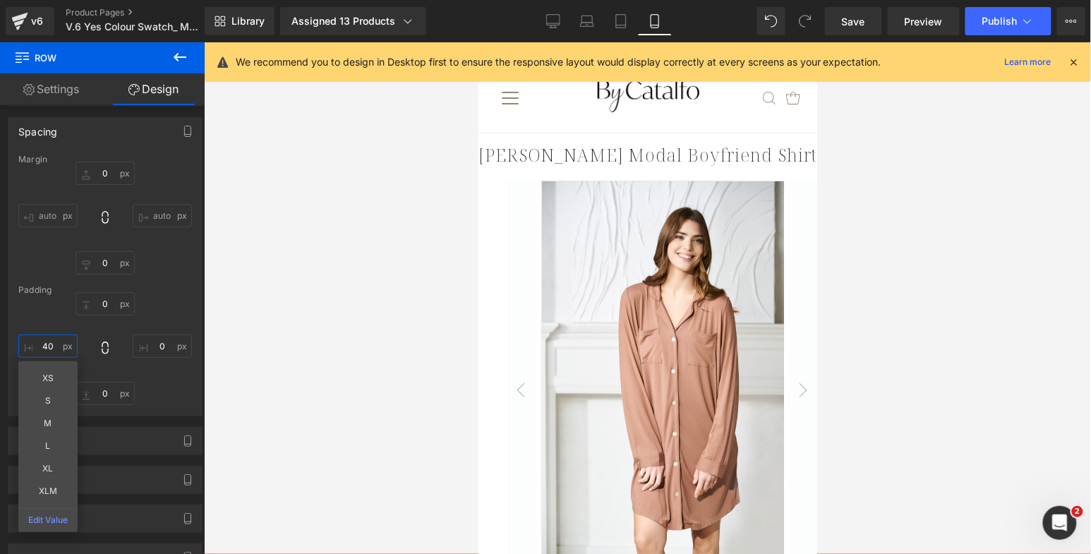
type input "4"
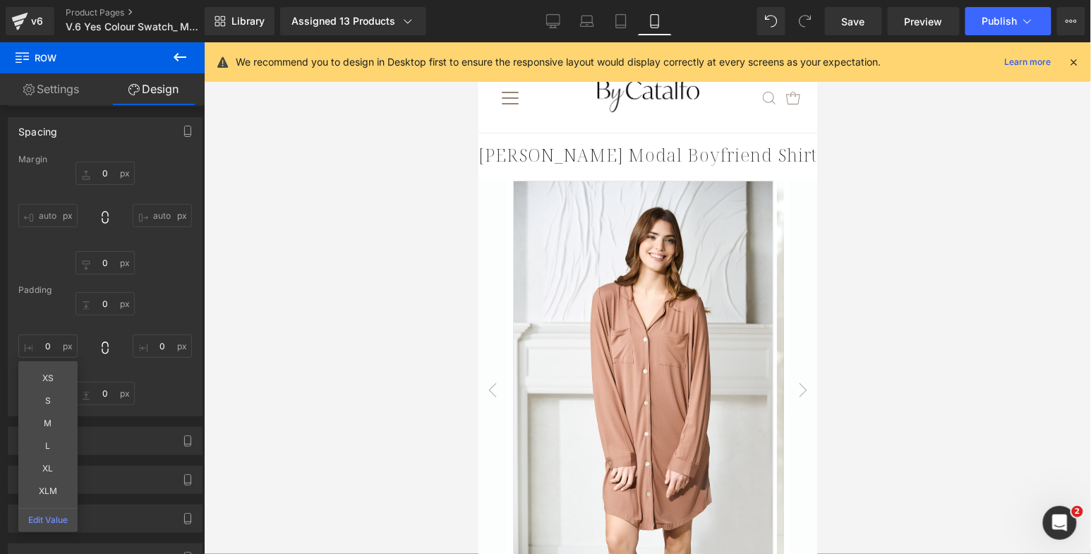
click at [374, 303] on div at bounding box center [647, 298] width 887 height 512
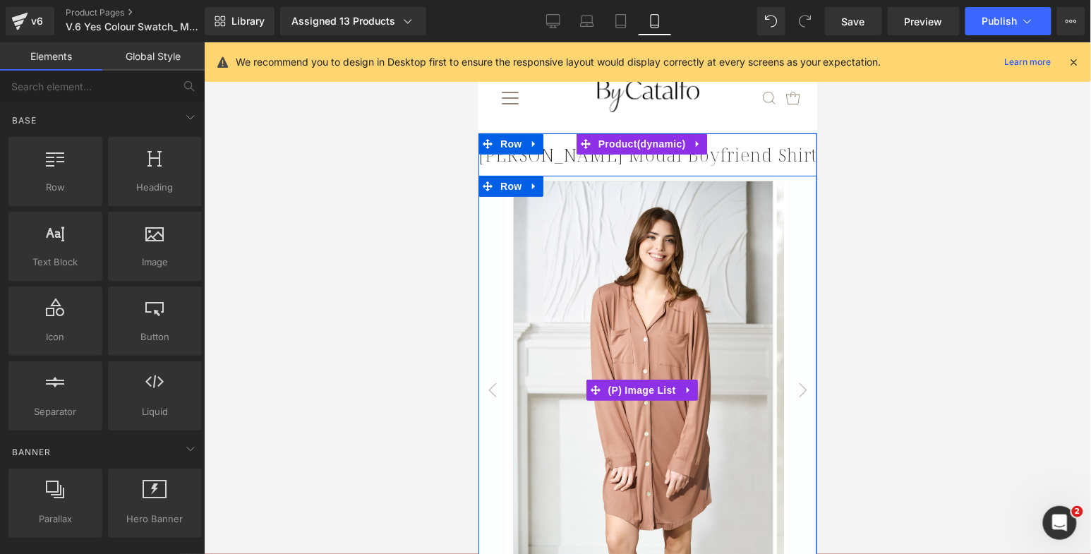
click at [481, 397] on button "‹" at bounding box center [492, 389] width 28 height 421
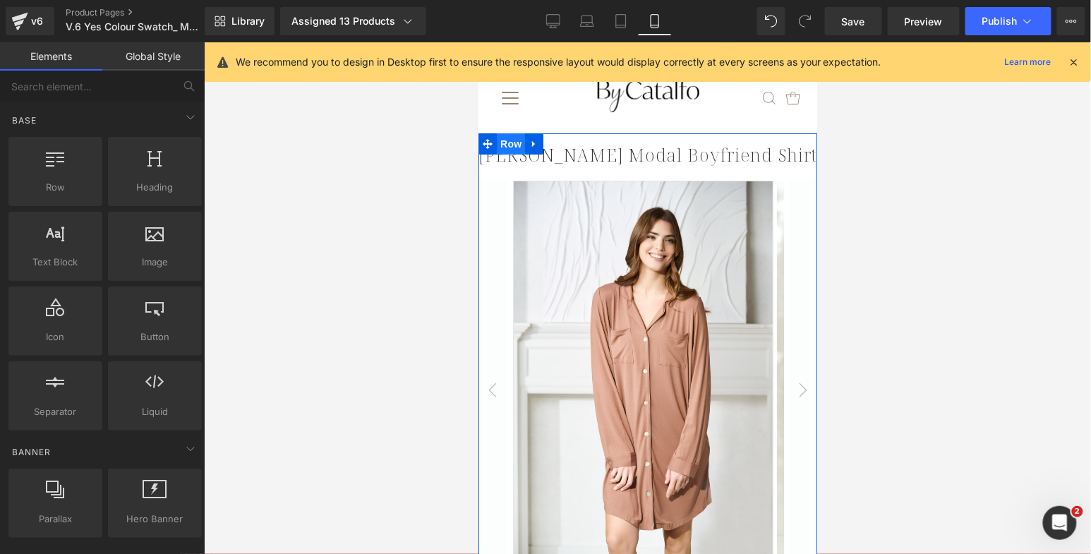
click at [515, 138] on span "Row" at bounding box center [510, 143] width 28 height 21
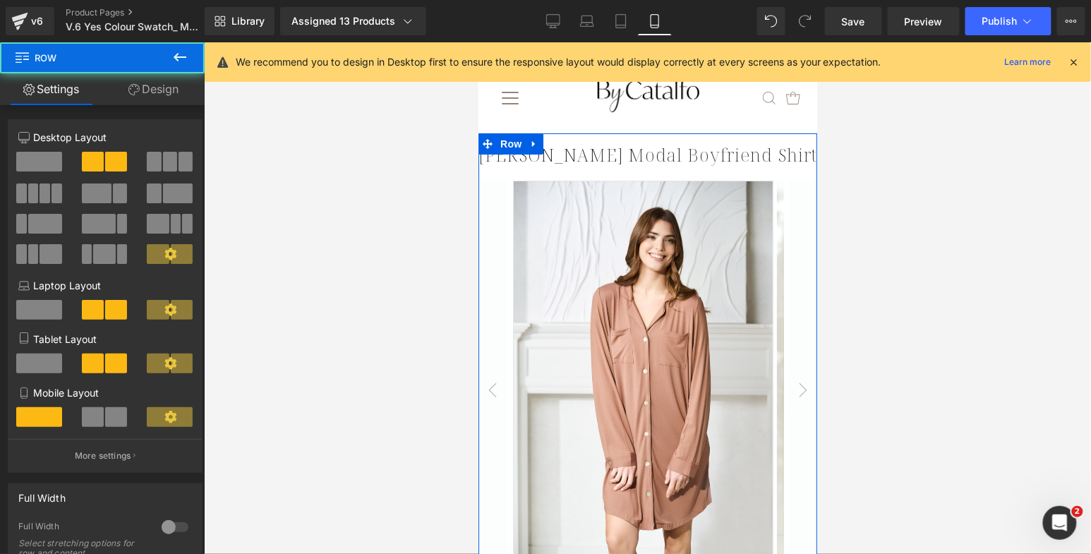
click at [179, 90] on link "Design" at bounding box center [153, 89] width 102 height 32
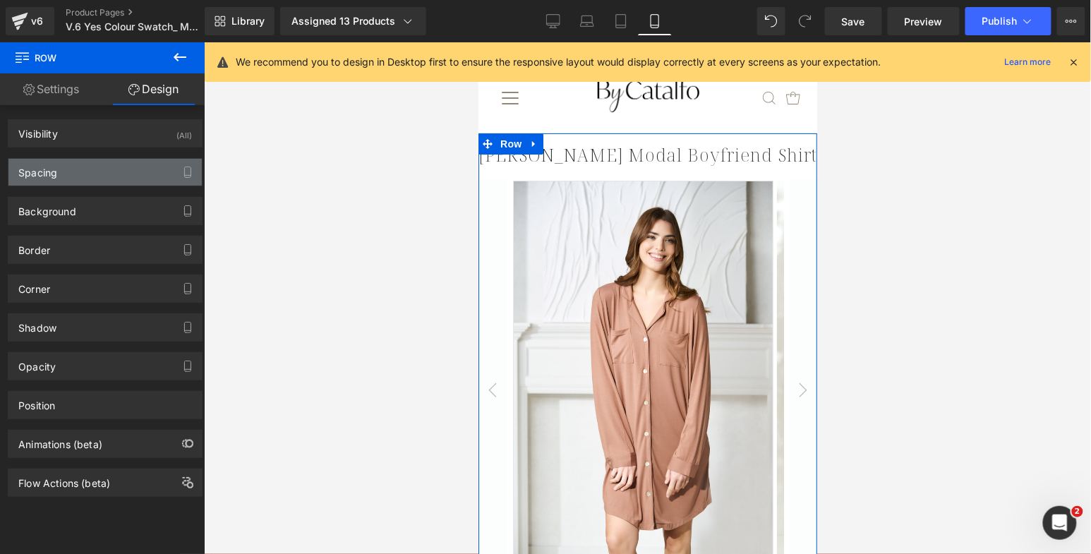
click at [78, 164] on div "Spacing" at bounding box center [104, 172] width 193 height 27
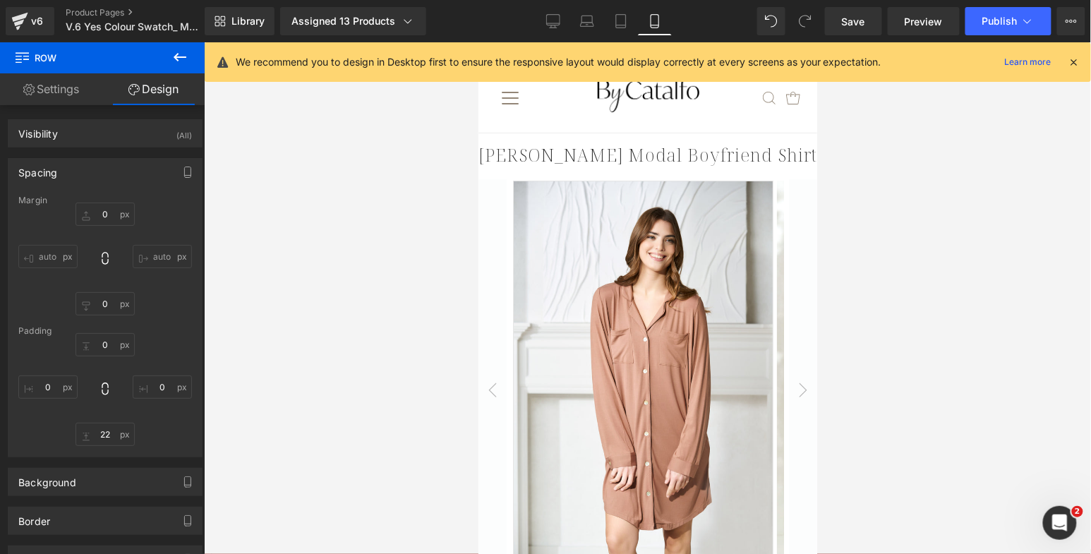
click at [493, 215] on button "‹" at bounding box center [492, 389] width 28 height 421
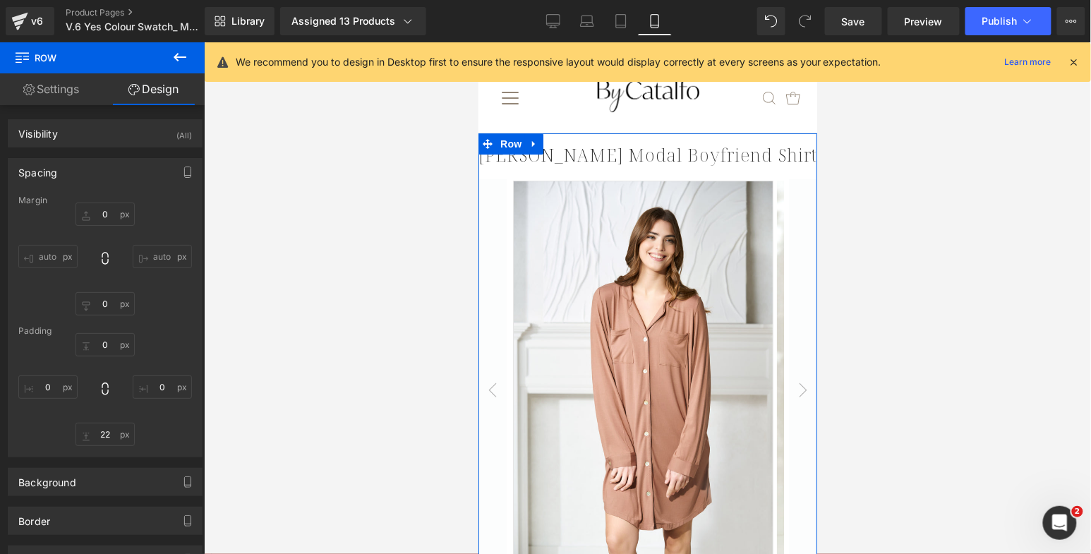
click at [146, 91] on link "Design" at bounding box center [153, 89] width 102 height 32
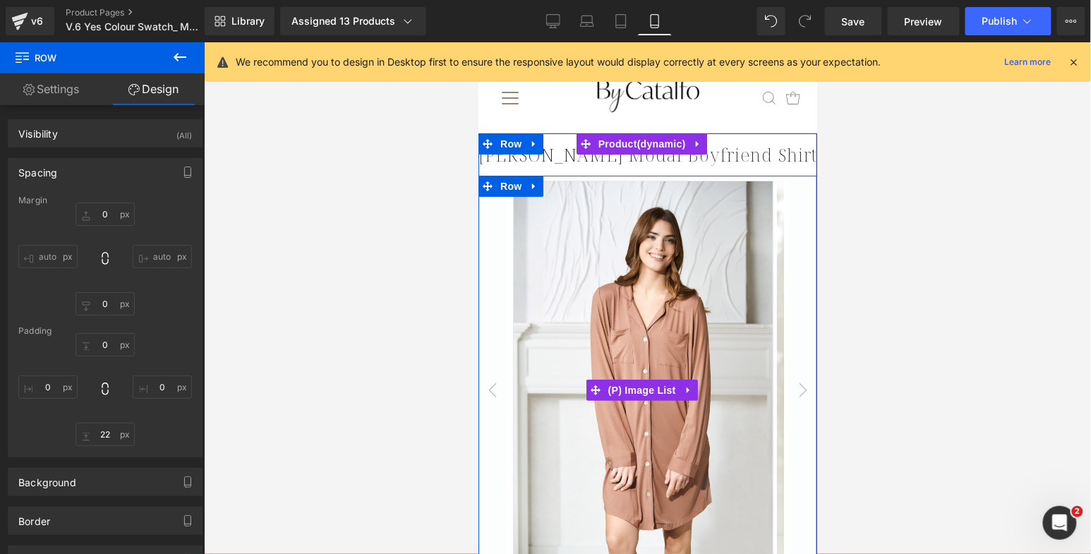
click at [583, 287] on img at bounding box center [642, 375] width 260 height 390
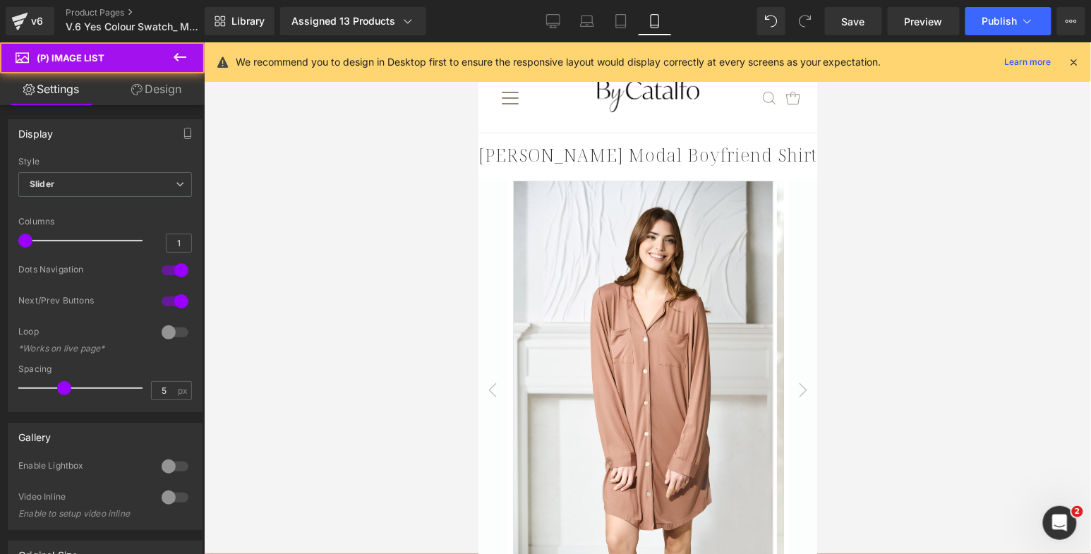
click at [155, 92] on link "Design" at bounding box center [156, 89] width 102 height 32
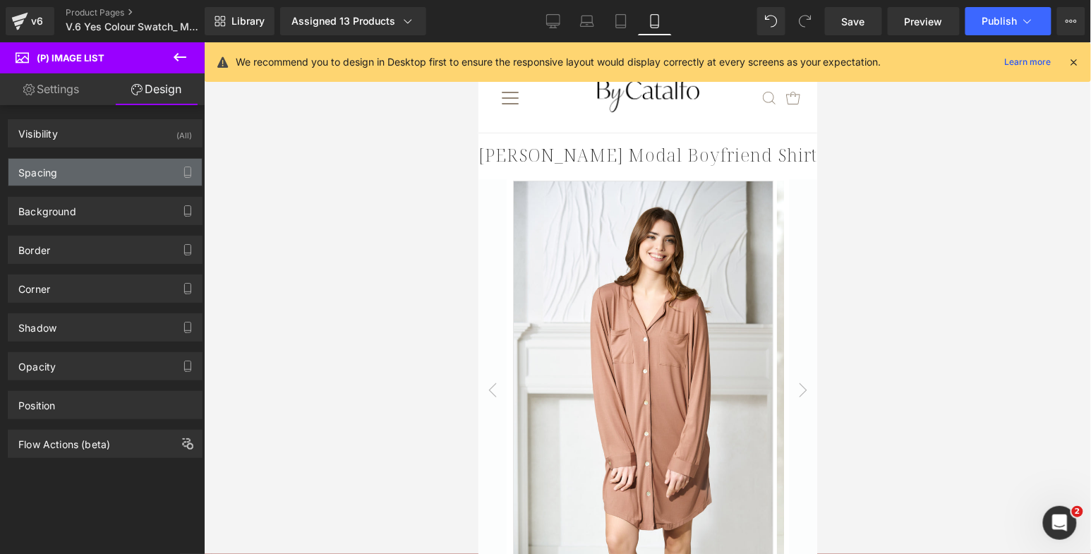
click at [77, 171] on div "Spacing" at bounding box center [104, 172] width 193 height 27
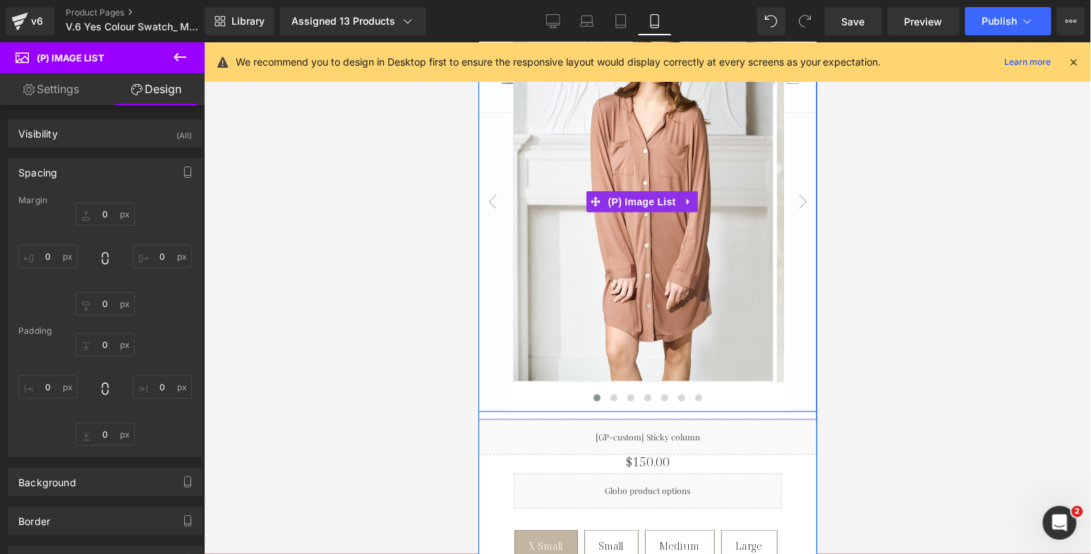
scroll to position [255, 0]
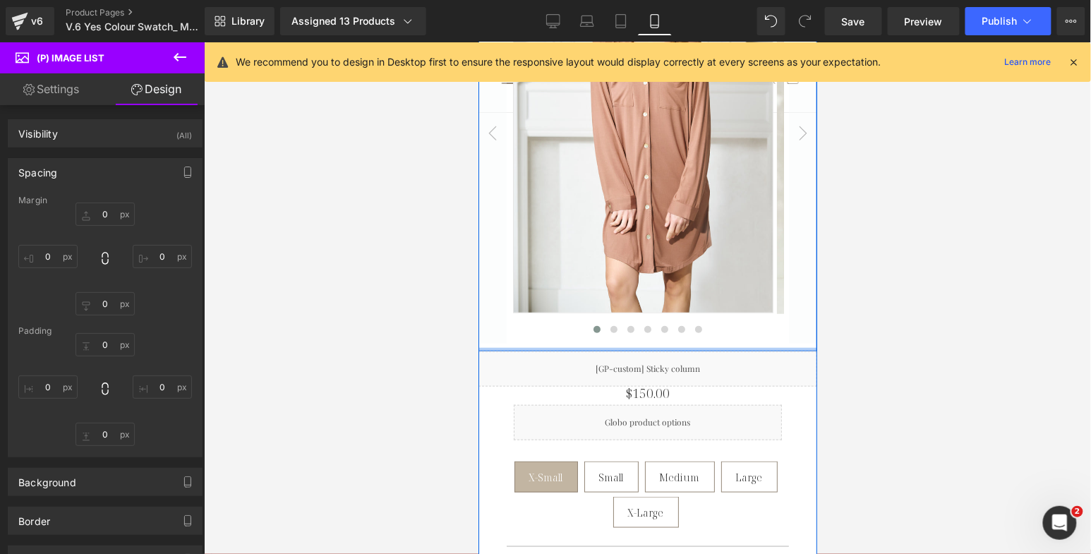
click at [517, 347] on div at bounding box center [647, 349] width 339 height 4
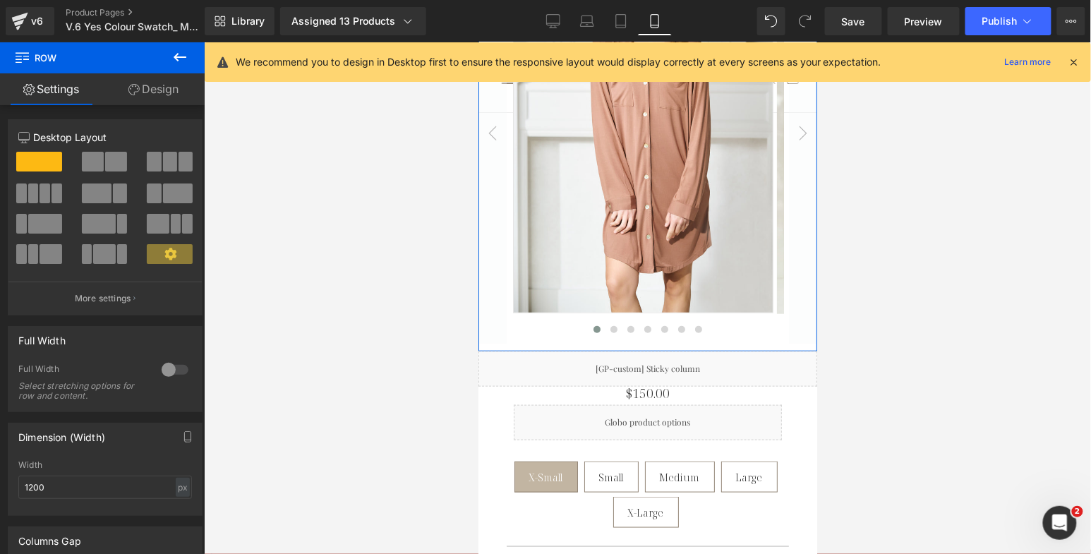
click at [169, 88] on link "Design" at bounding box center [153, 89] width 102 height 32
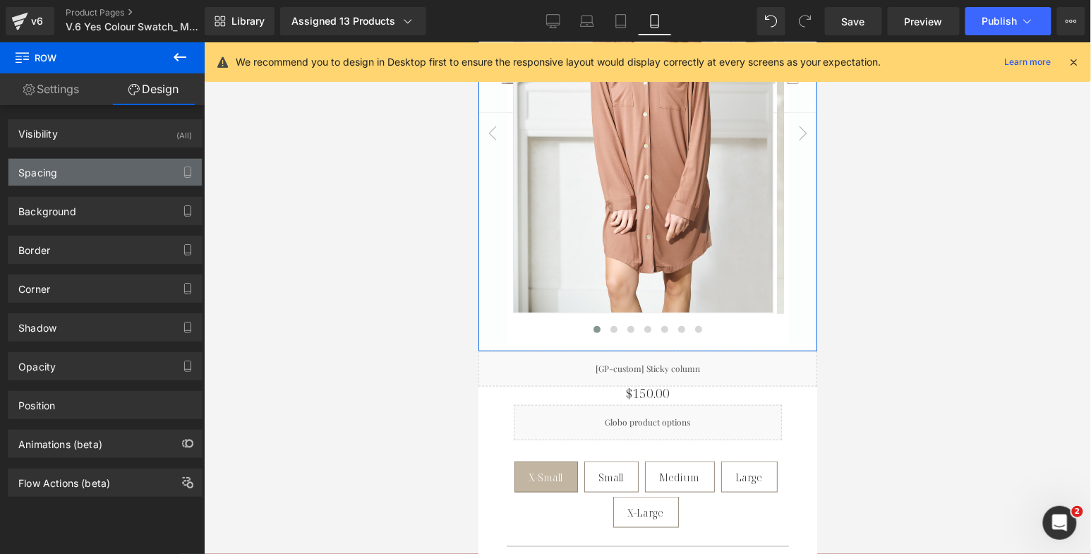
click at [98, 165] on div "Spacing" at bounding box center [104, 172] width 193 height 27
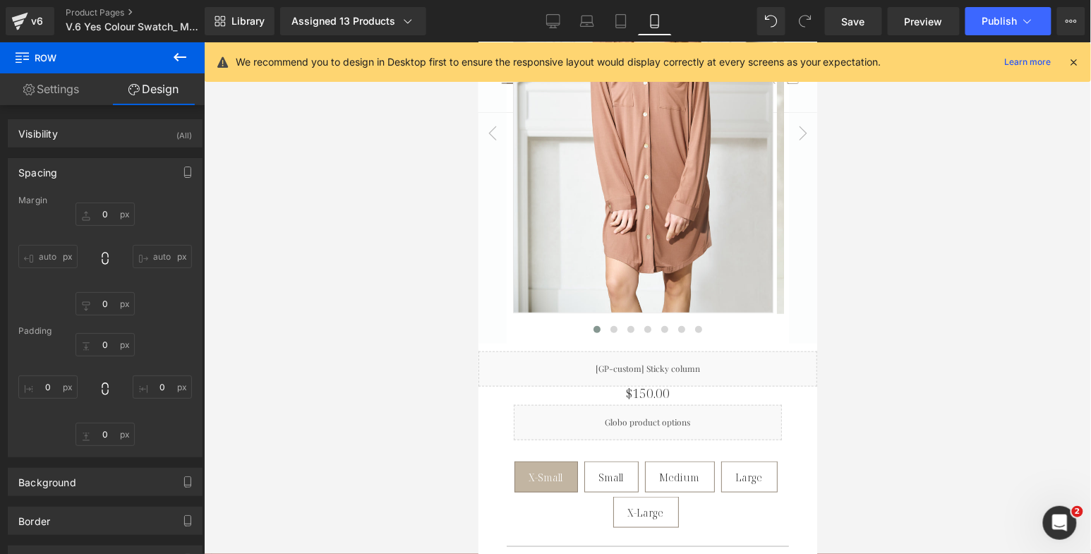
click at [455, 265] on div at bounding box center [647, 298] width 887 height 512
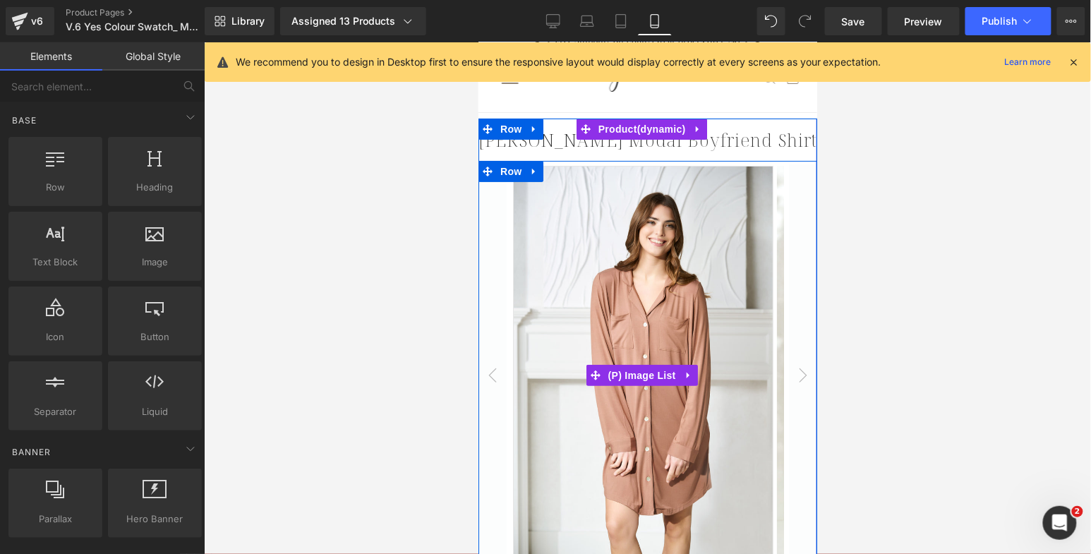
scroll to position [0, 0]
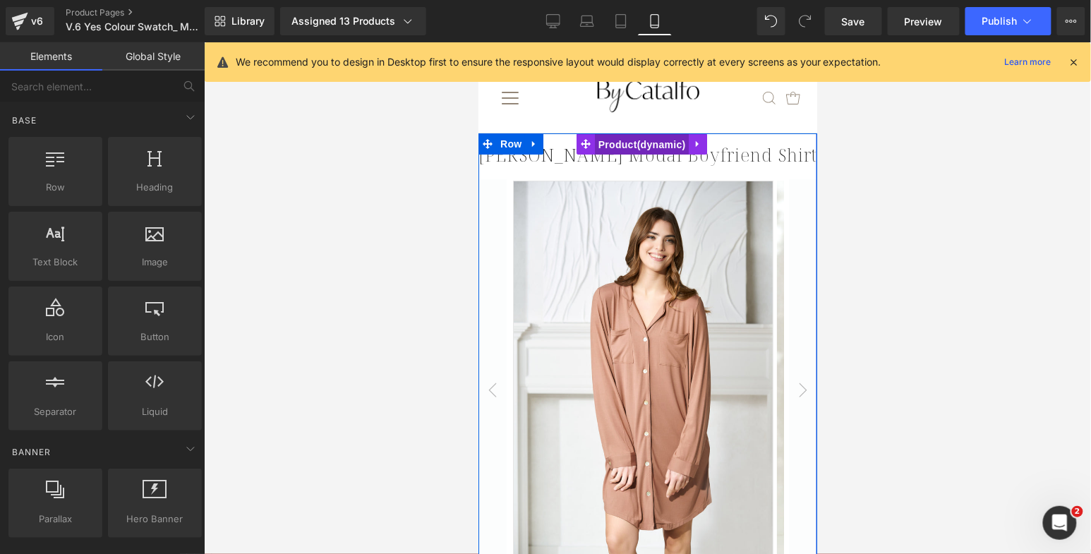
click at [645, 144] on span "Product" at bounding box center [641, 143] width 95 height 21
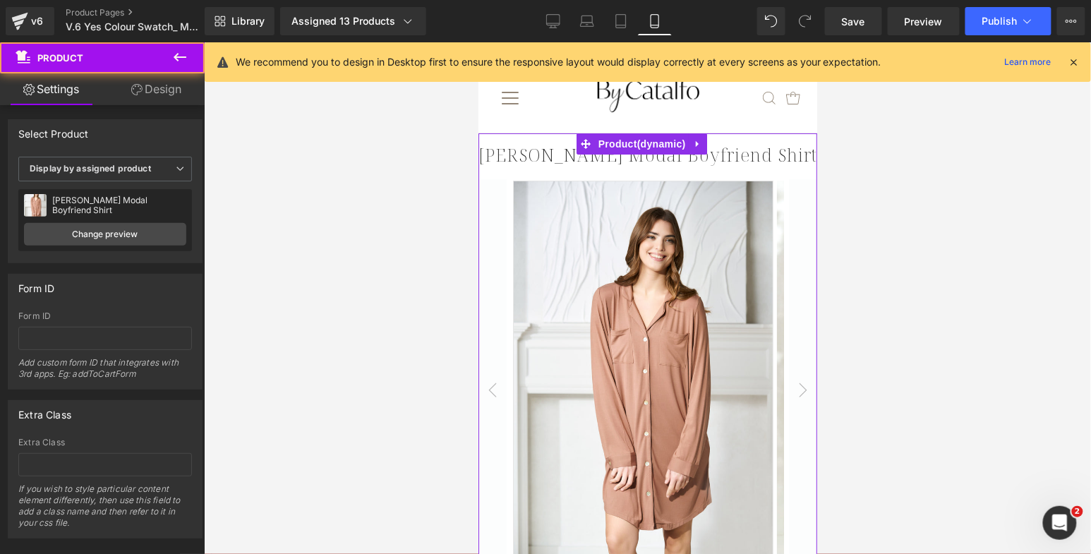
click at [179, 89] on link "Design" at bounding box center [156, 89] width 102 height 32
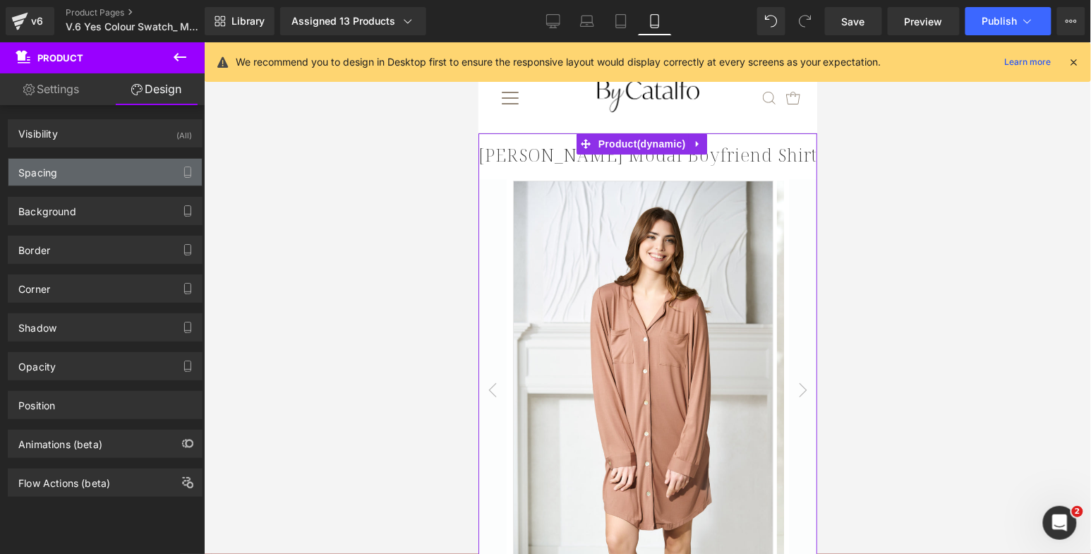
click at [82, 166] on div "Spacing" at bounding box center [104, 172] width 193 height 27
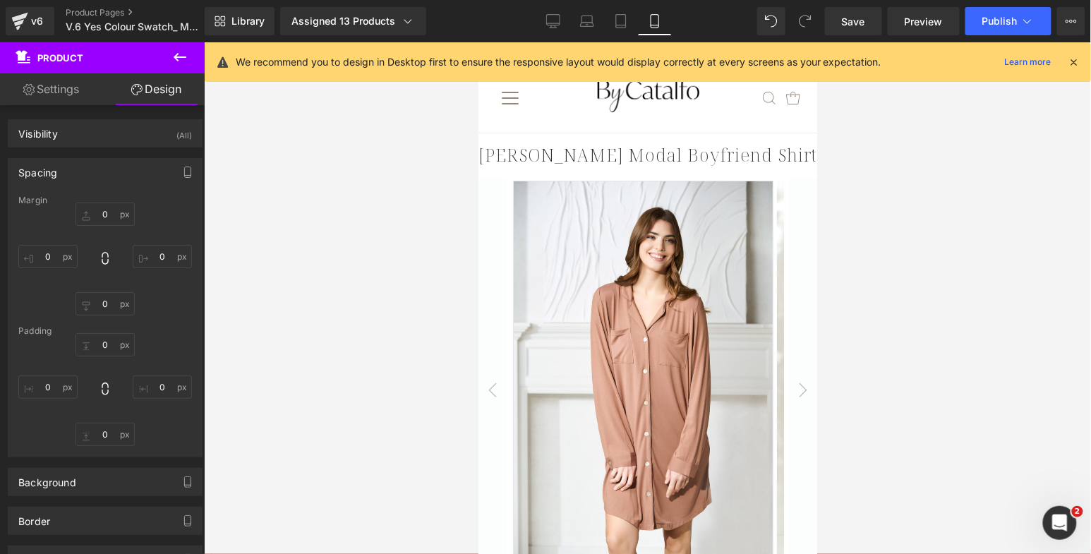
click at [337, 201] on div at bounding box center [647, 298] width 887 height 512
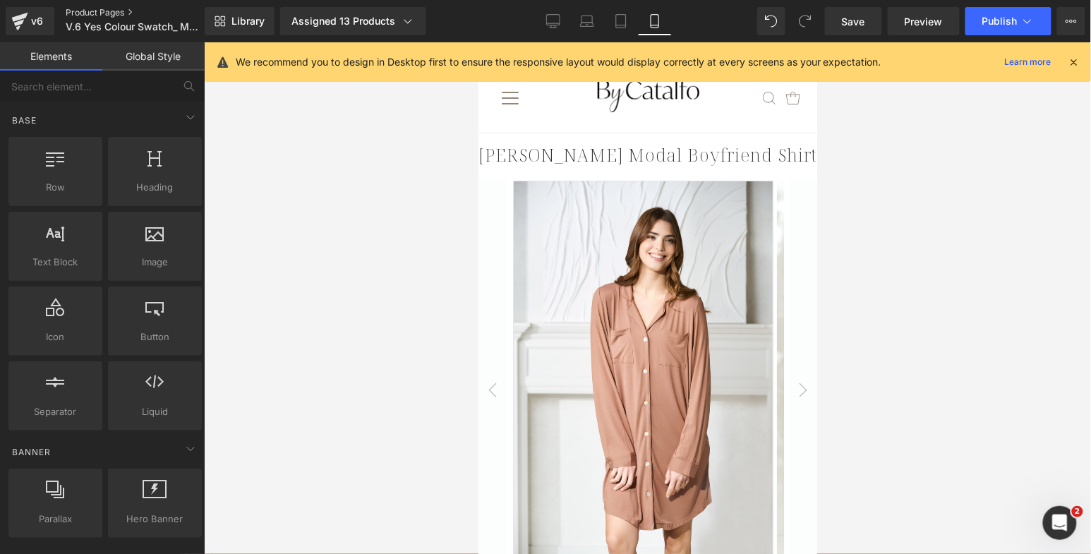
click at [121, 8] on link "Product Pages" at bounding box center [147, 12] width 162 height 11
